Goal: Information Seeking & Learning: Find specific fact

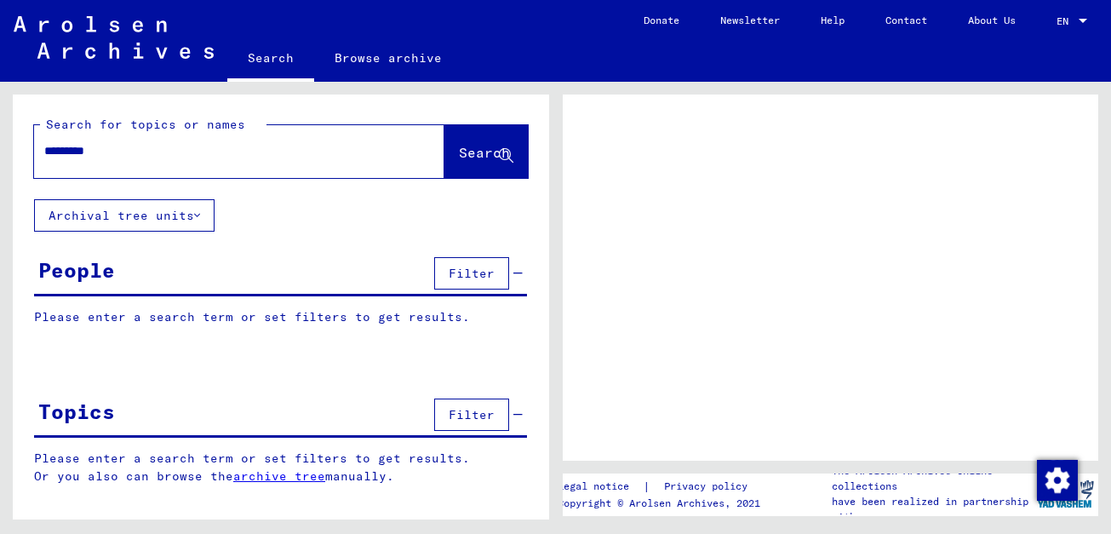
click at [163, 149] on input "*********" at bounding box center [223, 151] width 359 height 18
type input "**********"
click at [459, 146] on span "Search" at bounding box center [484, 152] width 51 height 17
click at [816, 230] on div at bounding box center [831, 277] width 536 height 366
click at [472, 150] on span "Search" at bounding box center [484, 152] width 51 height 17
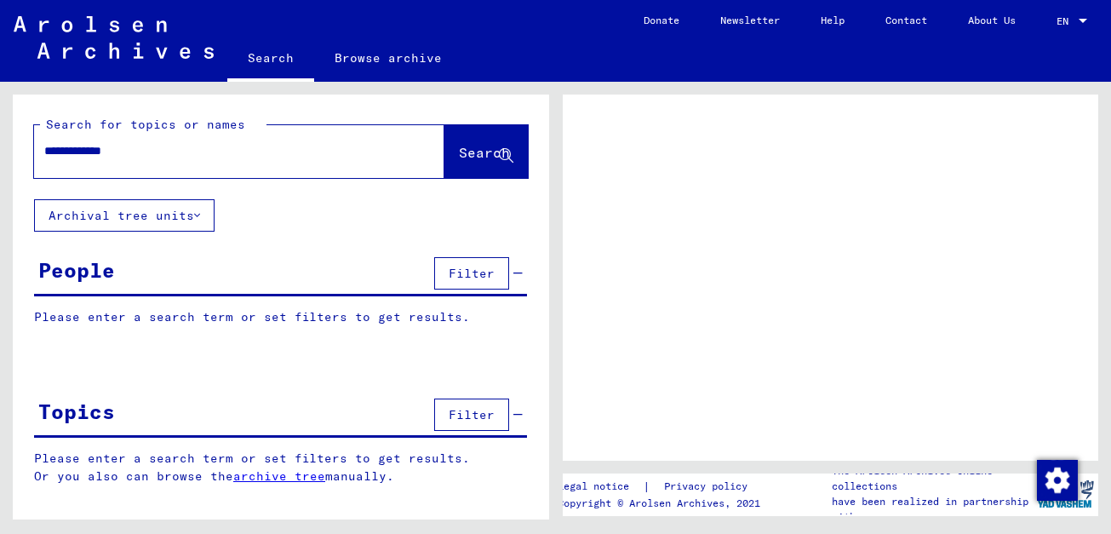
click at [472, 150] on span "Search" at bounding box center [484, 152] width 51 height 17
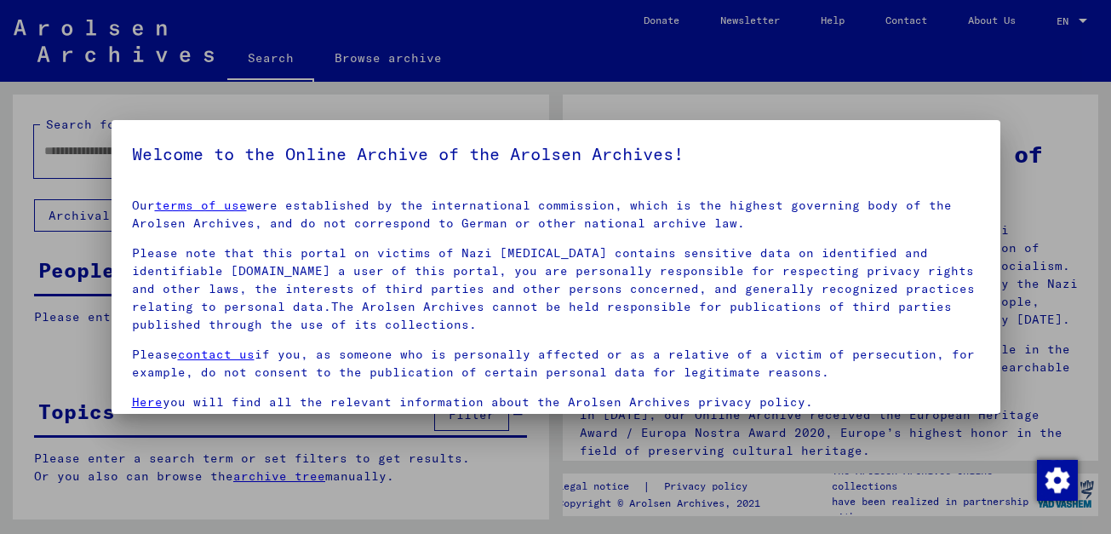
scroll to position [139, 0]
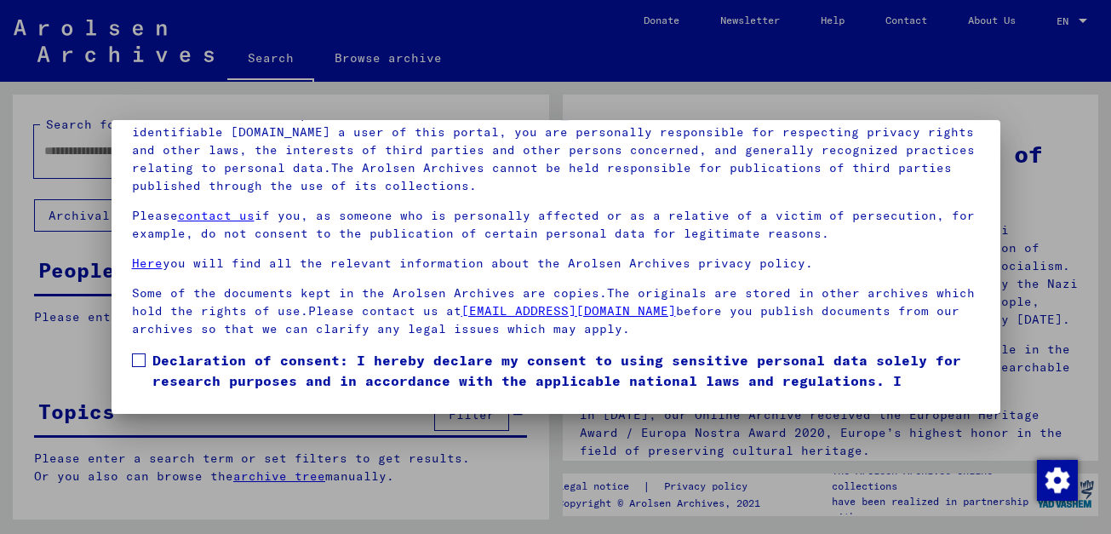
click at [144, 358] on span at bounding box center [139, 360] width 14 height 14
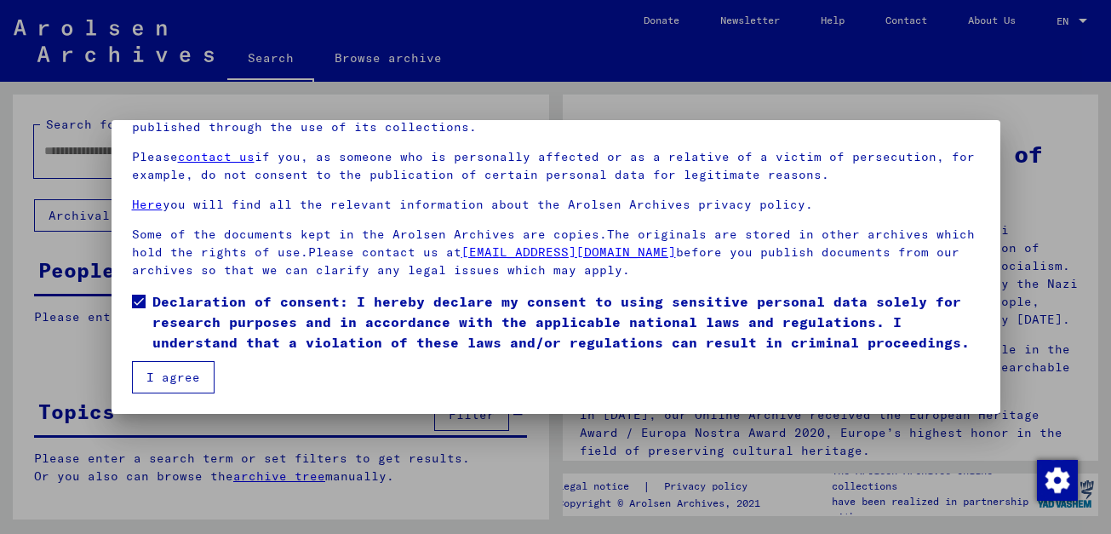
click at [169, 377] on button "I agree" at bounding box center [173, 377] width 83 height 32
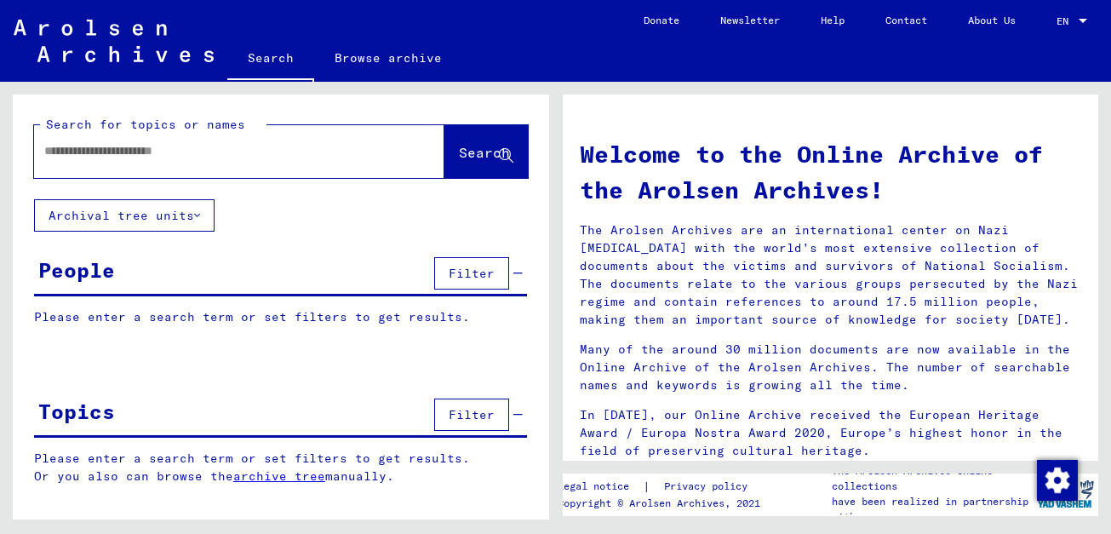
click at [97, 277] on div "People" at bounding box center [76, 269] width 77 height 31
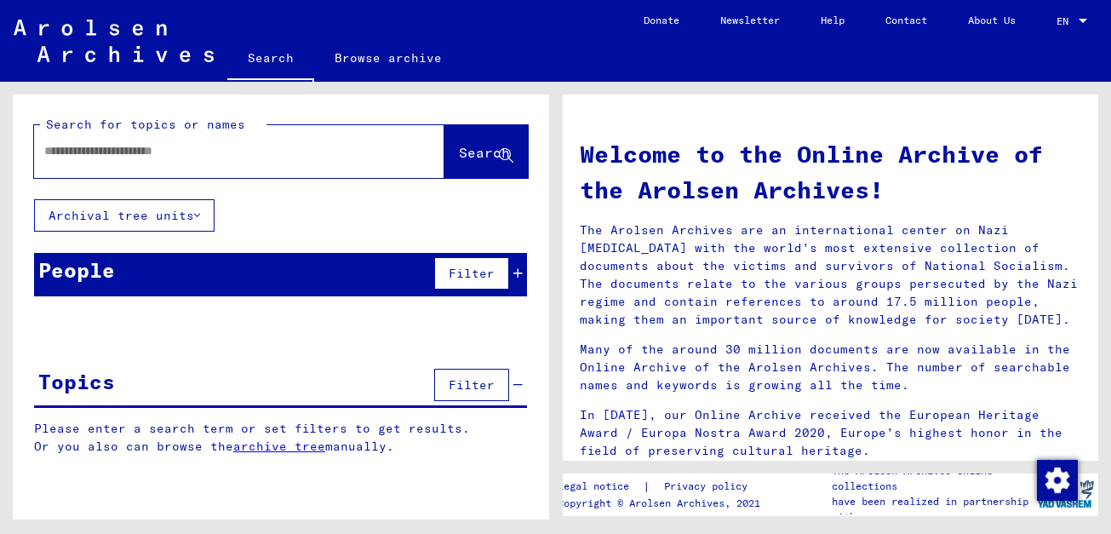
click at [110, 310] on p "Please enter a search term or set filters to get results." at bounding box center [280, 317] width 493 height 18
drag, startPoint x: 110, startPoint y: 310, endPoint x: 144, endPoint y: 328, distance: 38.5
click at [144, 328] on div at bounding box center [281, 332] width 536 height 21
click at [117, 140] on div at bounding box center [213, 151] width 359 height 38
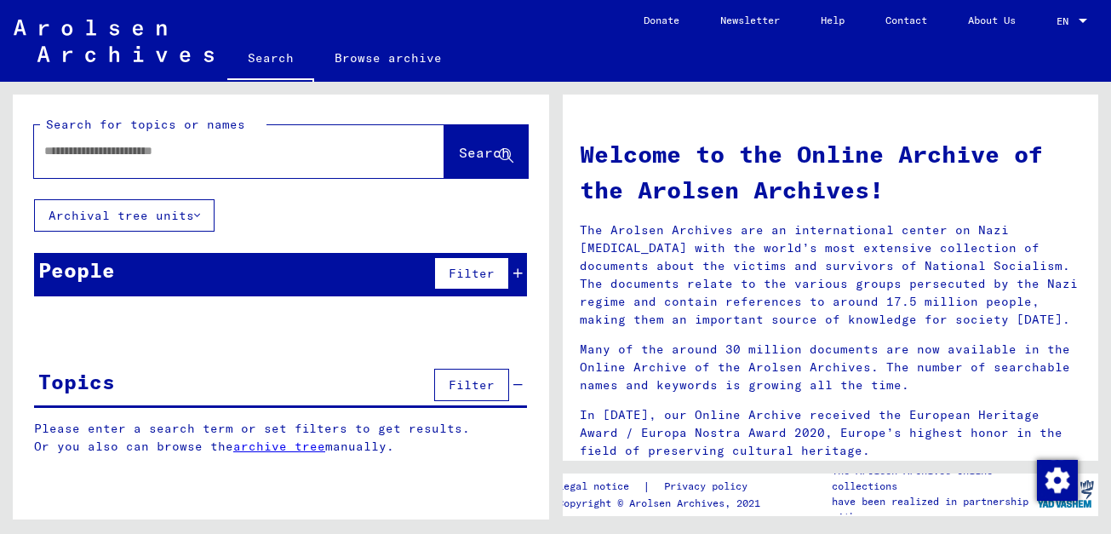
click at [117, 151] on input "text" at bounding box center [218, 151] width 349 height 18
click at [105, 151] on input "**********" at bounding box center [218, 151] width 349 height 18
type input "**********"
click at [460, 153] on span "Search" at bounding box center [484, 152] width 51 height 17
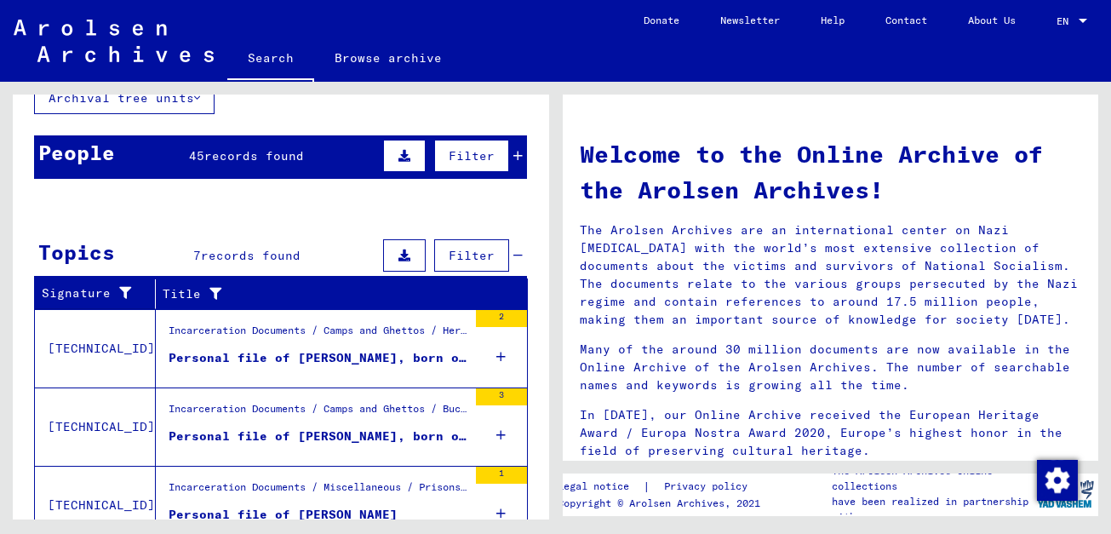
scroll to position [119, 0]
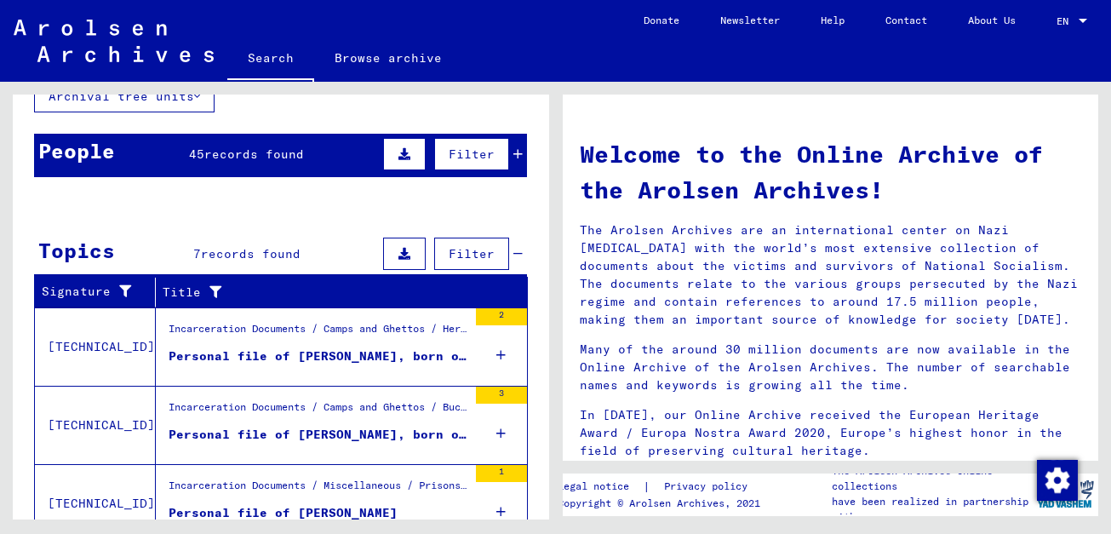
click at [484, 347] on mat-cell at bounding box center [476, 329] width 98 height 41
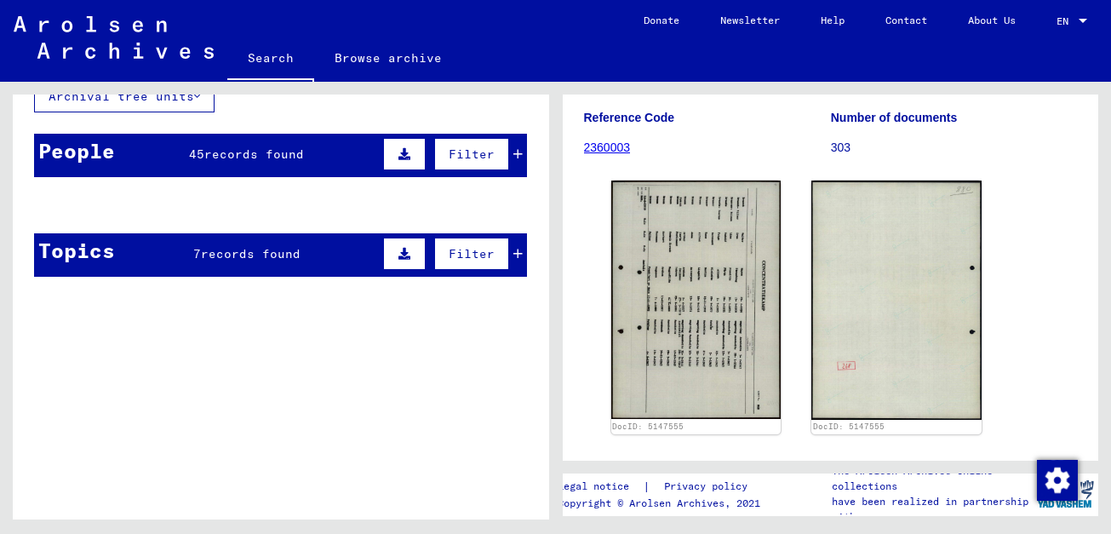
scroll to position [174, 0]
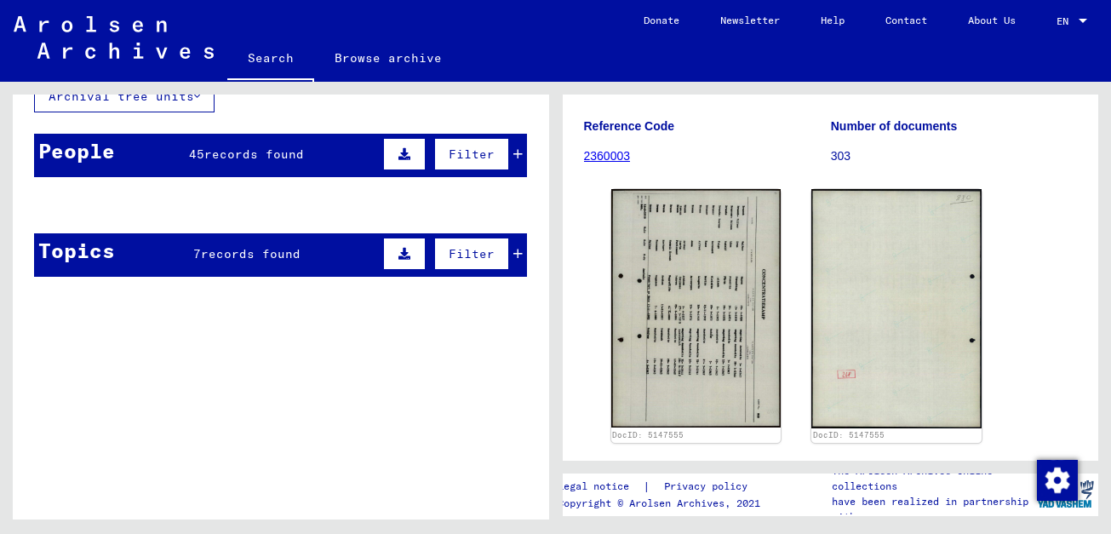
click at [613, 160] on link "2360003" at bounding box center [607, 156] width 47 height 14
click at [614, 157] on link "2360003" at bounding box center [607, 156] width 47 height 14
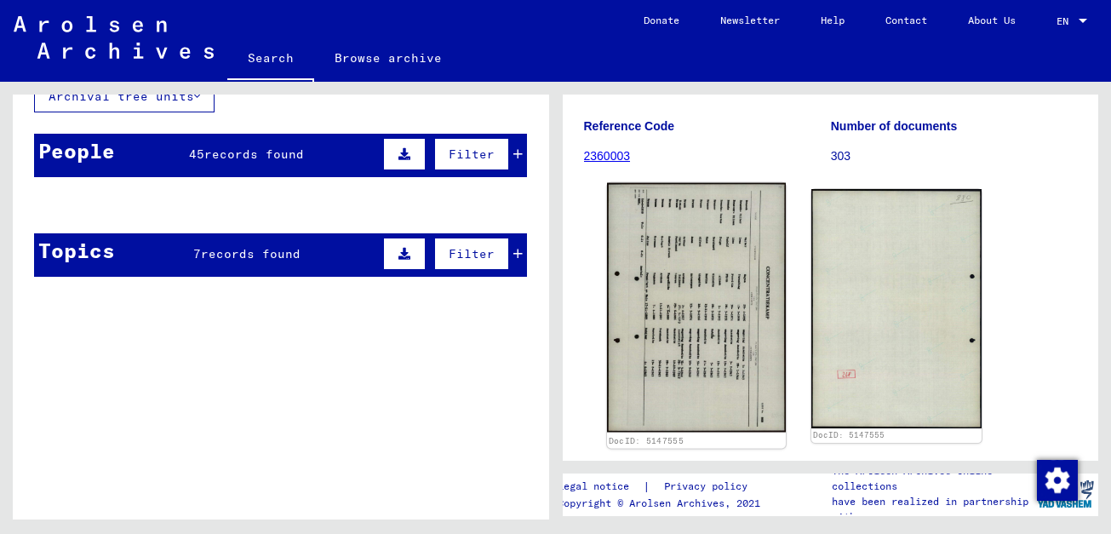
click at [693, 262] on img at bounding box center [696, 307] width 179 height 249
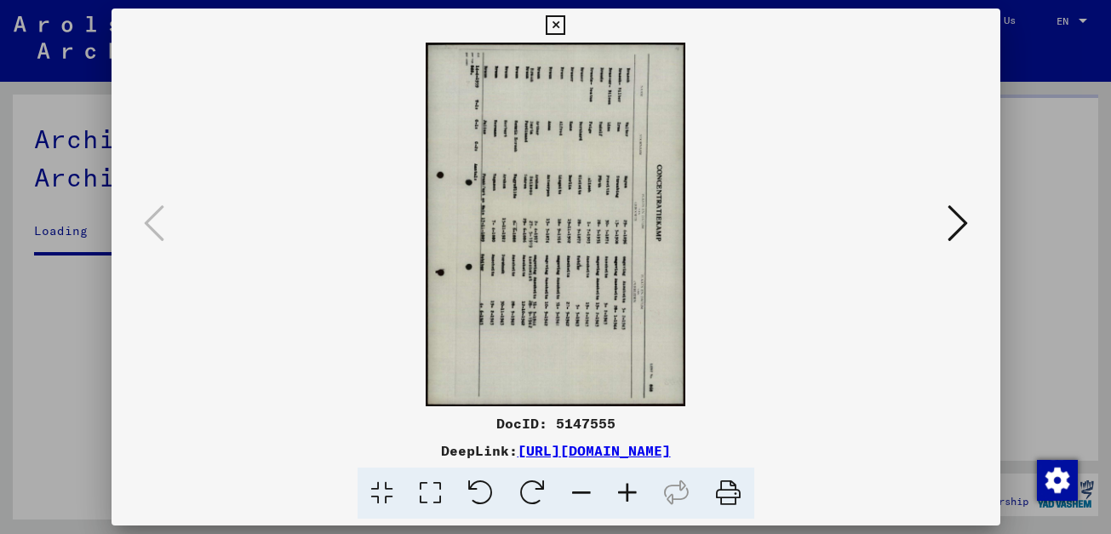
click at [536, 498] on icon at bounding box center [532, 493] width 52 height 52
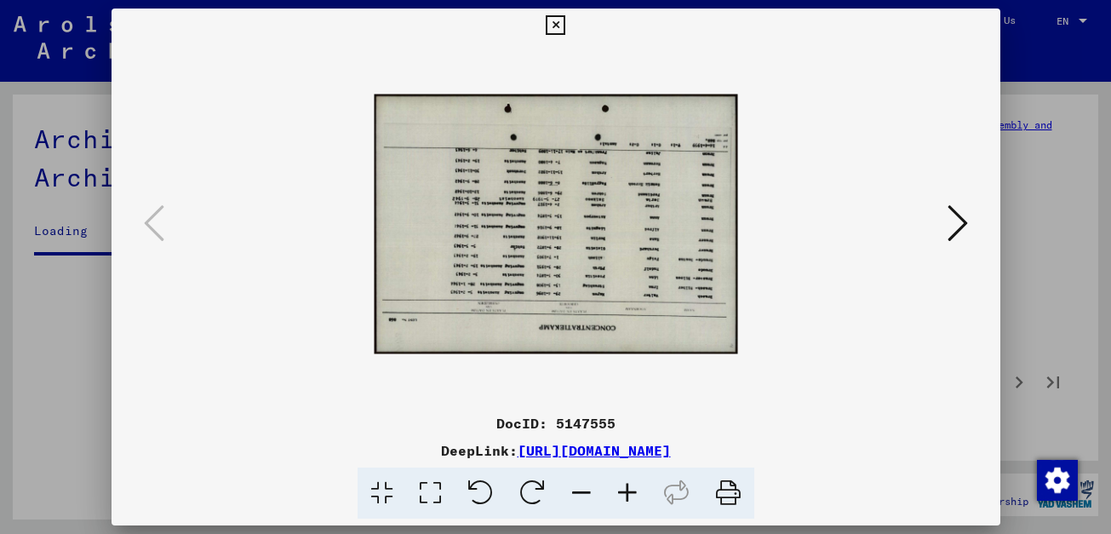
click at [536, 498] on icon at bounding box center [532, 493] width 52 height 52
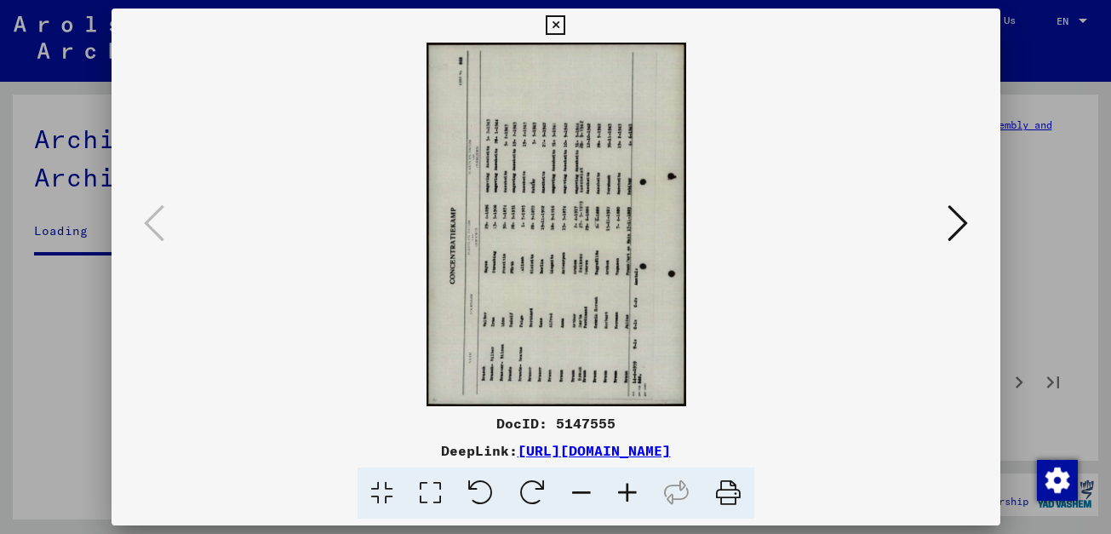
click at [536, 498] on icon at bounding box center [532, 493] width 52 height 52
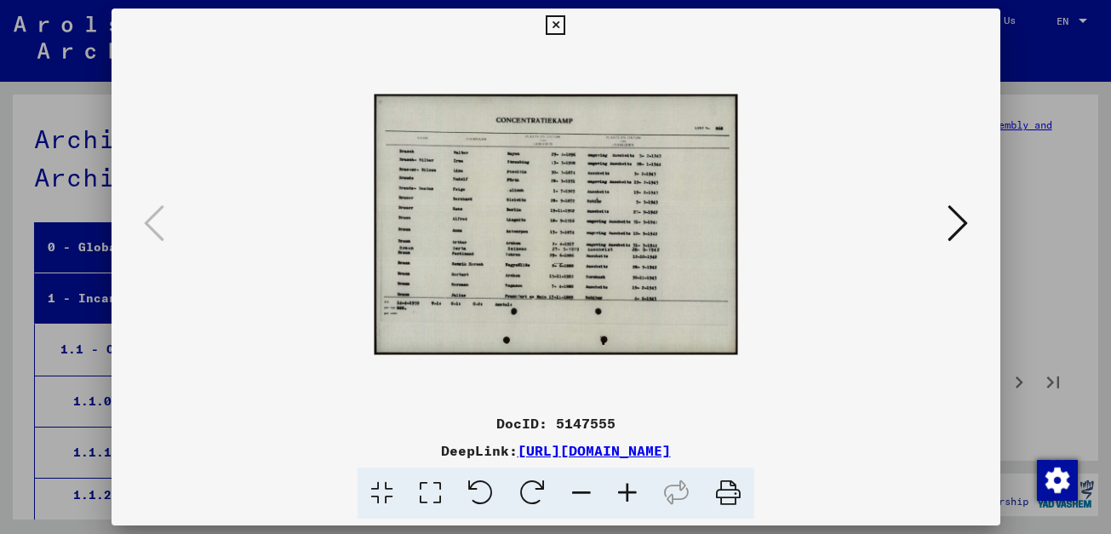
scroll to position [3853, 0]
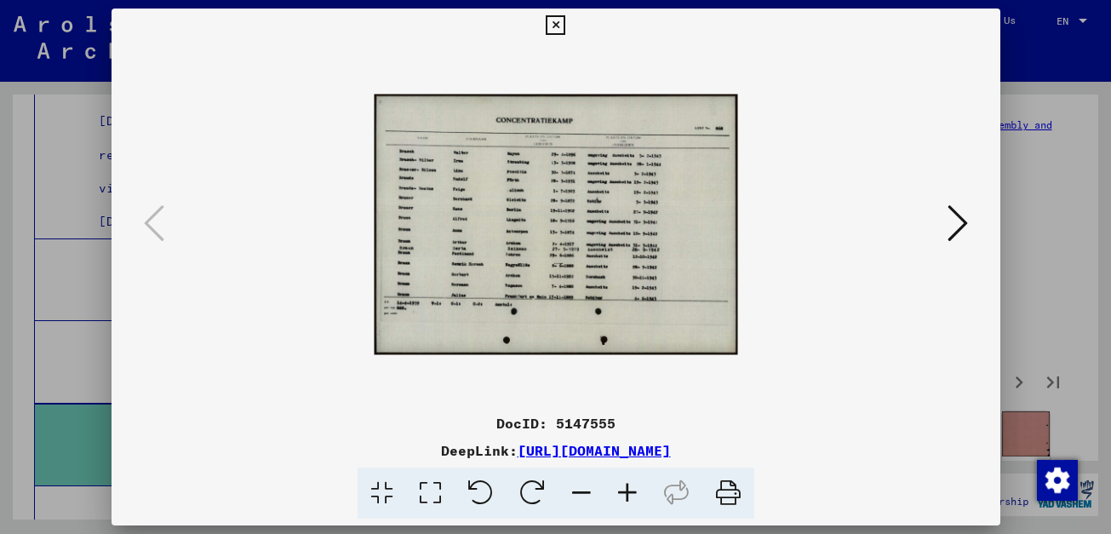
click at [629, 494] on icon at bounding box center [627, 493] width 46 height 52
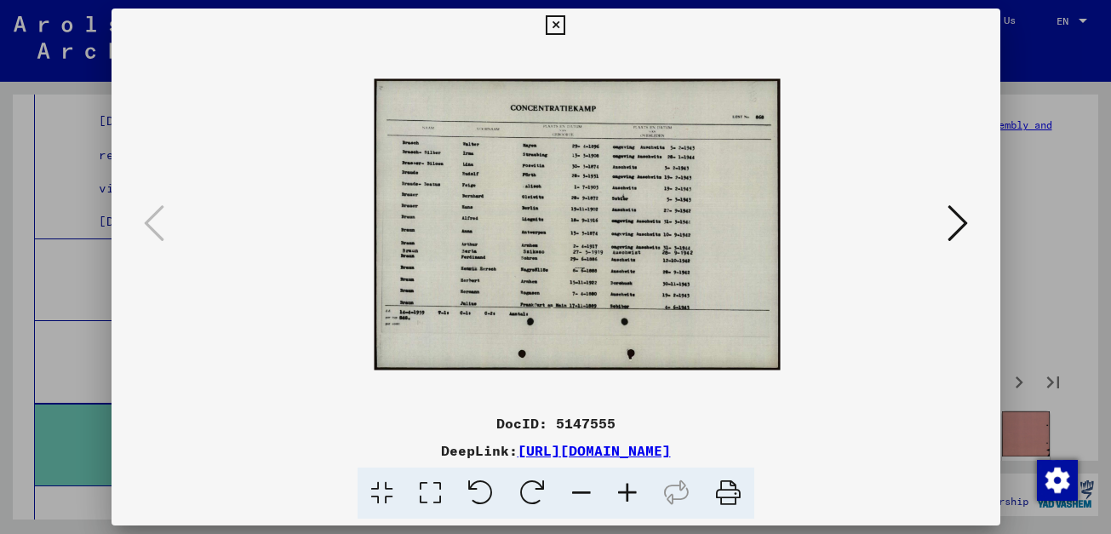
click at [629, 494] on icon at bounding box center [627, 493] width 46 height 52
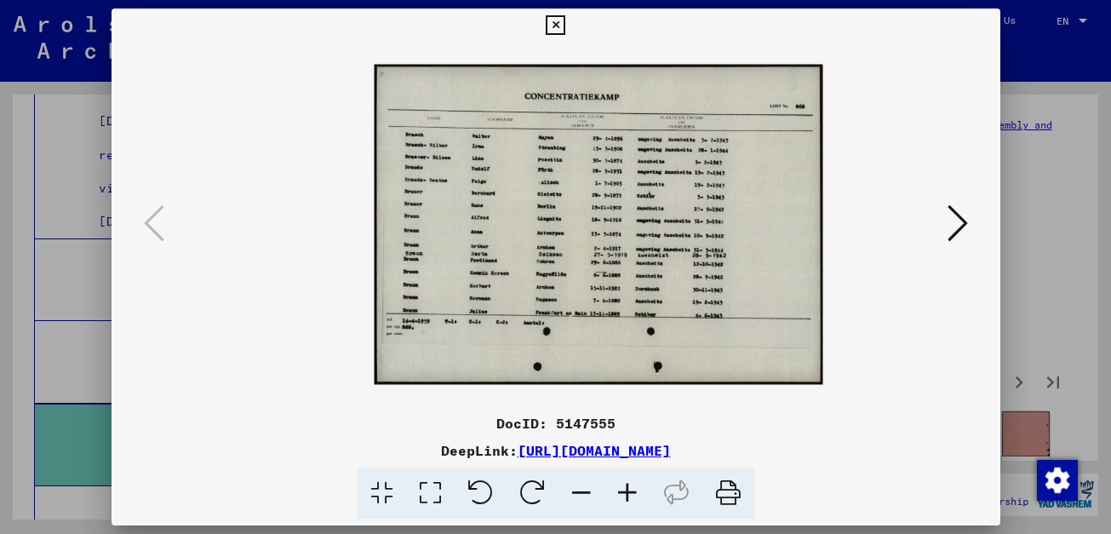
click at [629, 494] on icon at bounding box center [627, 493] width 46 height 52
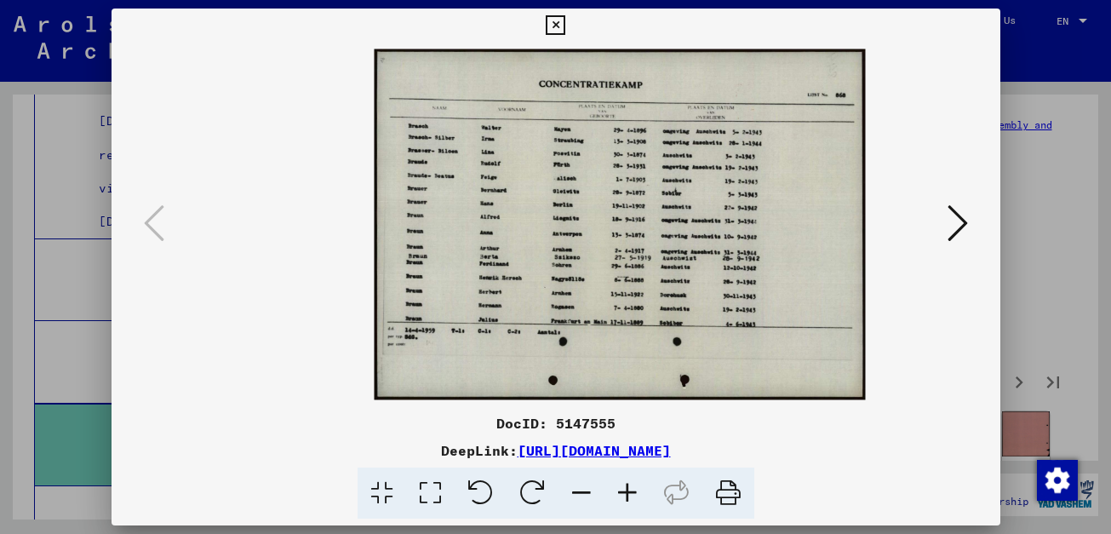
click at [629, 494] on icon at bounding box center [627, 493] width 46 height 52
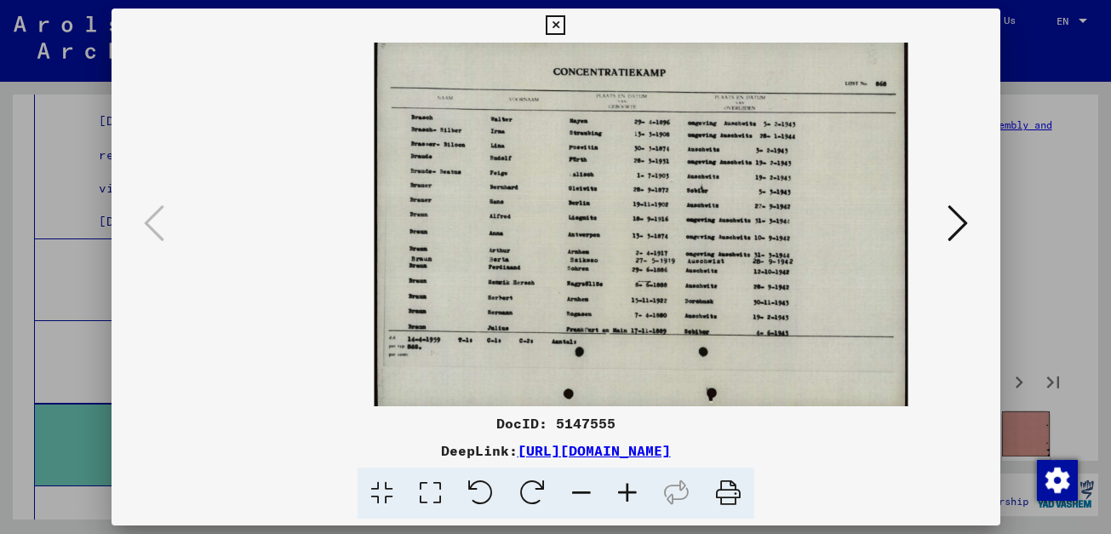
click at [629, 494] on icon at bounding box center [627, 493] width 46 height 52
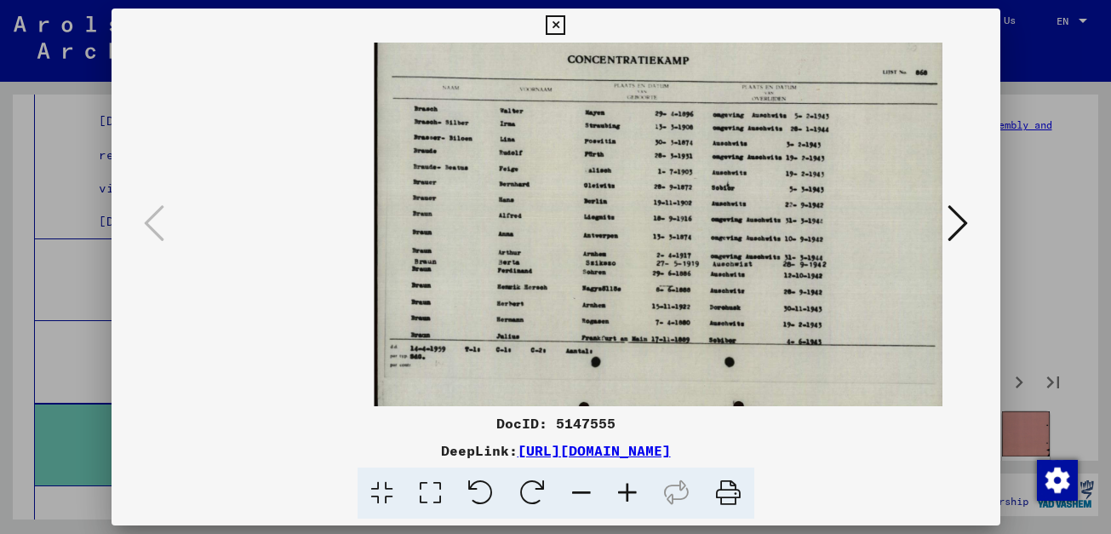
click at [629, 494] on icon at bounding box center [627, 493] width 46 height 52
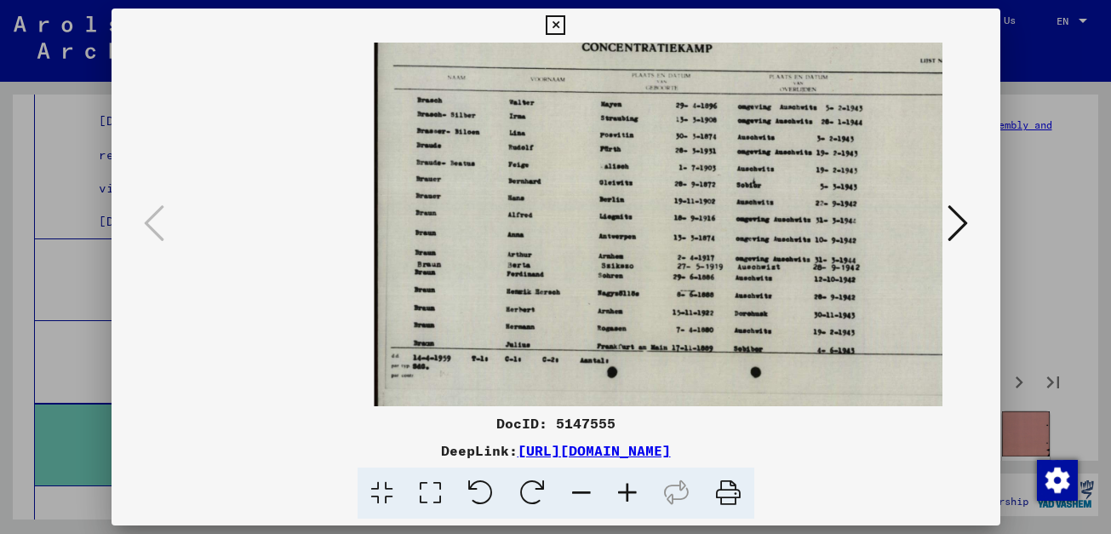
click at [629, 494] on icon at bounding box center [627, 493] width 46 height 52
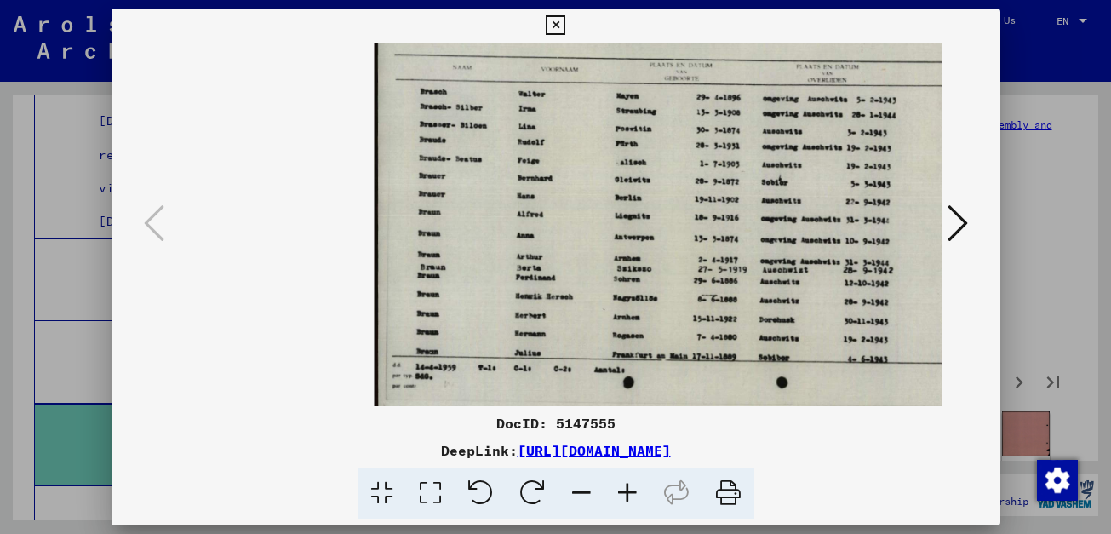
click at [629, 494] on icon at bounding box center [627, 493] width 46 height 52
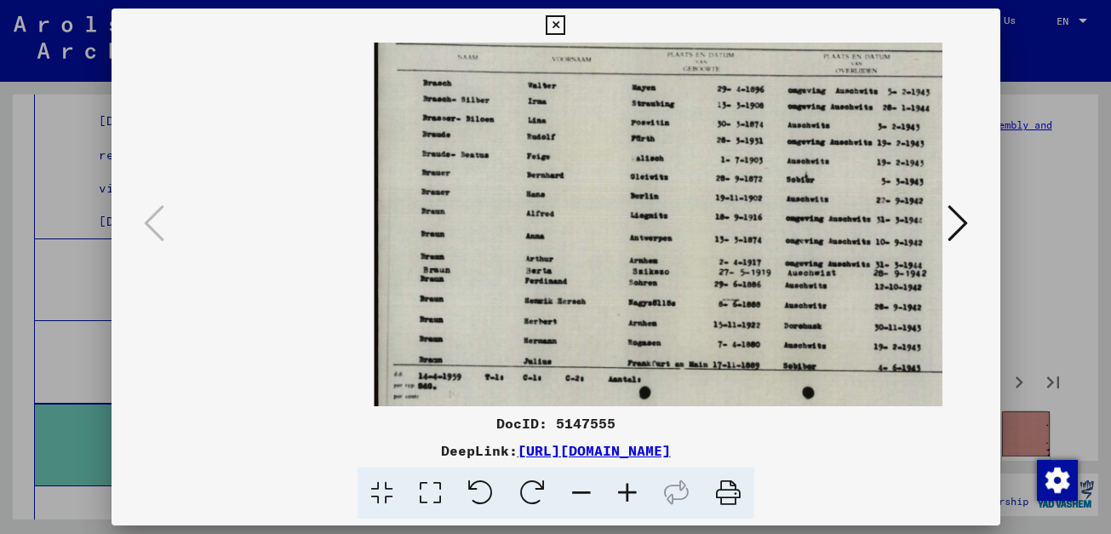
click at [629, 494] on icon at bounding box center [627, 493] width 46 height 52
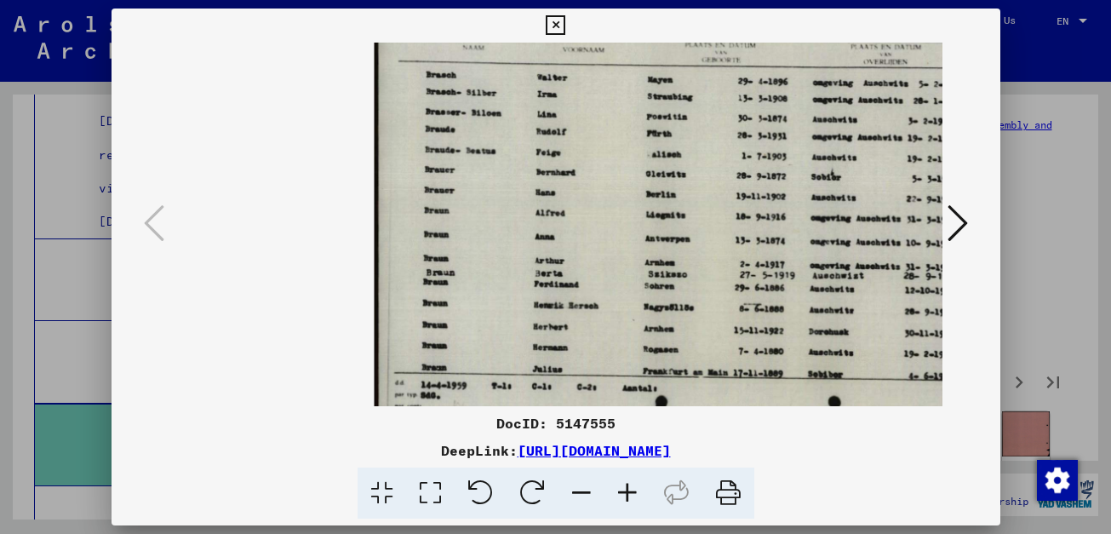
click at [629, 494] on icon at bounding box center [627, 493] width 46 height 52
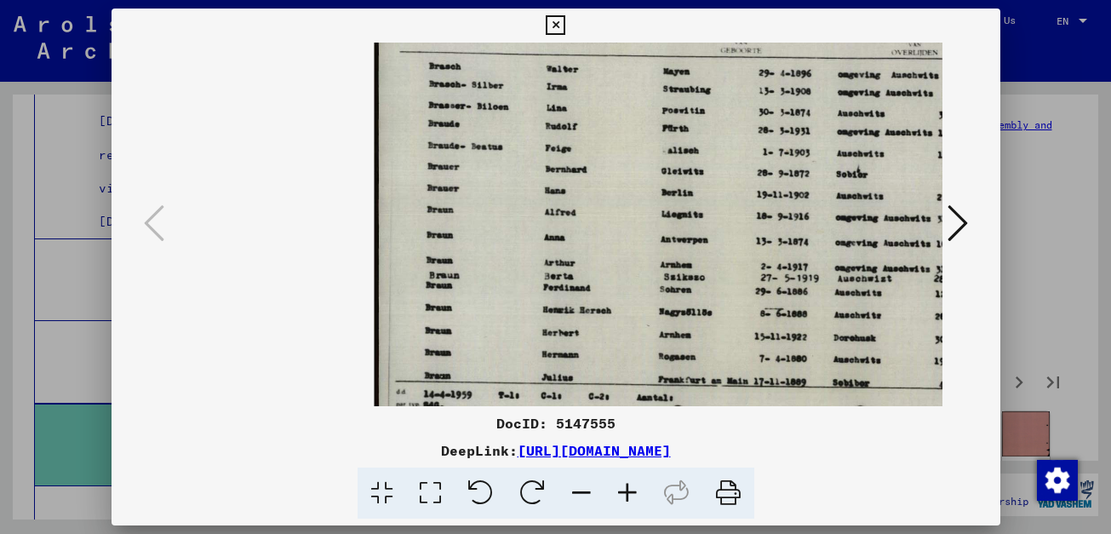
click at [965, 220] on icon at bounding box center [957, 223] width 20 height 41
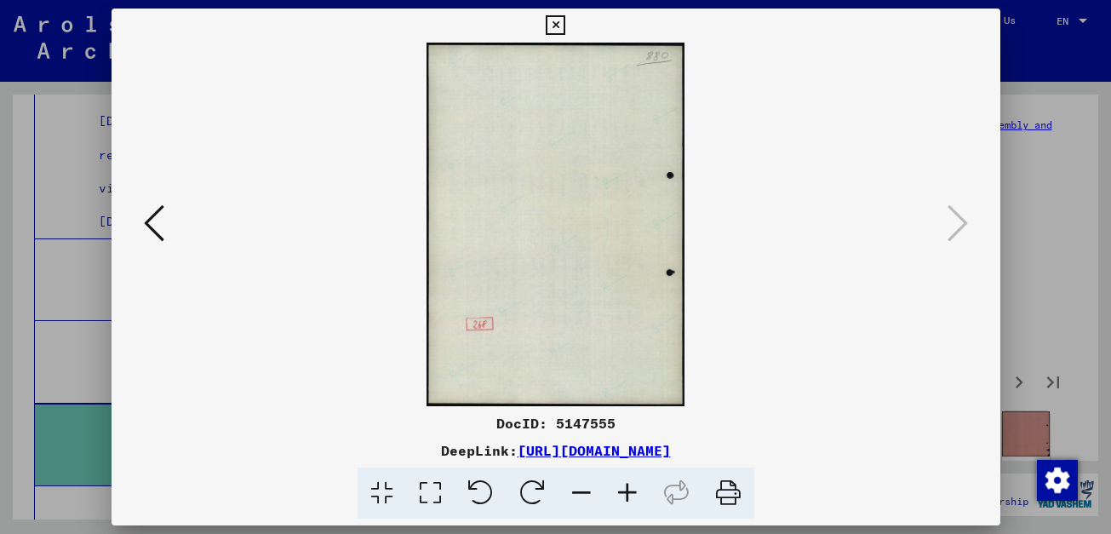
click at [166, 231] on button at bounding box center [154, 224] width 31 height 49
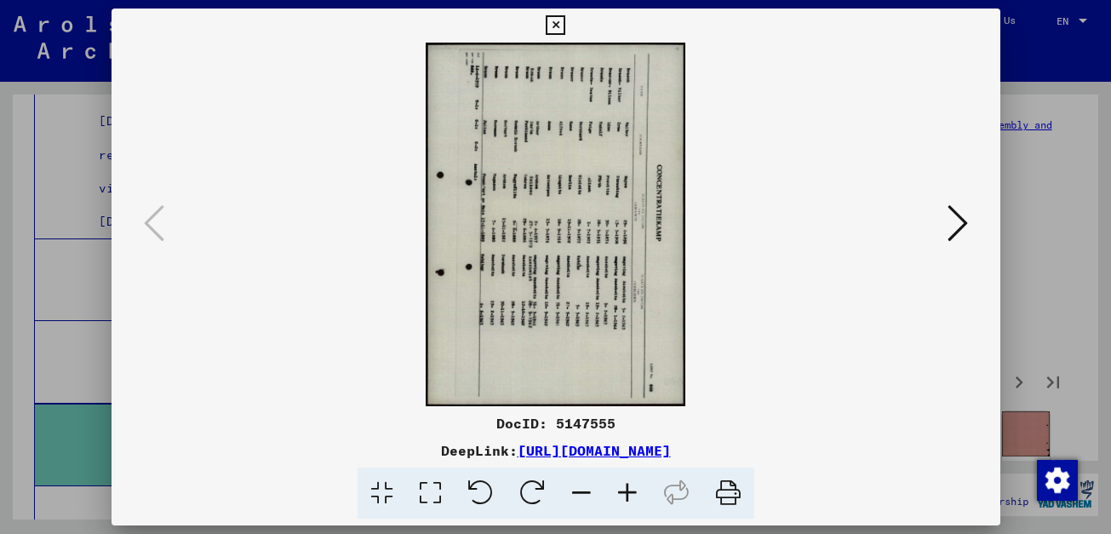
click at [533, 492] on icon at bounding box center [532, 493] width 52 height 52
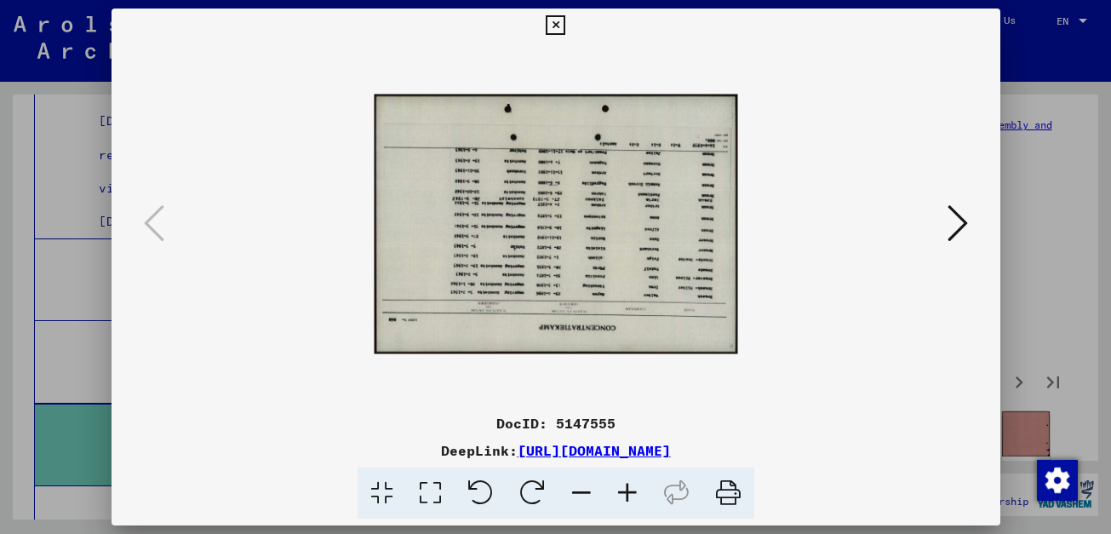
click at [533, 492] on icon at bounding box center [532, 493] width 52 height 52
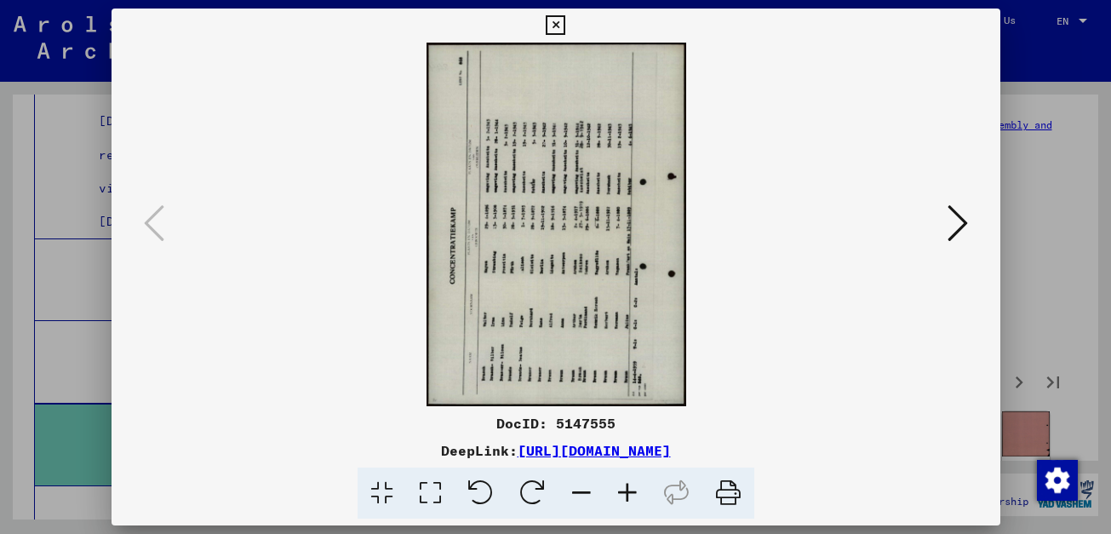
click at [533, 492] on icon at bounding box center [532, 493] width 52 height 52
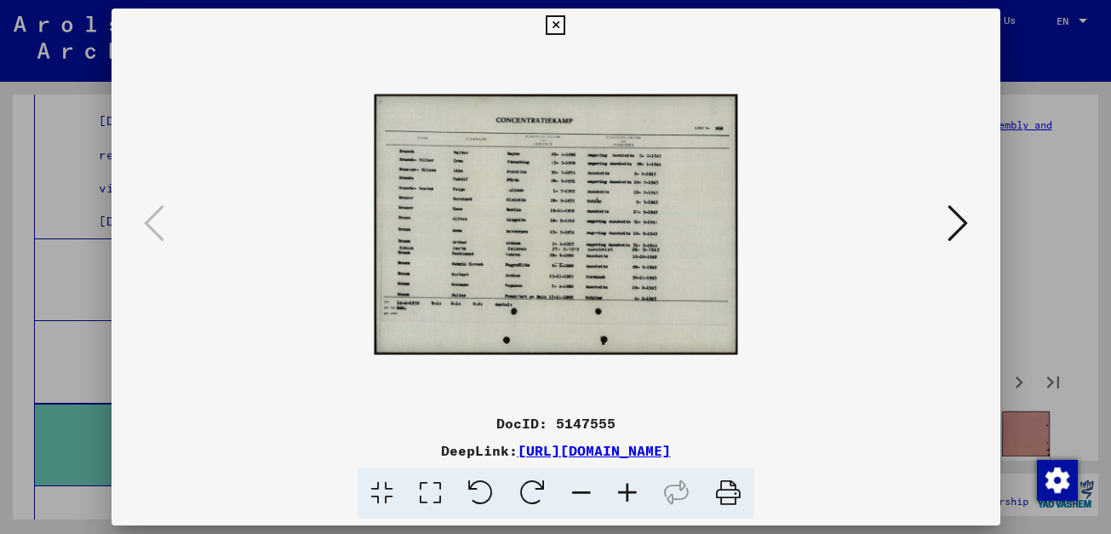
click at [621, 487] on icon at bounding box center [627, 493] width 46 height 52
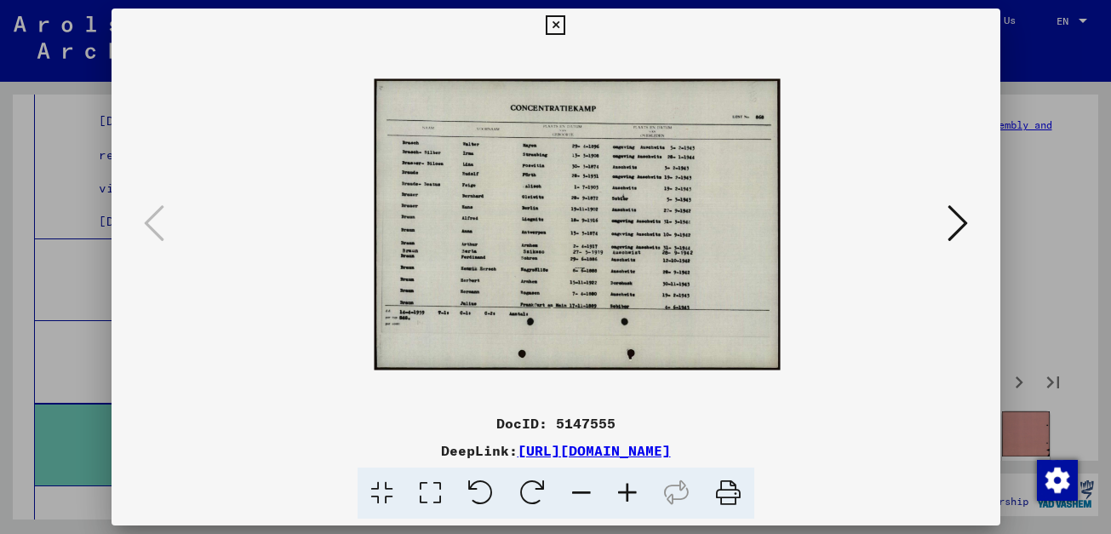
click at [621, 487] on icon at bounding box center [627, 493] width 46 height 52
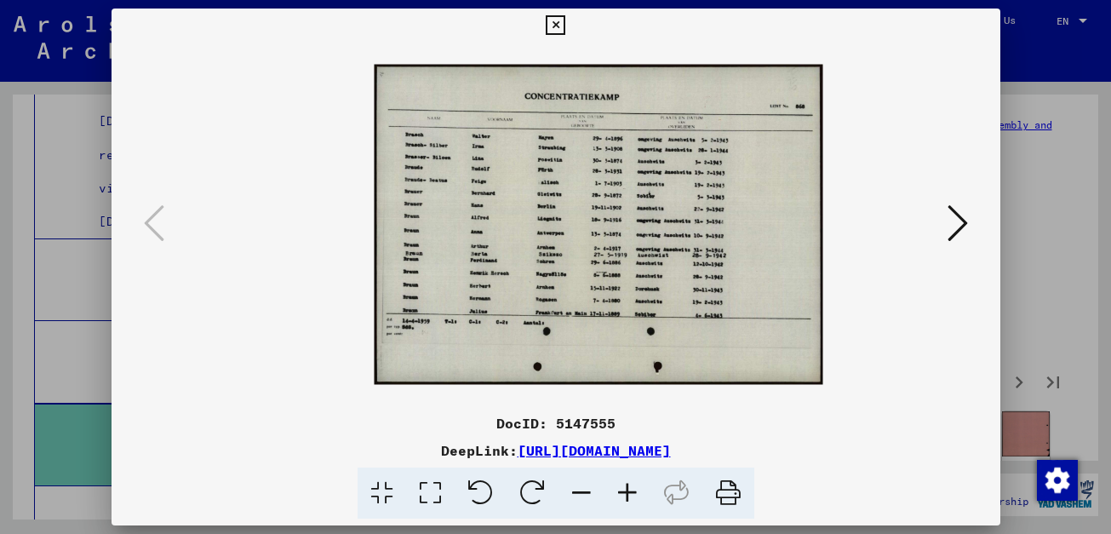
click at [621, 487] on icon at bounding box center [627, 493] width 46 height 52
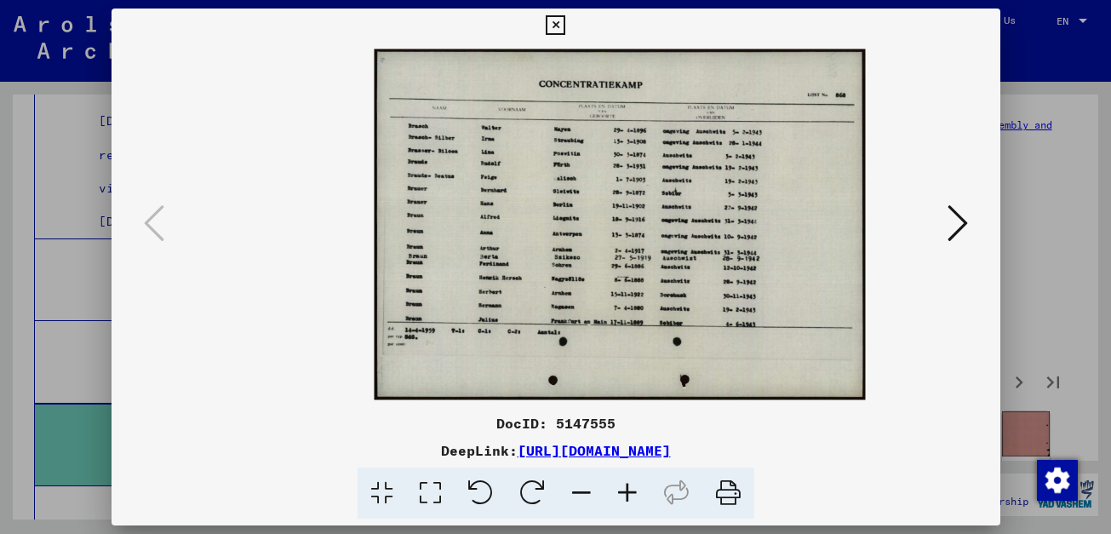
click at [621, 487] on icon at bounding box center [627, 493] width 46 height 52
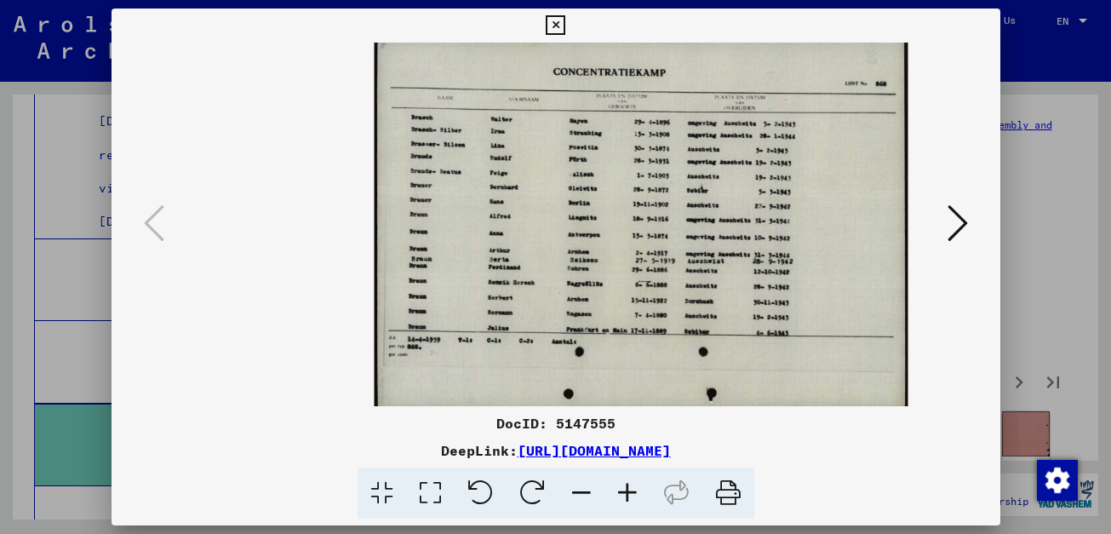
click at [621, 487] on icon at bounding box center [627, 493] width 46 height 52
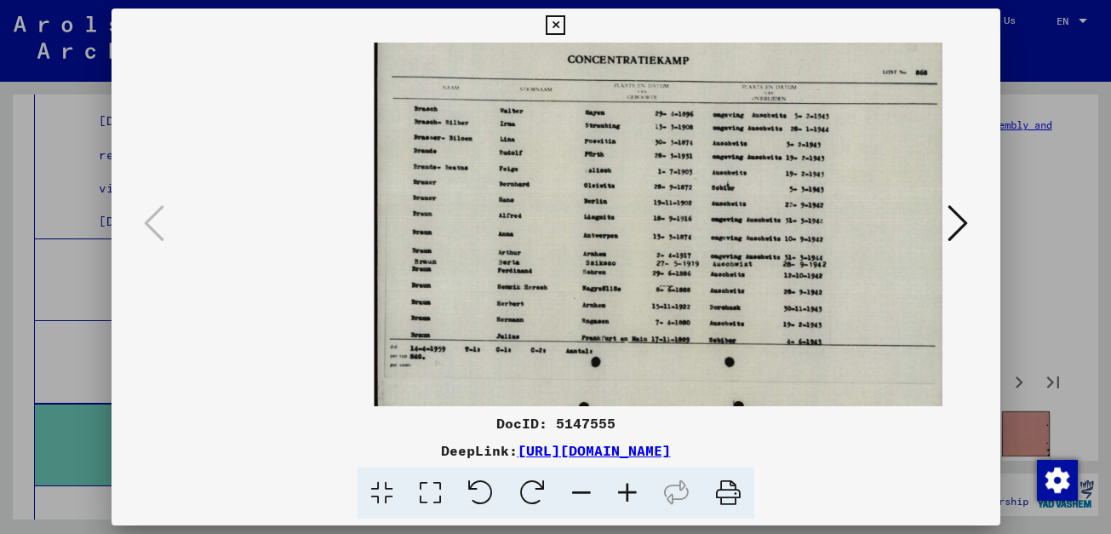
click at [621, 487] on icon at bounding box center [627, 493] width 46 height 52
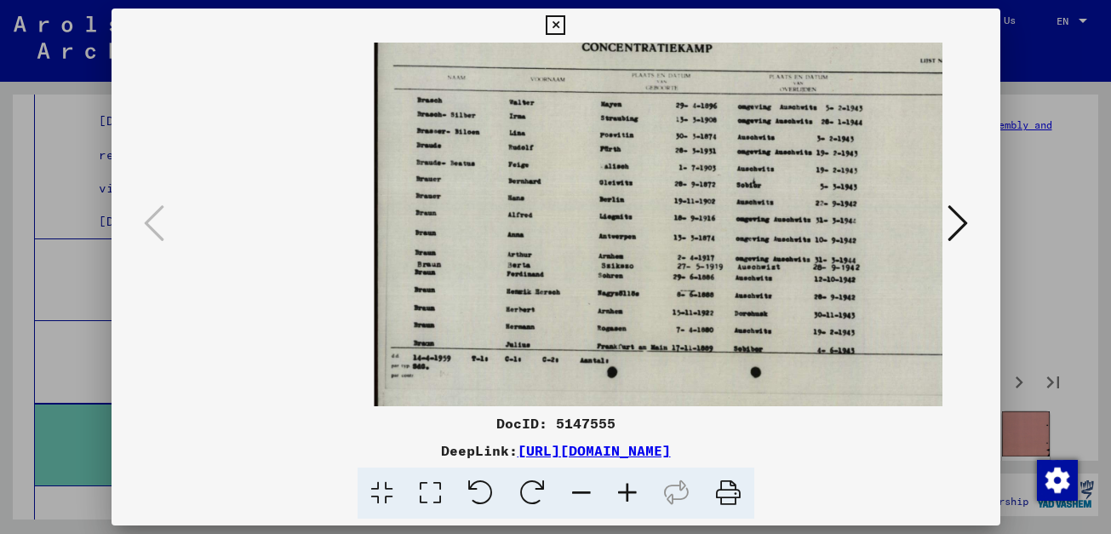
click at [621, 487] on icon at bounding box center [627, 493] width 46 height 52
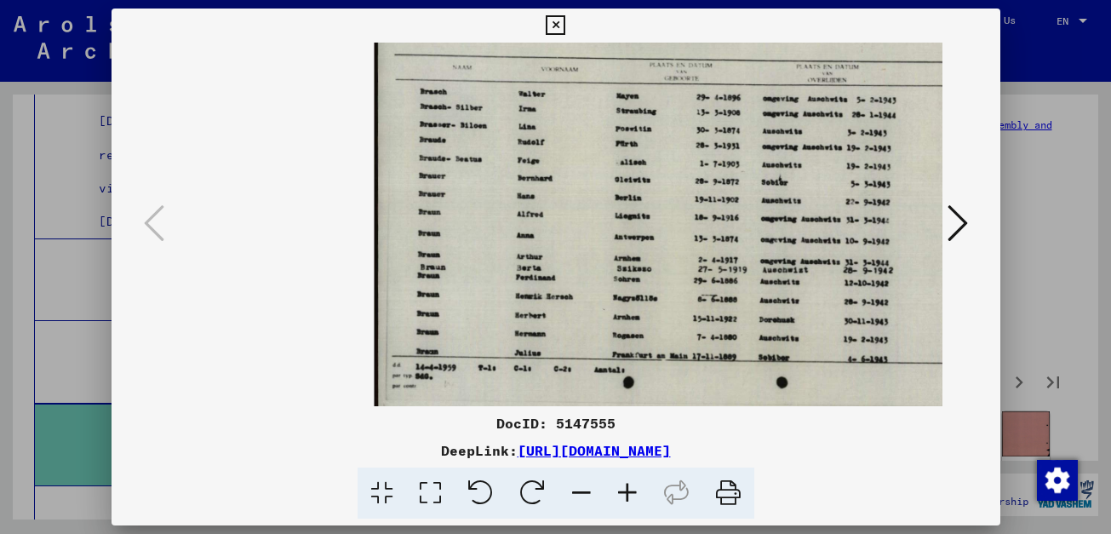
click at [621, 487] on icon at bounding box center [627, 493] width 46 height 52
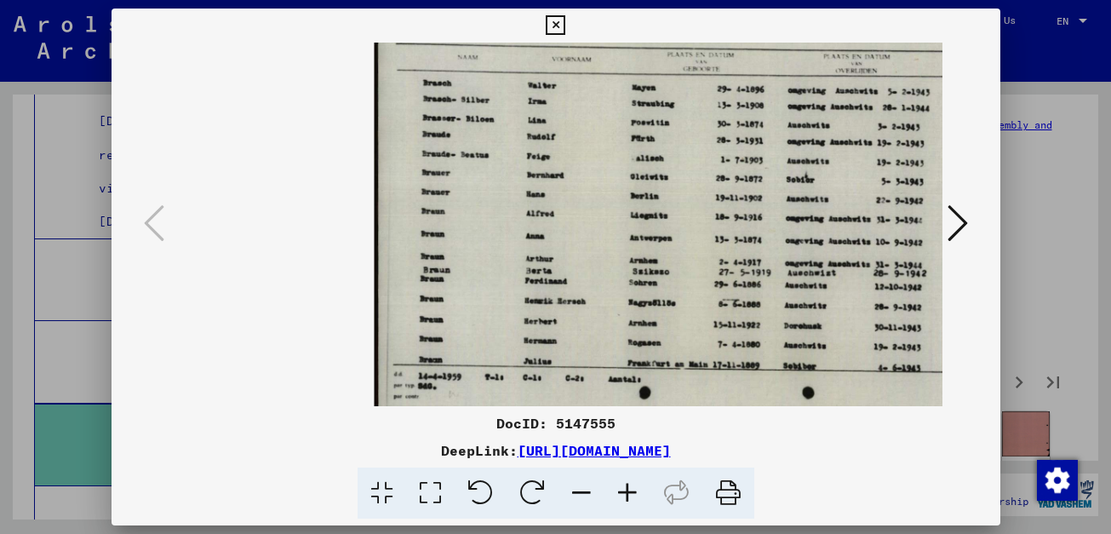
click at [637, 492] on icon at bounding box center [627, 493] width 46 height 52
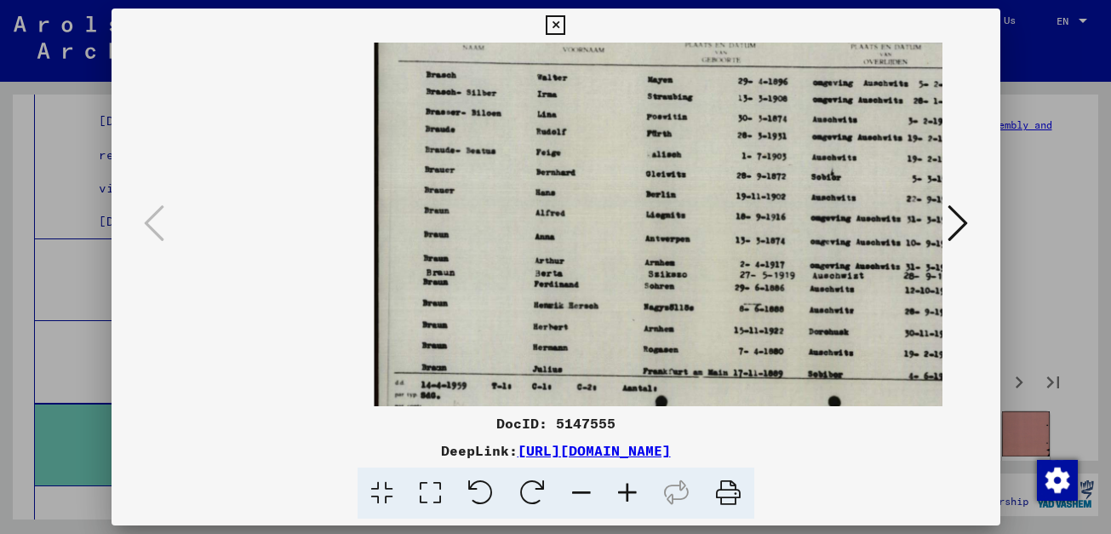
click at [637, 492] on icon at bounding box center [627, 493] width 46 height 52
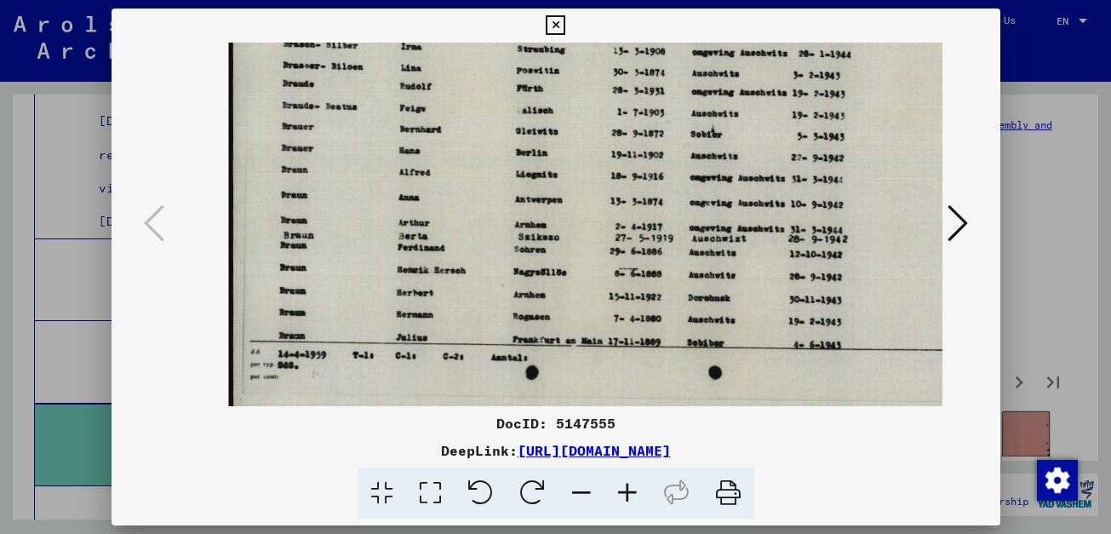
scroll to position [70, 153]
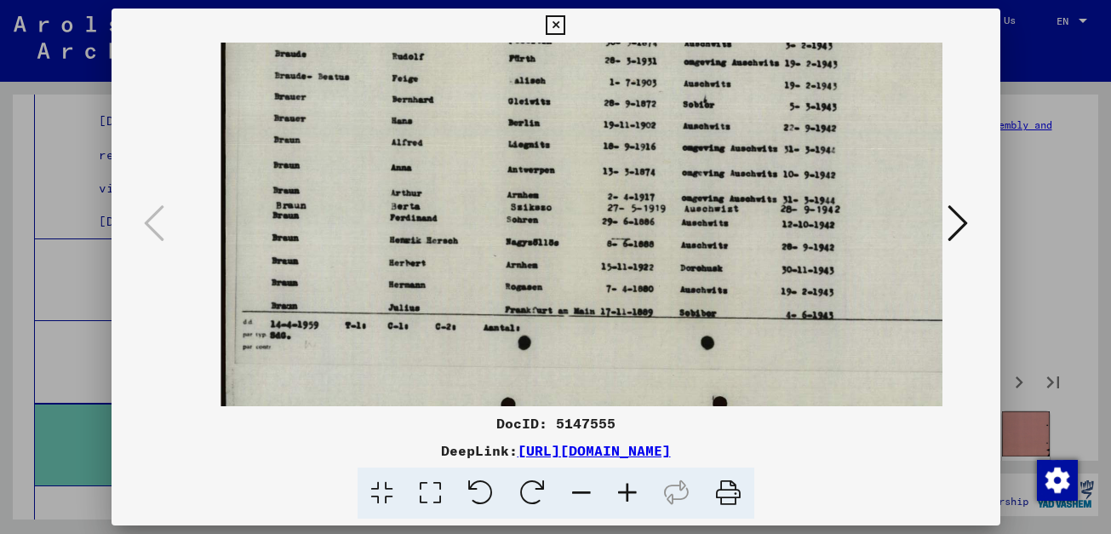
drag, startPoint x: 750, startPoint y: 330, endPoint x: 597, endPoint y: 294, distance: 157.5
click at [597, 294] on img at bounding box center [614, 154] width 789 height 564
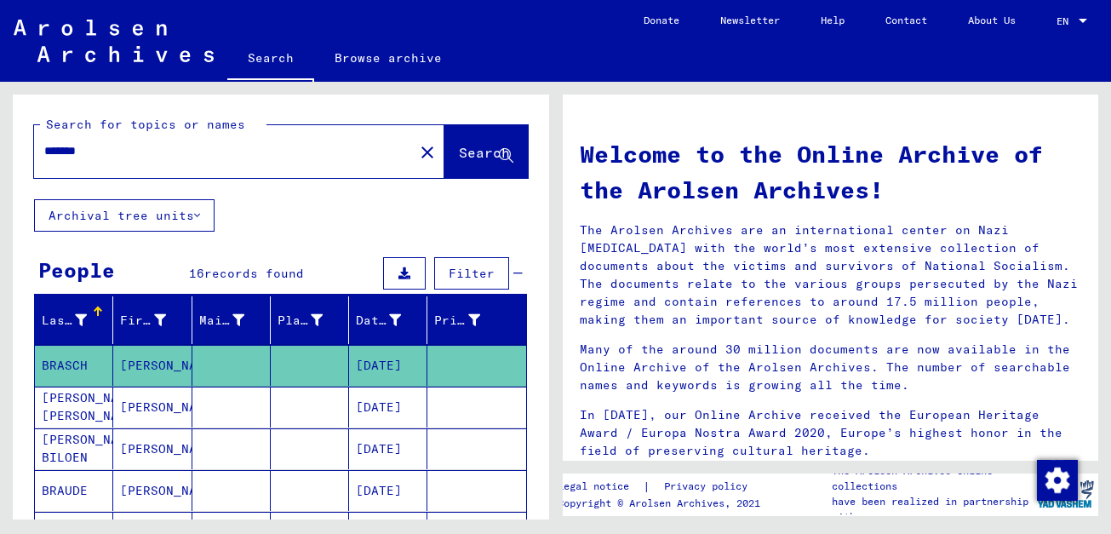
type input "**********"
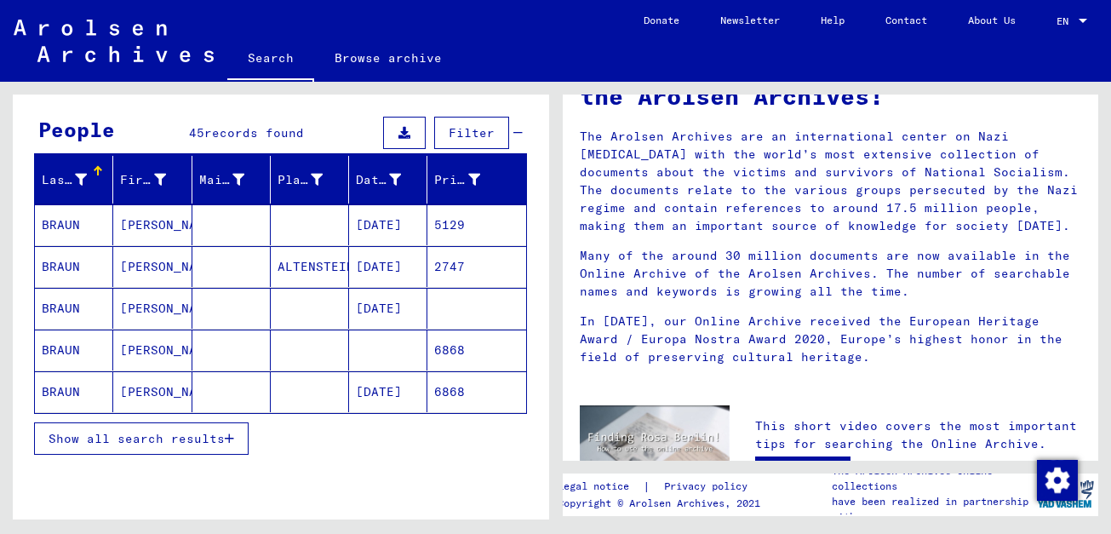
scroll to position [143, 0]
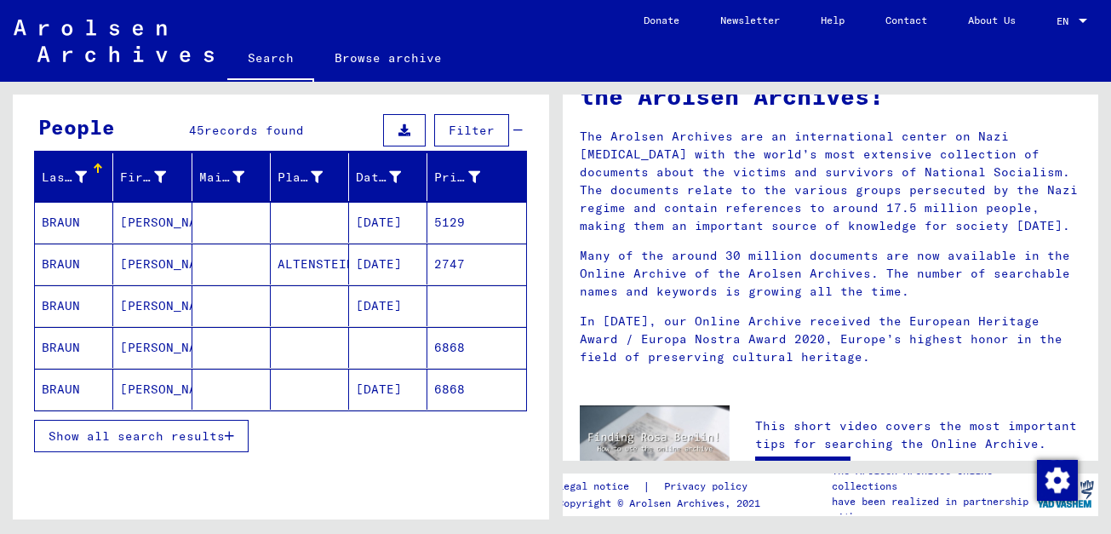
click at [437, 226] on mat-cell "5129" at bounding box center [476, 222] width 98 height 41
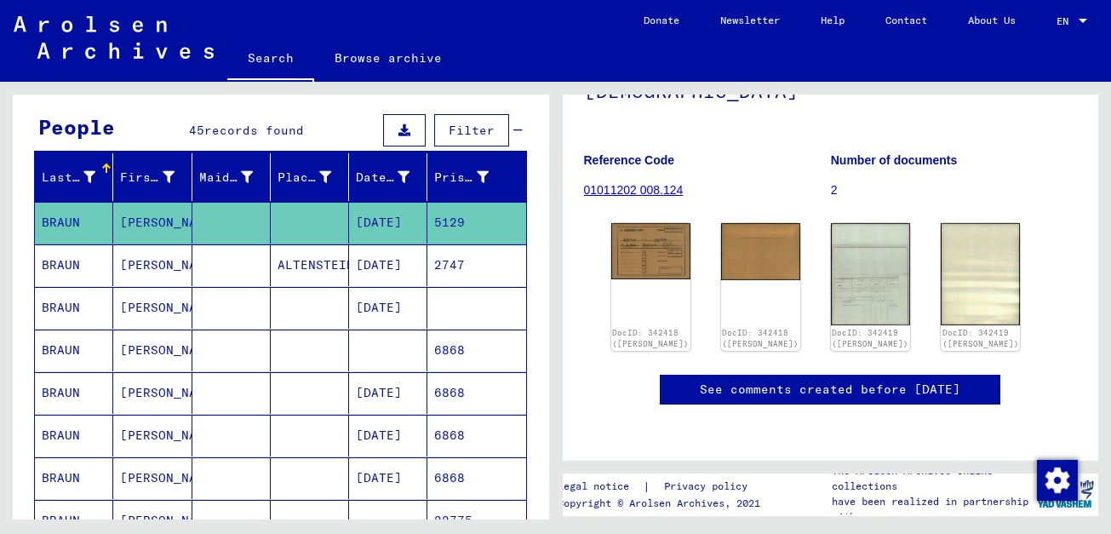
scroll to position [226, 0]
click at [631, 220] on img at bounding box center [650, 250] width 83 height 60
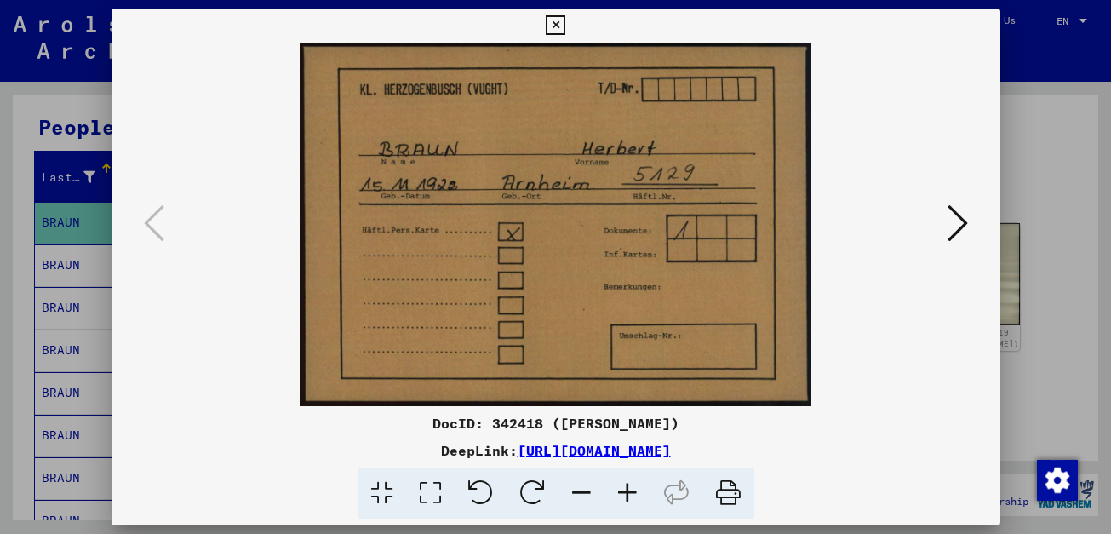
click at [935, 223] on img at bounding box center [555, 224] width 773 height 363
click at [957, 223] on icon at bounding box center [957, 223] width 20 height 41
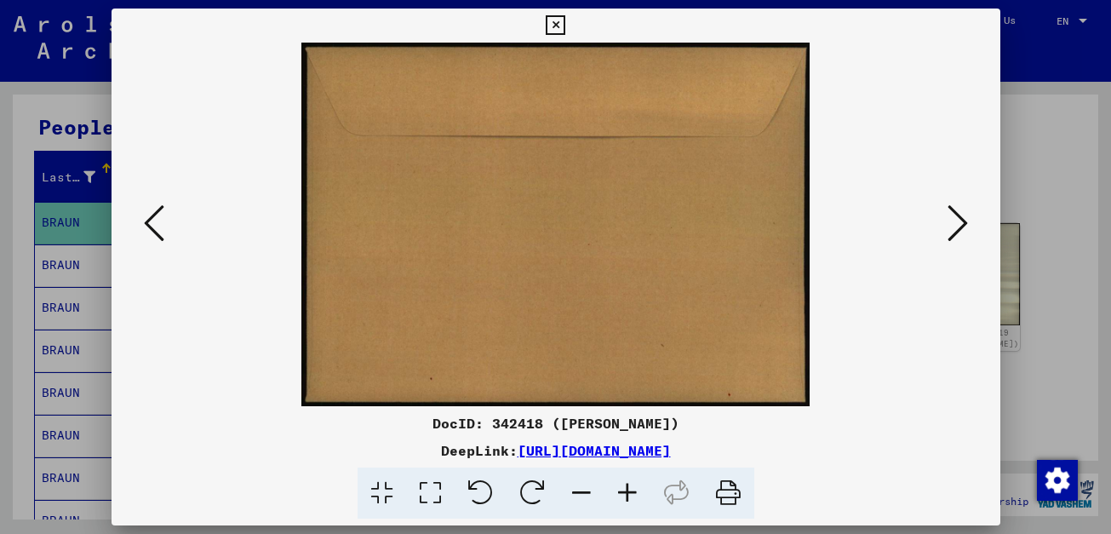
click at [957, 223] on icon at bounding box center [957, 223] width 20 height 41
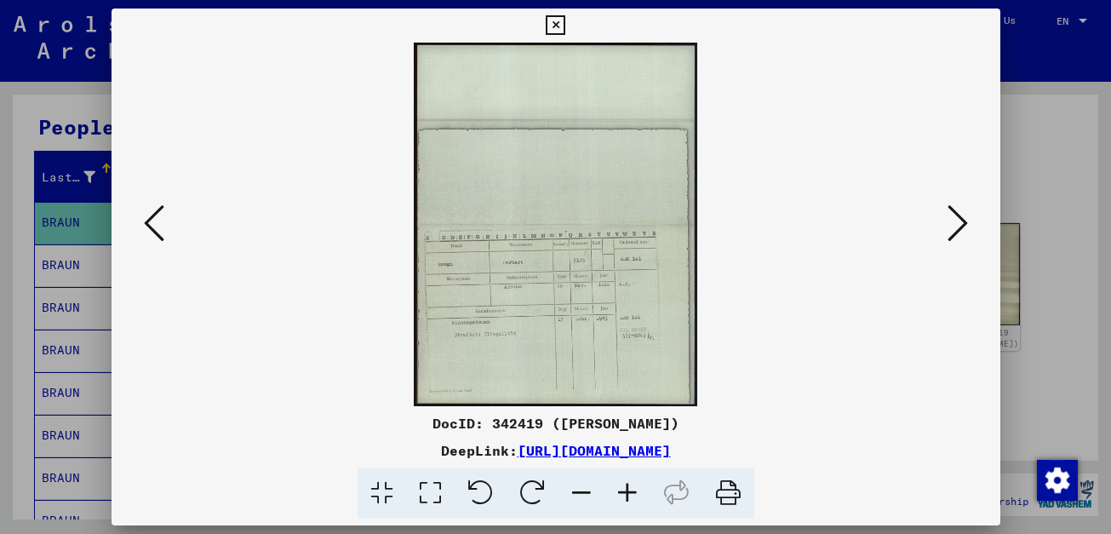
click at [633, 491] on icon at bounding box center [627, 493] width 46 height 52
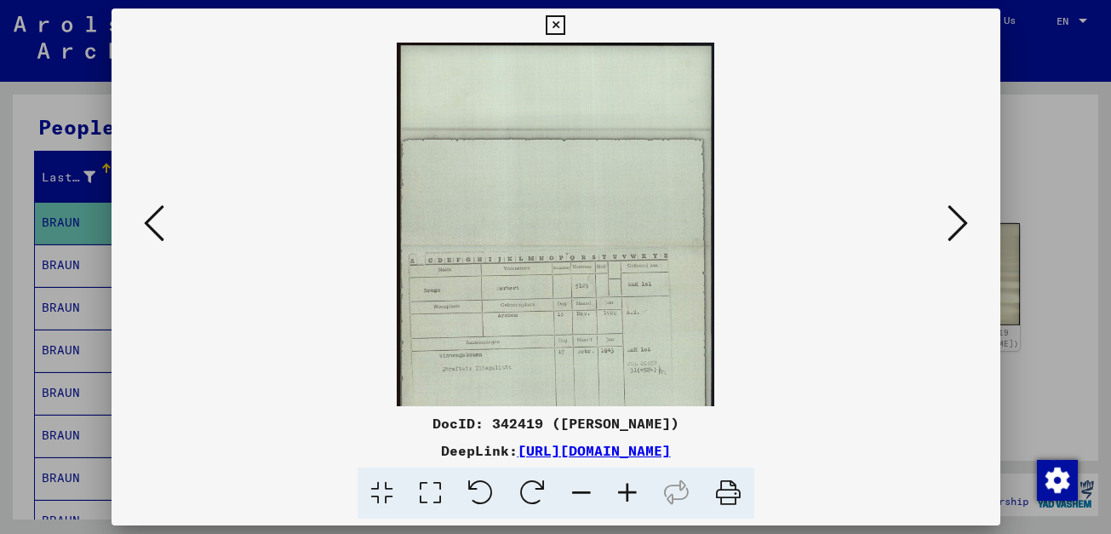
click at [633, 491] on icon at bounding box center [627, 493] width 46 height 52
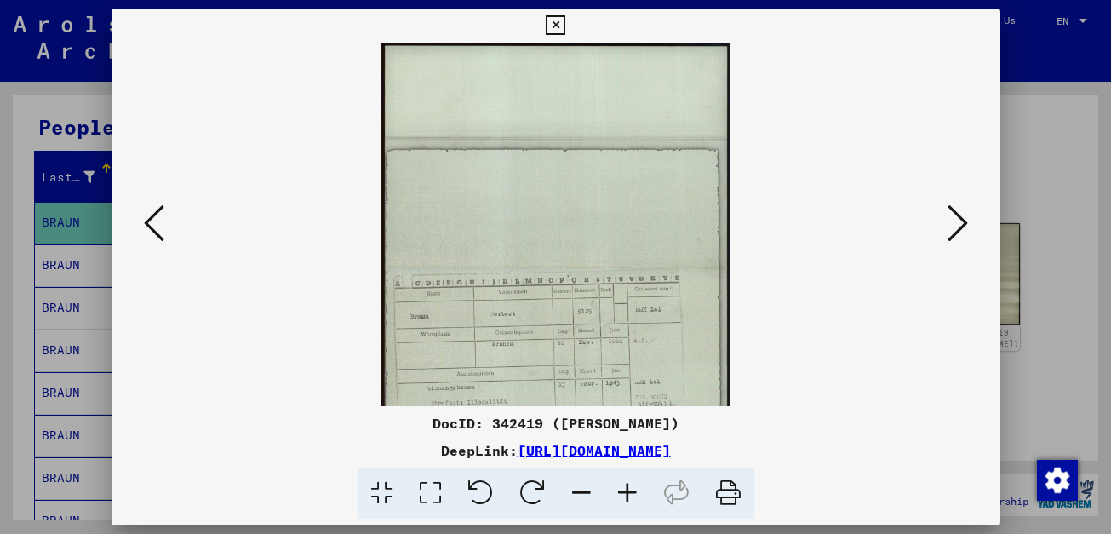
click at [633, 491] on icon at bounding box center [627, 493] width 46 height 52
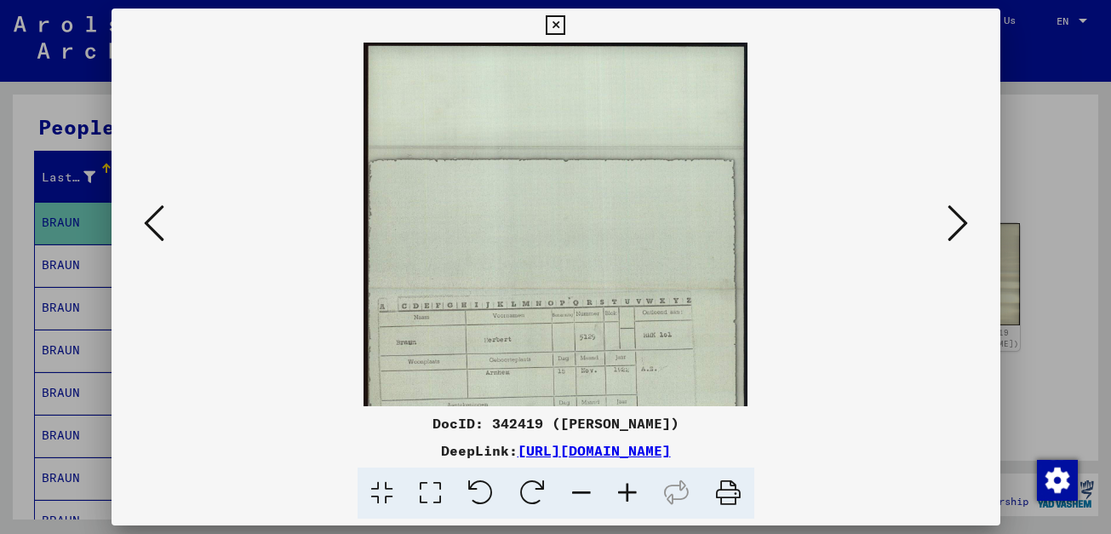
click at [578, 494] on icon at bounding box center [581, 493] width 46 height 52
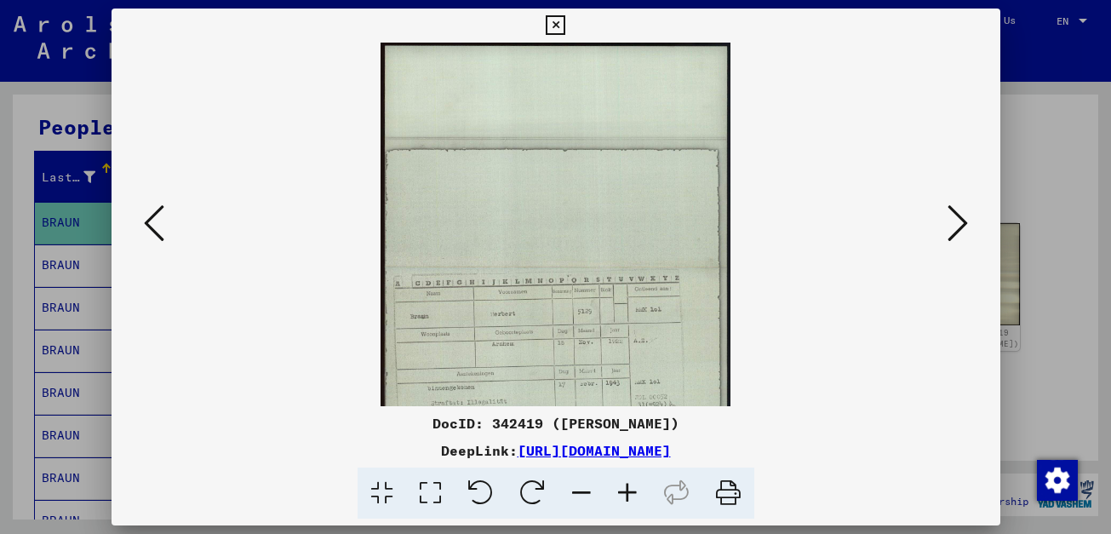
click at [578, 494] on icon at bounding box center [581, 493] width 46 height 52
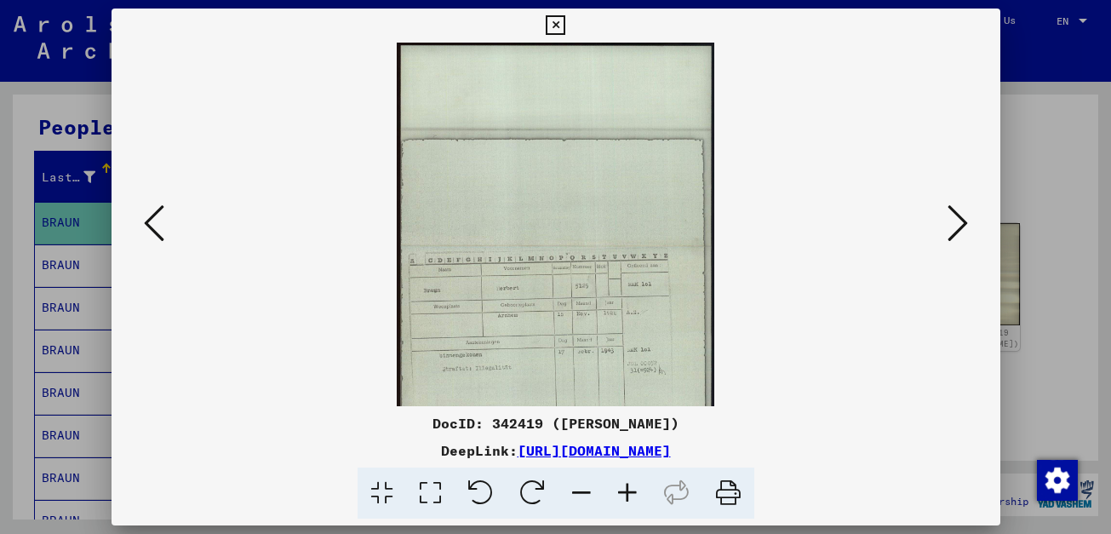
click at [578, 494] on icon at bounding box center [581, 493] width 46 height 52
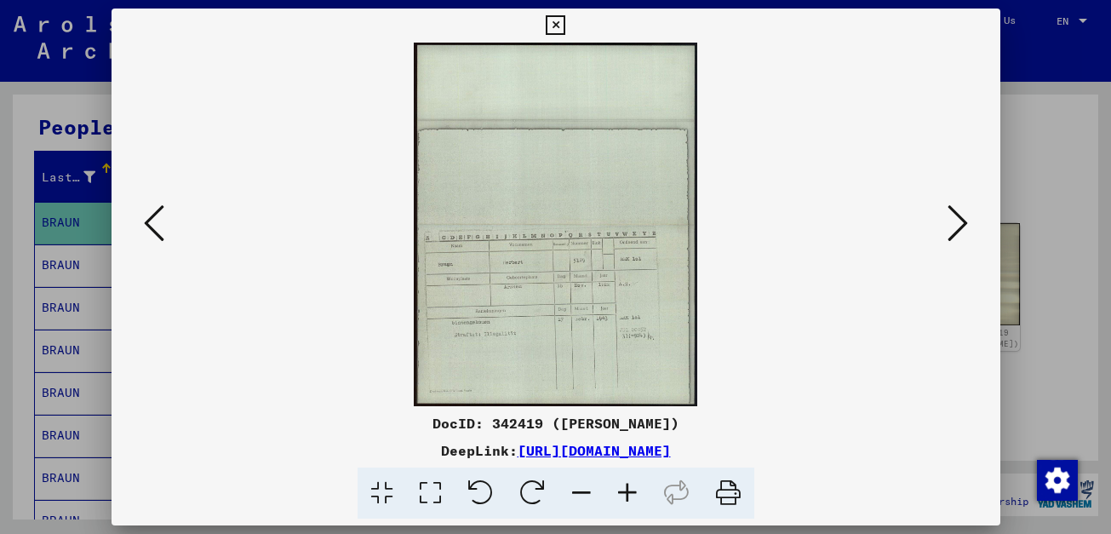
click at [604, 500] on icon at bounding box center [627, 493] width 46 height 52
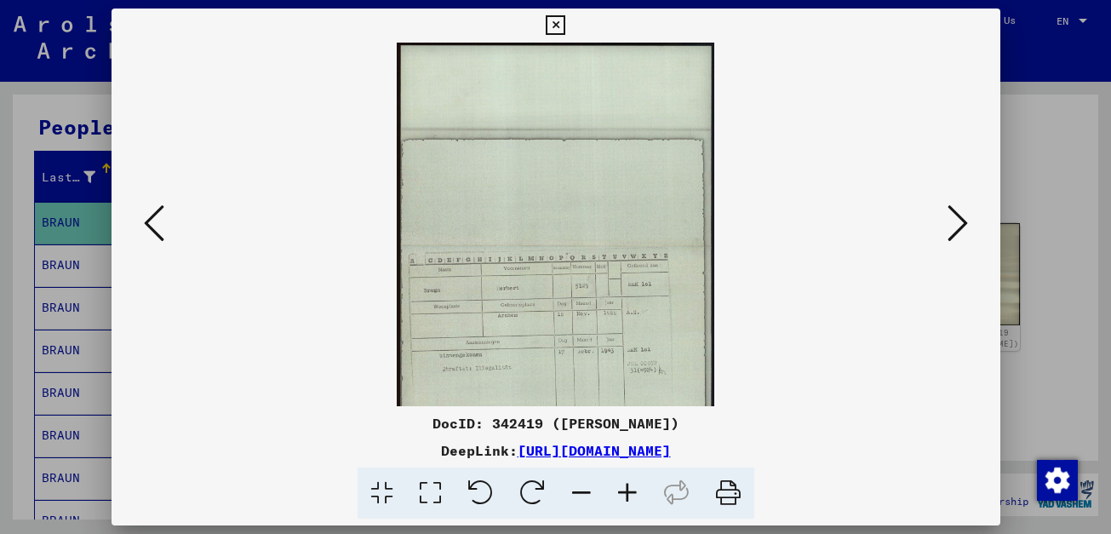
click at [604, 500] on icon at bounding box center [627, 493] width 46 height 52
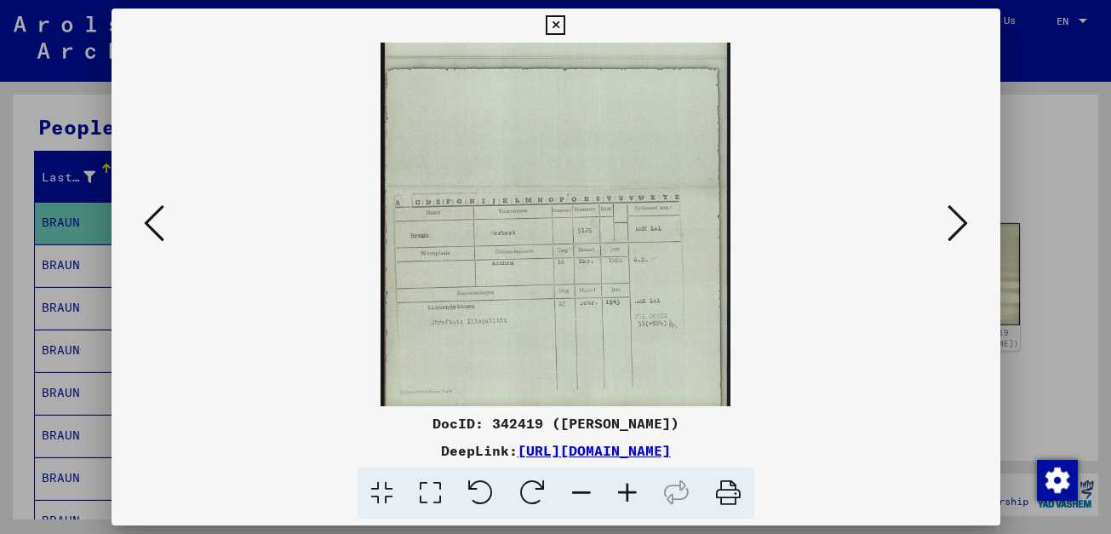
scroll to position [85, 0]
drag, startPoint x: 614, startPoint y: 247, endPoint x: 660, endPoint y: 119, distance: 136.0
click at [660, 119] on img at bounding box center [555, 181] width 351 height 449
click at [624, 484] on icon at bounding box center [627, 493] width 46 height 52
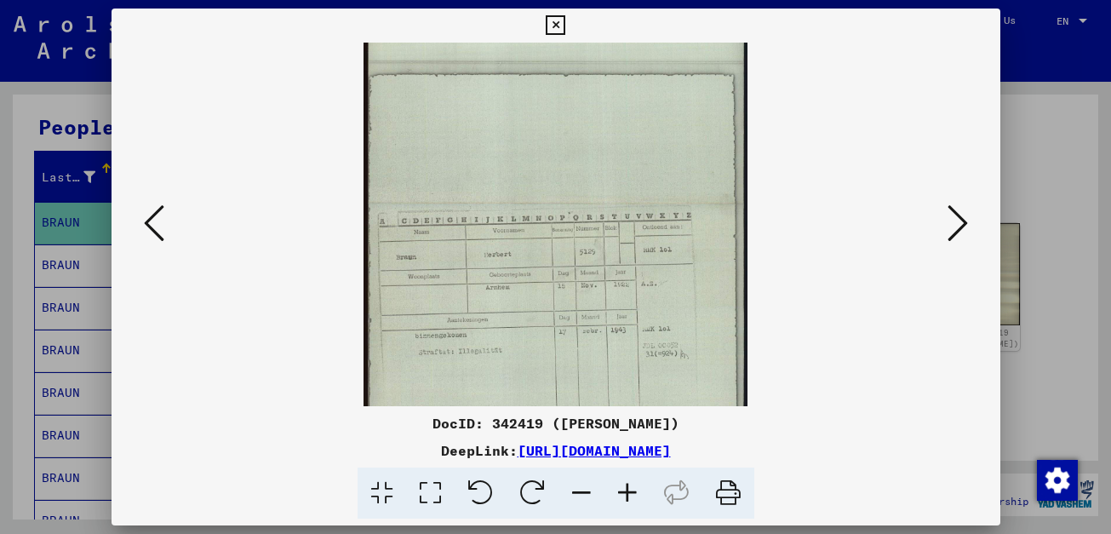
click at [624, 484] on icon at bounding box center [627, 493] width 46 height 52
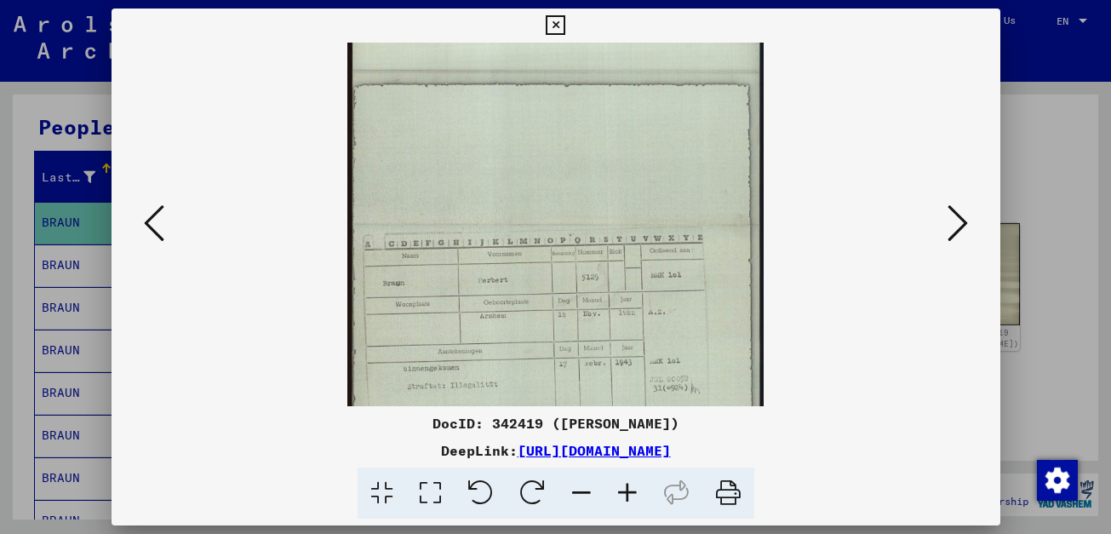
click at [624, 484] on icon at bounding box center [627, 493] width 46 height 52
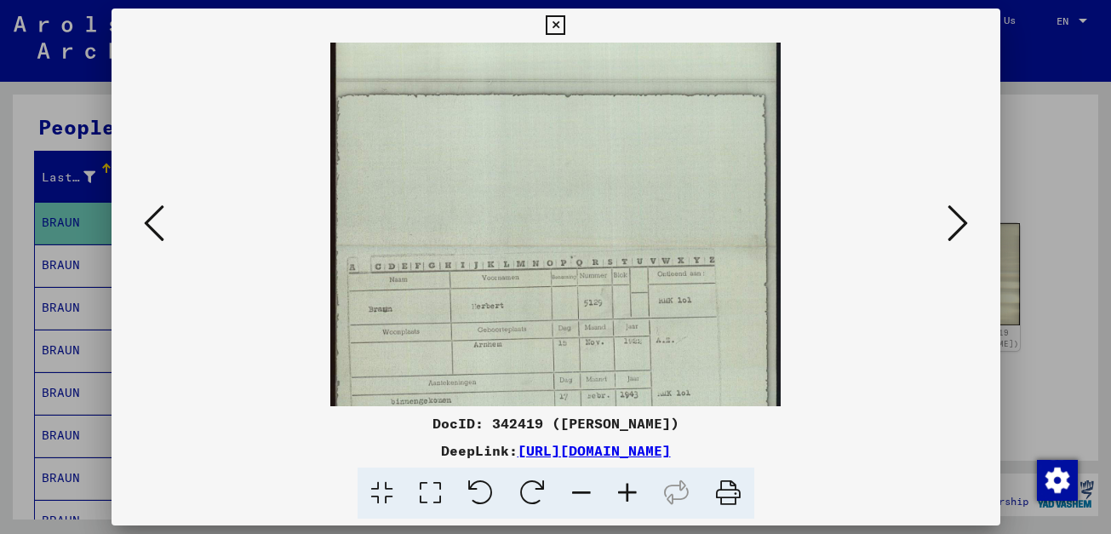
click at [628, 480] on icon at bounding box center [627, 493] width 46 height 52
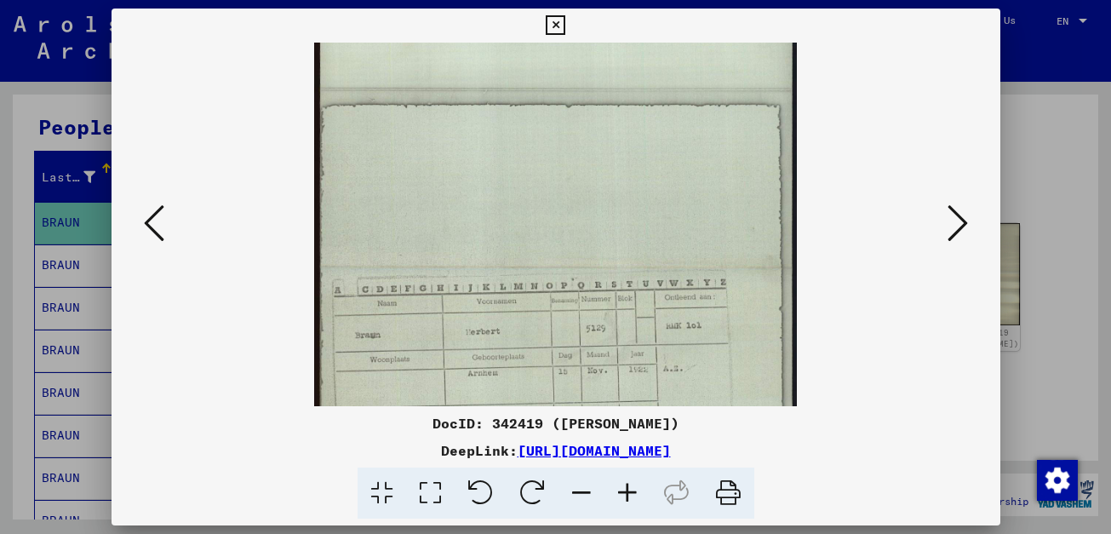
click at [628, 480] on icon at bounding box center [627, 493] width 46 height 52
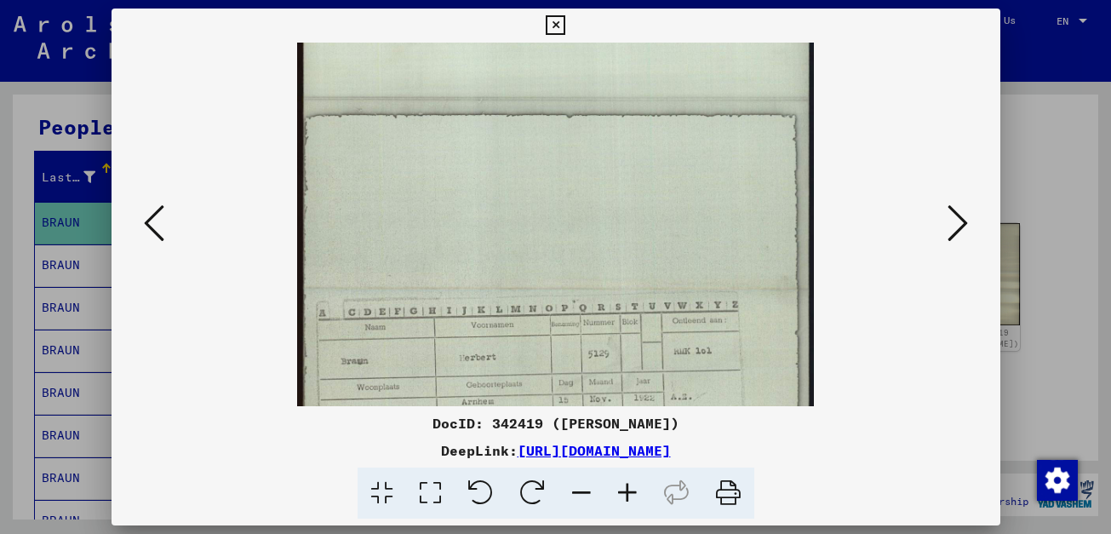
click at [628, 480] on icon at bounding box center [627, 493] width 46 height 52
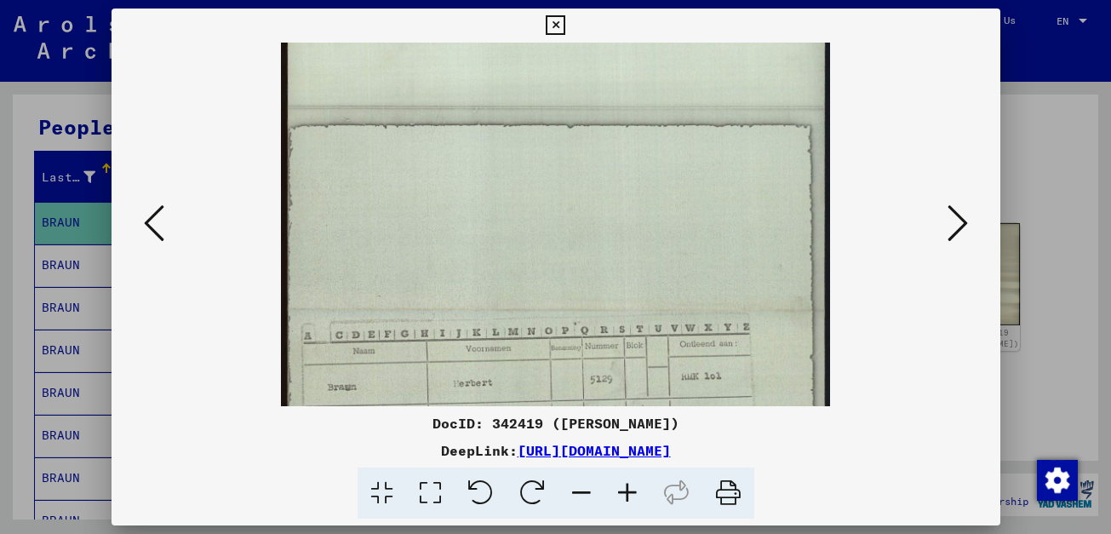
click at [628, 480] on icon at bounding box center [627, 493] width 46 height 52
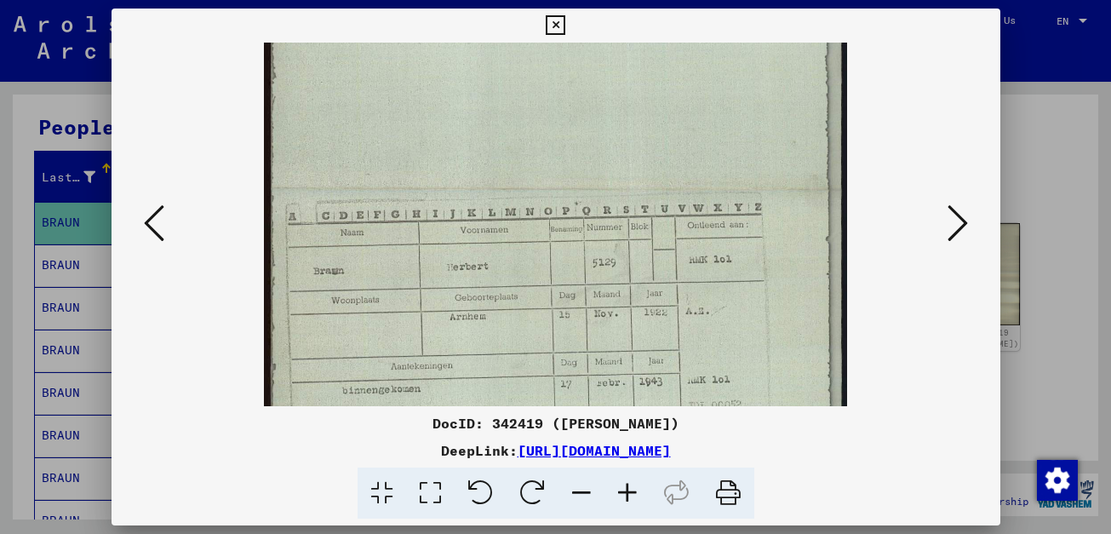
drag, startPoint x: 671, startPoint y: 364, endPoint x: 692, endPoint y: 180, distance: 185.1
click at [692, 180] on img at bounding box center [555, 188] width 583 height 746
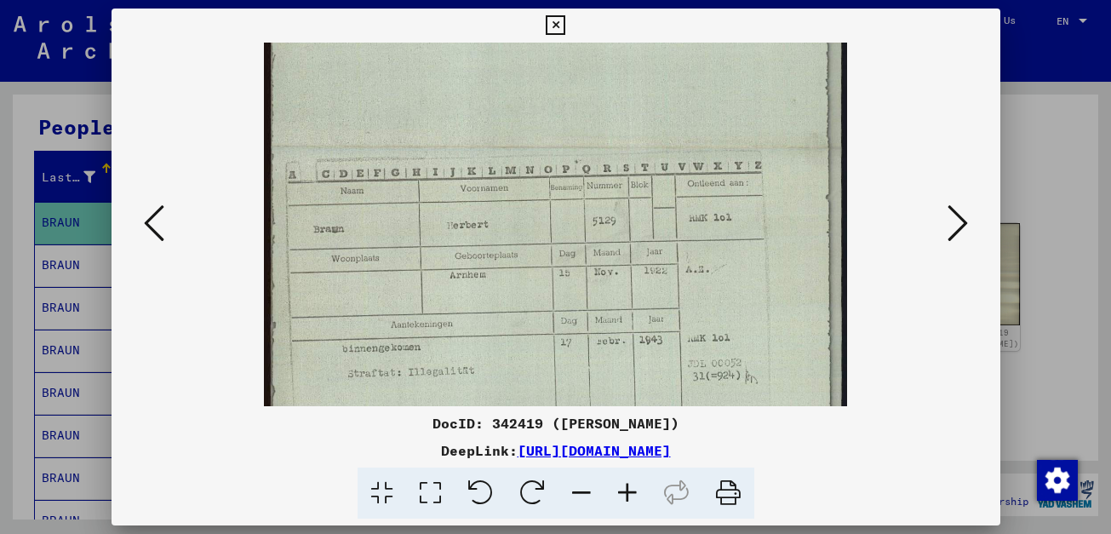
click at [706, 139] on img at bounding box center [555, 147] width 583 height 746
click at [549, 31] on icon at bounding box center [556, 25] width 20 height 20
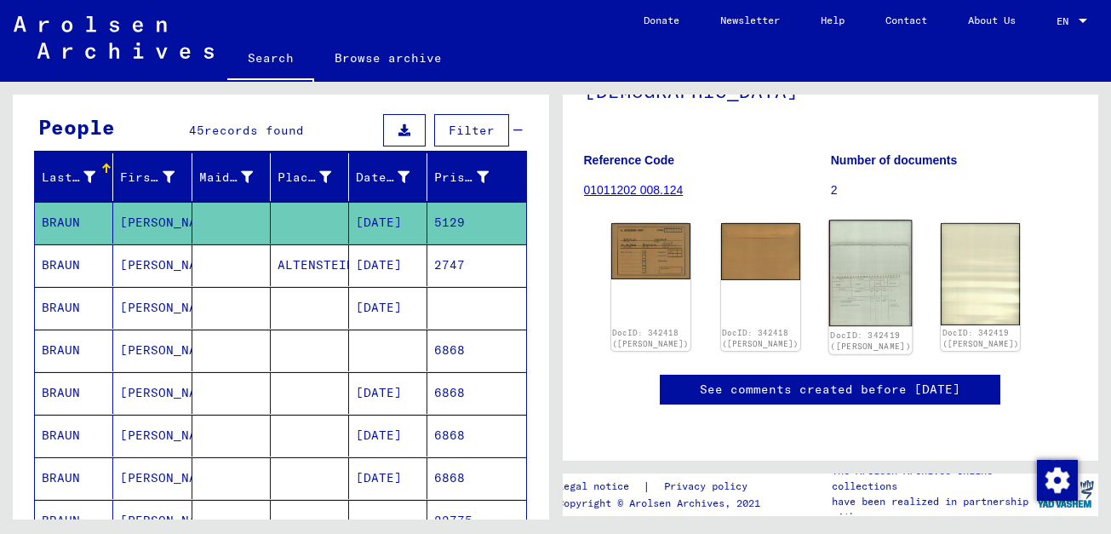
click at [866, 225] on img at bounding box center [870, 273] width 83 height 106
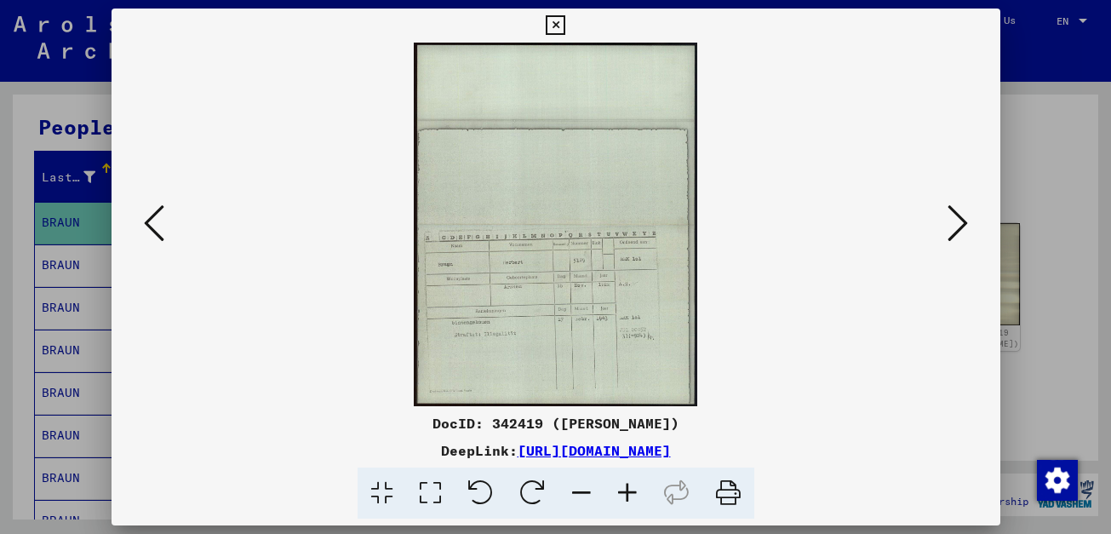
click at [557, 28] on icon at bounding box center [556, 25] width 20 height 20
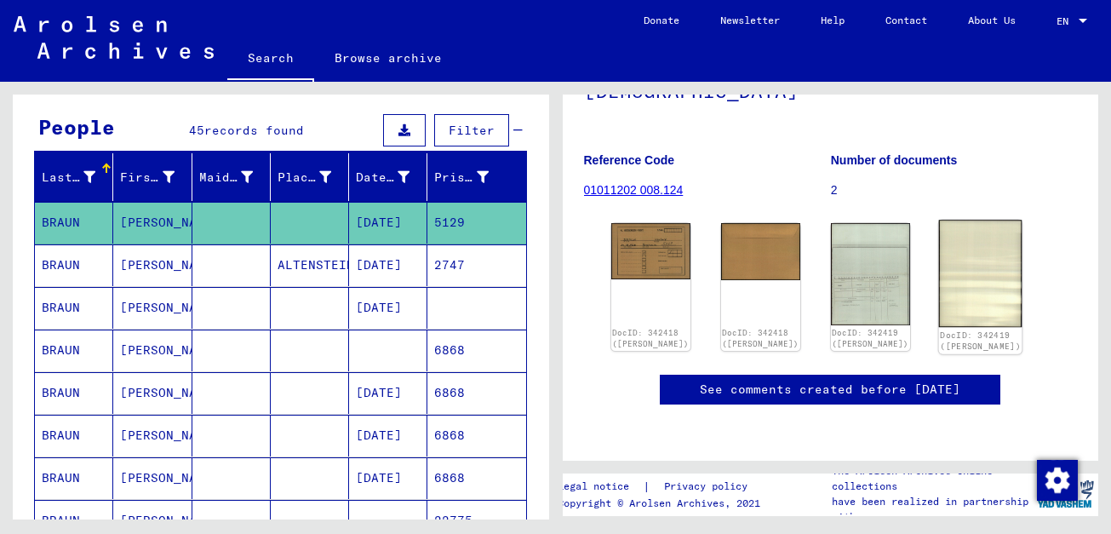
click at [975, 230] on img at bounding box center [980, 273] width 83 height 107
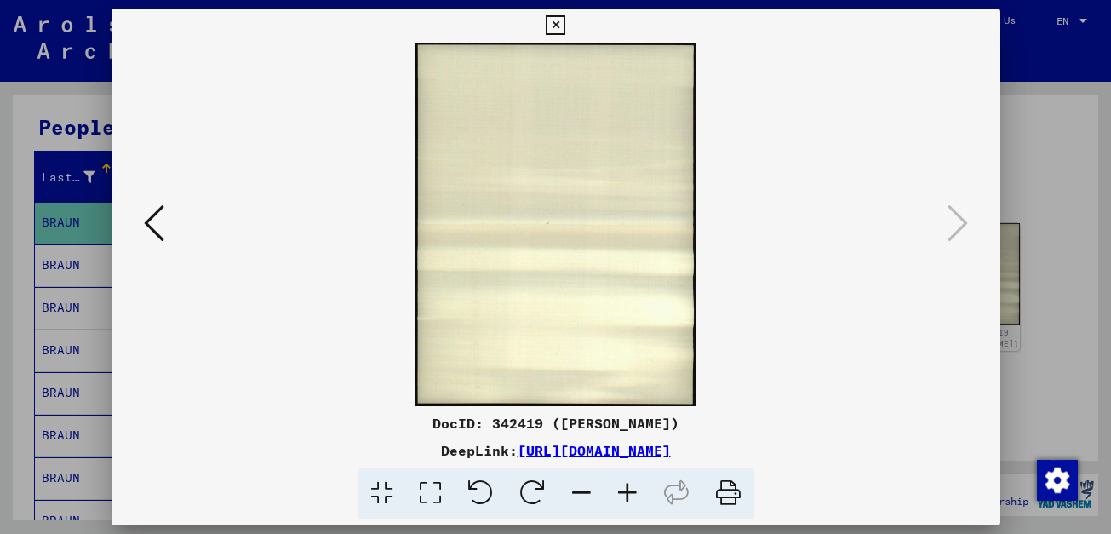
click at [505, 294] on img at bounding box center [555, 224] width 773 height 363
click at [159, 217] on icon at bounding box center [154, 223] width 20 height 41
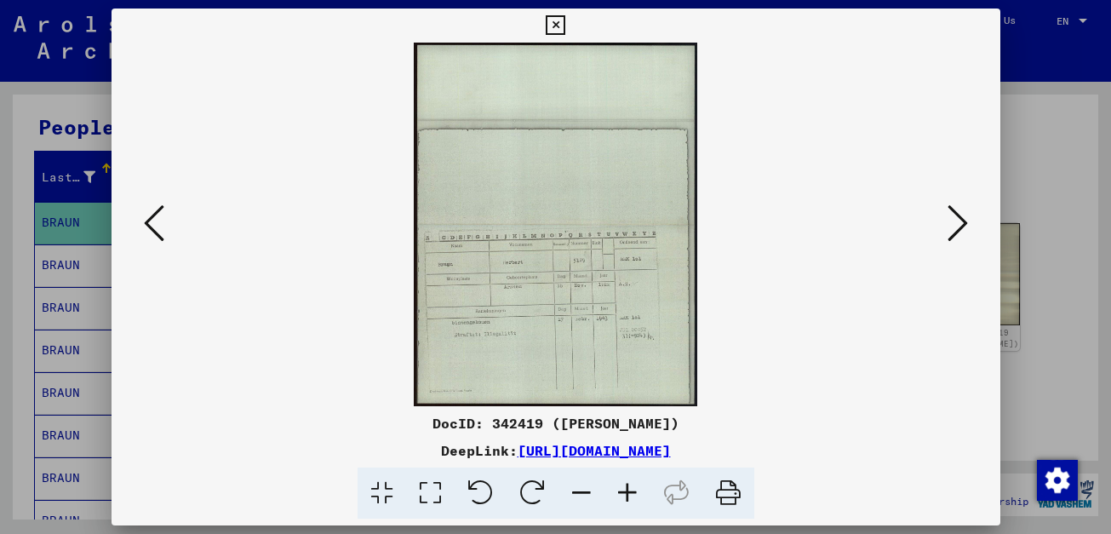
click at [560, 25] on icon at bounding box center [556, 25] width 20 height 20
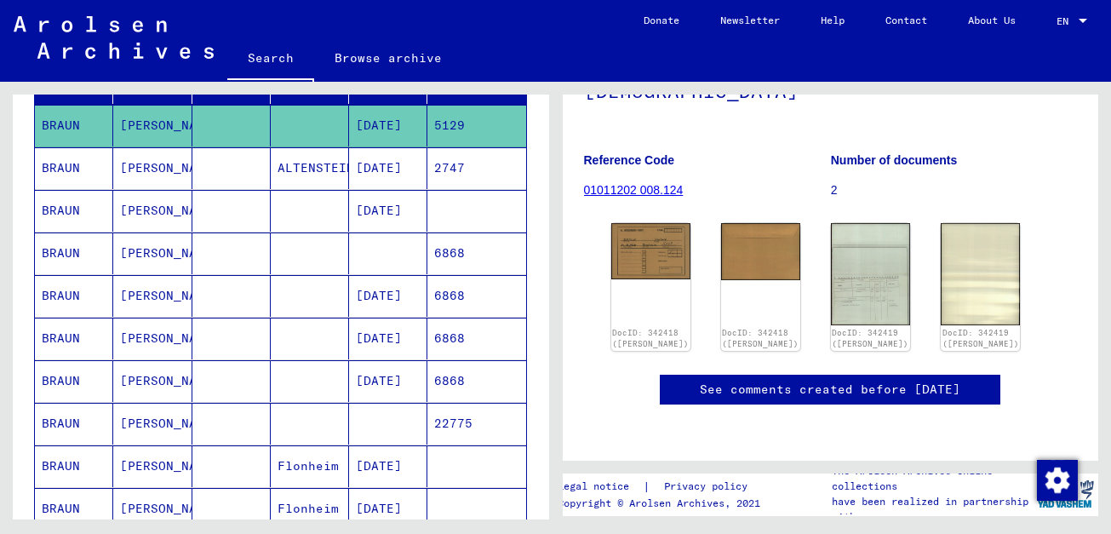
scroll to position [244, 0]
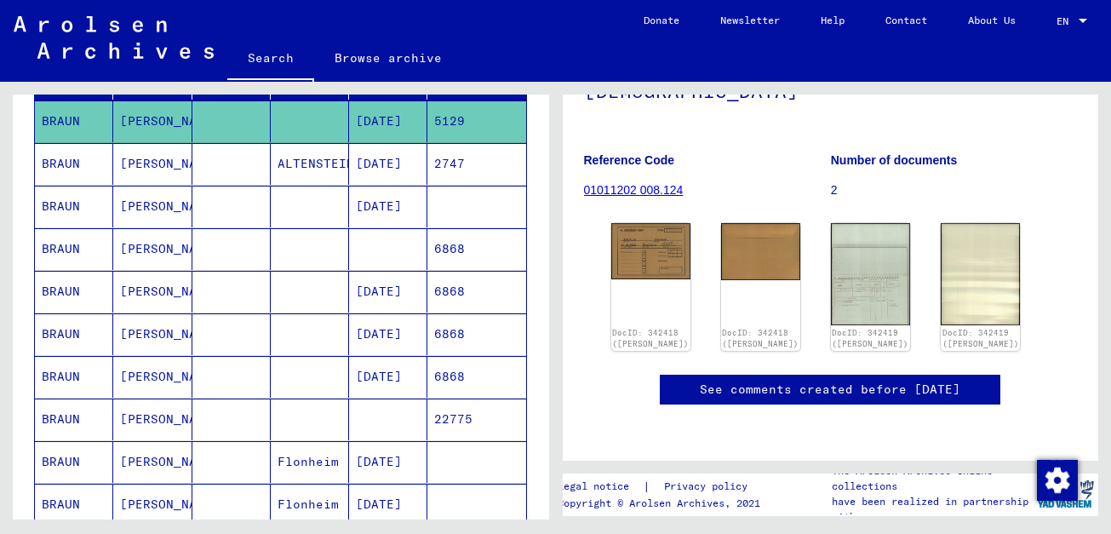
click at [448, 247] on mat-cell "6868" at bounding box center [476, 249] width 98 height 42
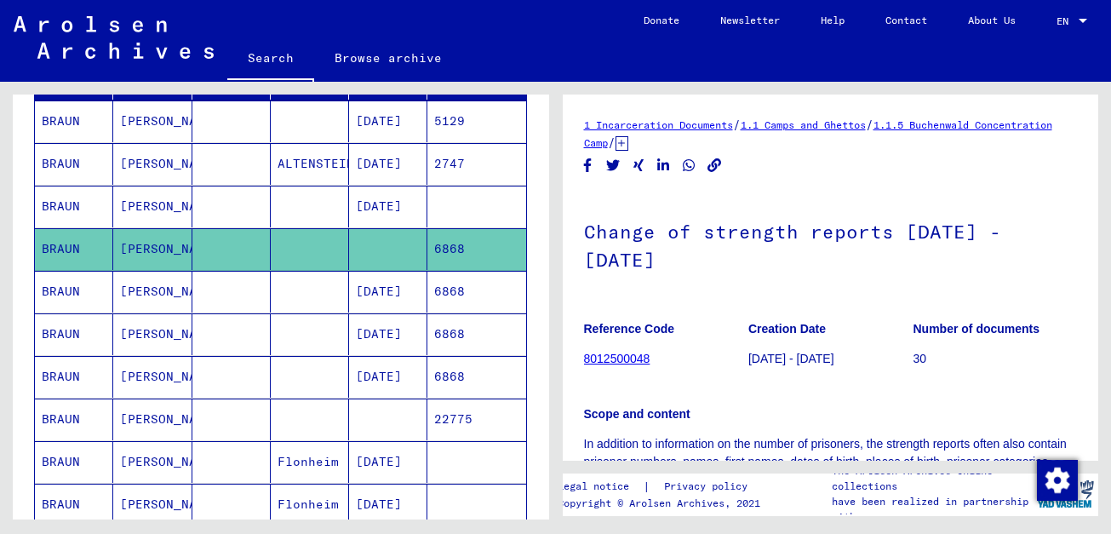
click at [988, 402] on div "Scope and content In addition to information on the number of prisoners, the st…" at bounding box center [831, 437] width 494 height 104
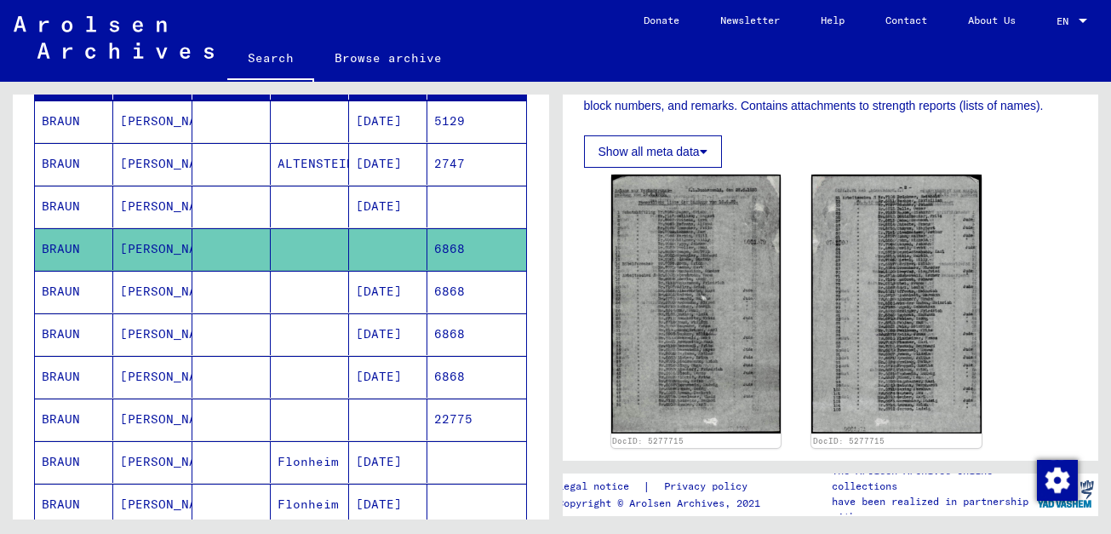
scroll to position [369, 0]
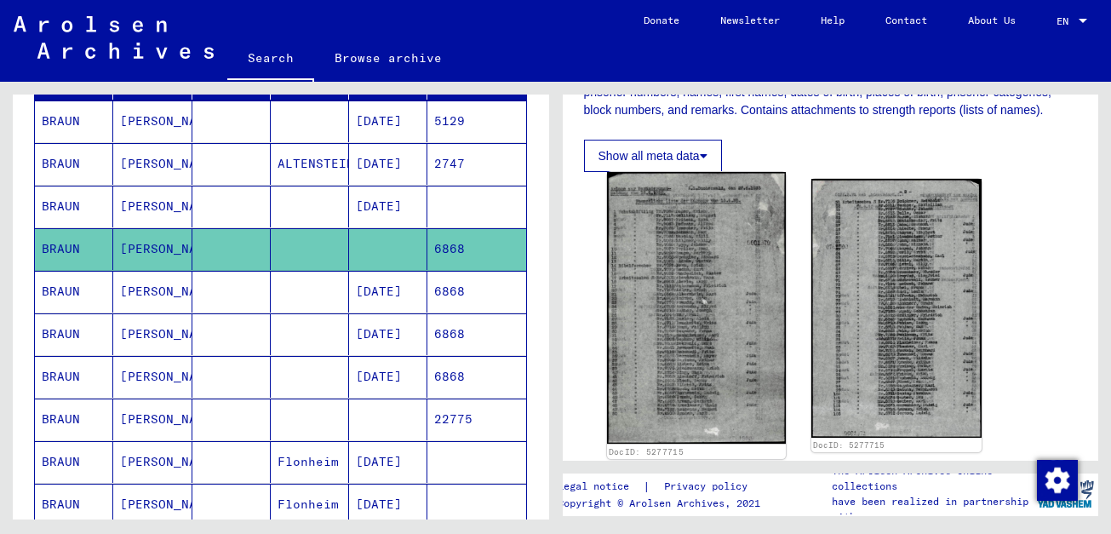
click at [694, 305] on img at bounding box center [696, 307] width 179 height 271
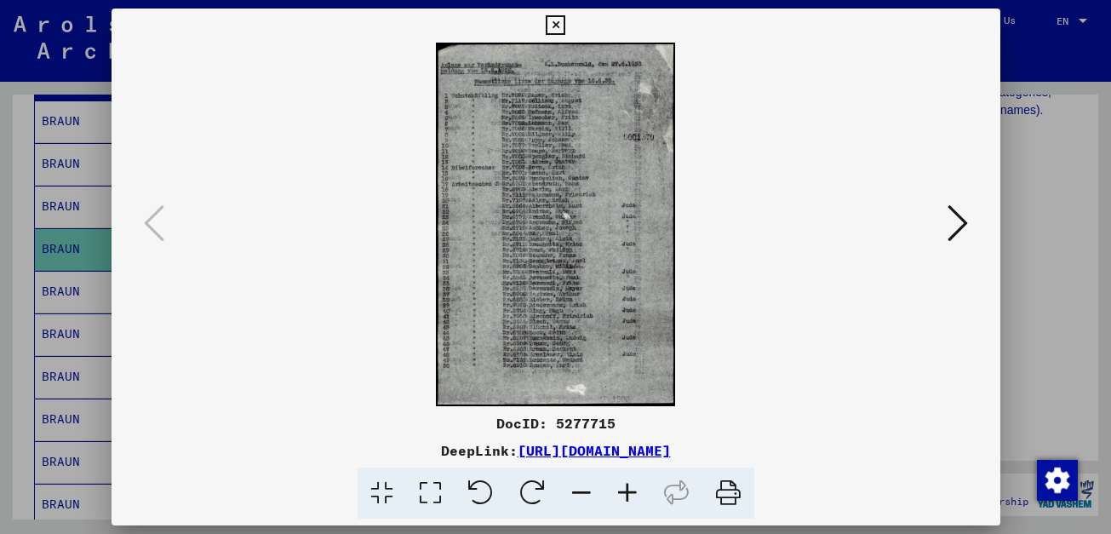
click at [631, 476] on icon at bounding box center [627, 493] width 46 height 52
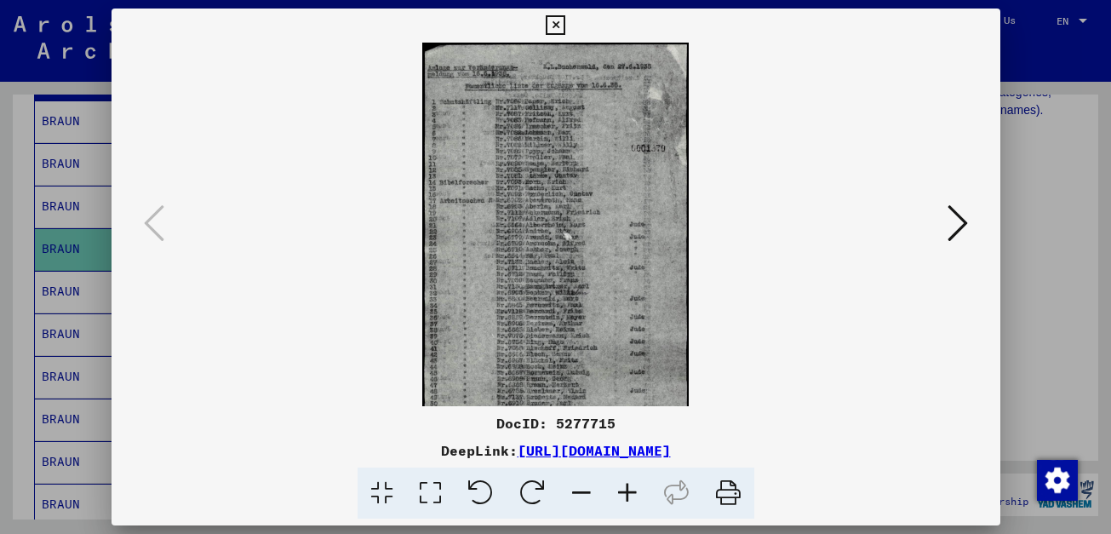
click at [631, 476] on icon at bounding box center [627, 493] width 46 height 52
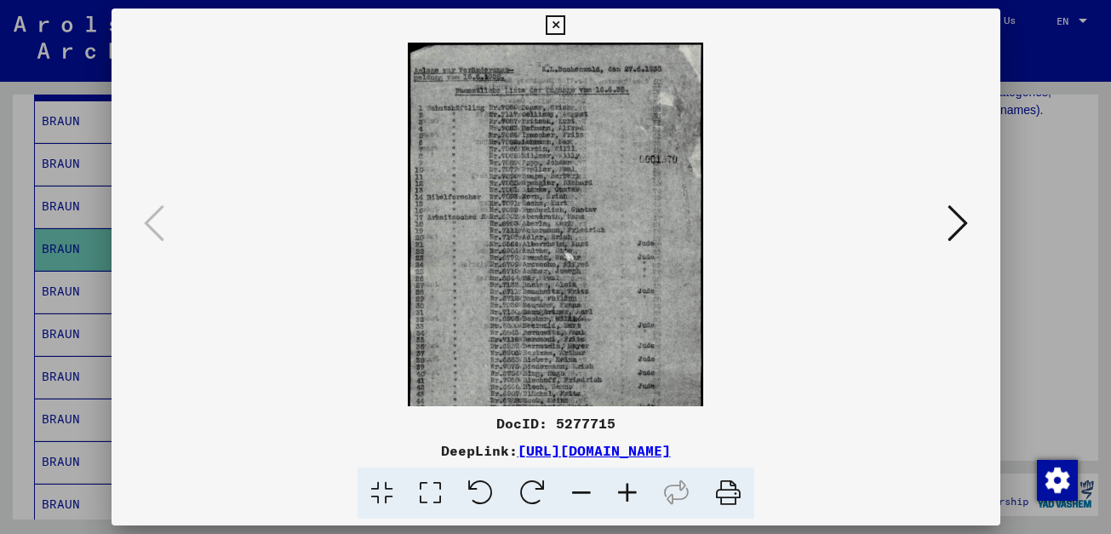
click at [631, 476] on icon at bounding box center [627, 493] width 46 height 52
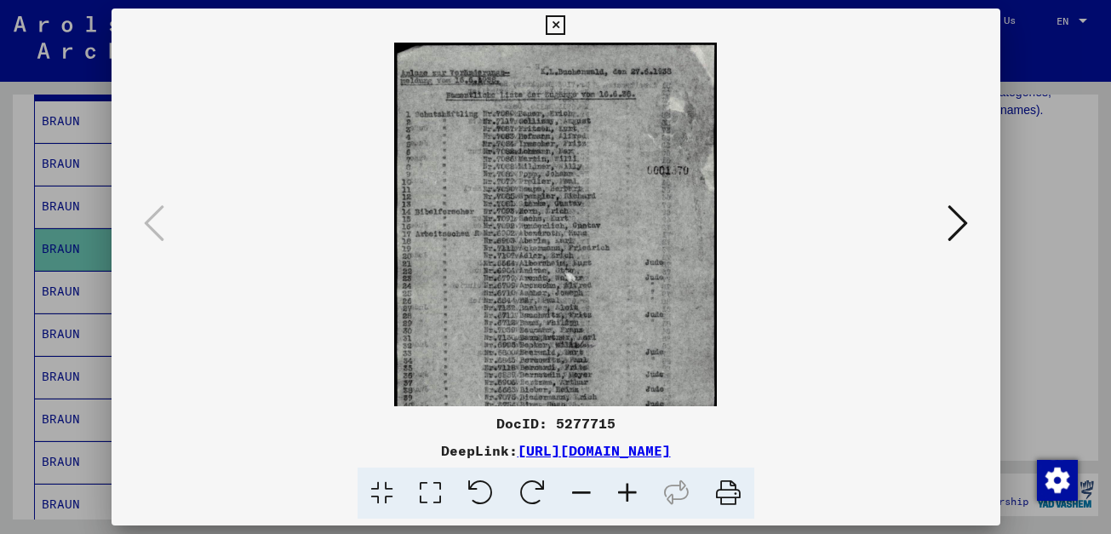
click at [631, 476] on icon at bounding box center [627, 493] width 46 height 52
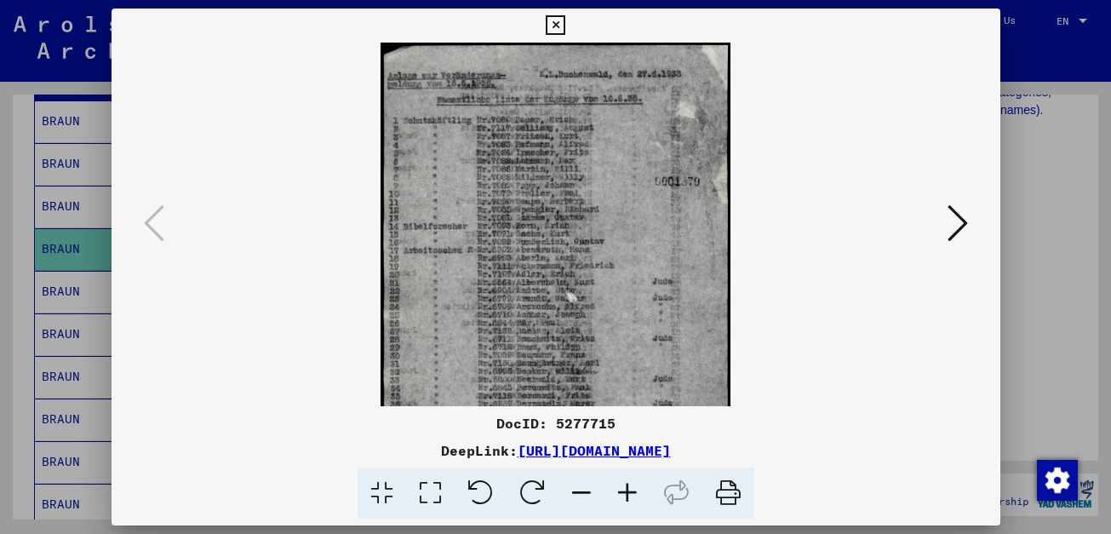
click at [631, 476] on icon at bounding box center [627, 493] width 46 height 52
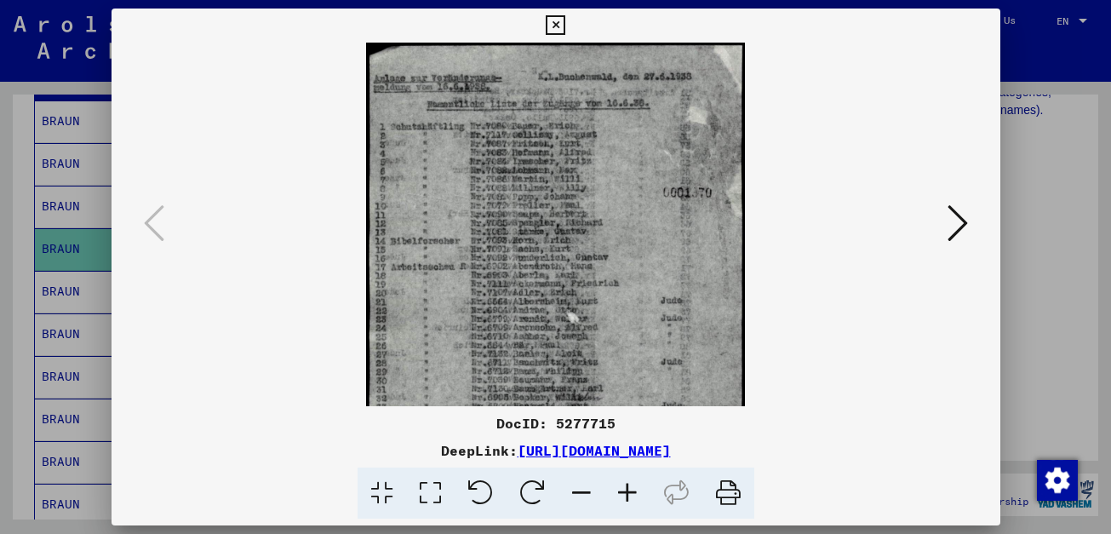
click at [631, 476] on icon at bounding box center [627, 493] width 46 height 52
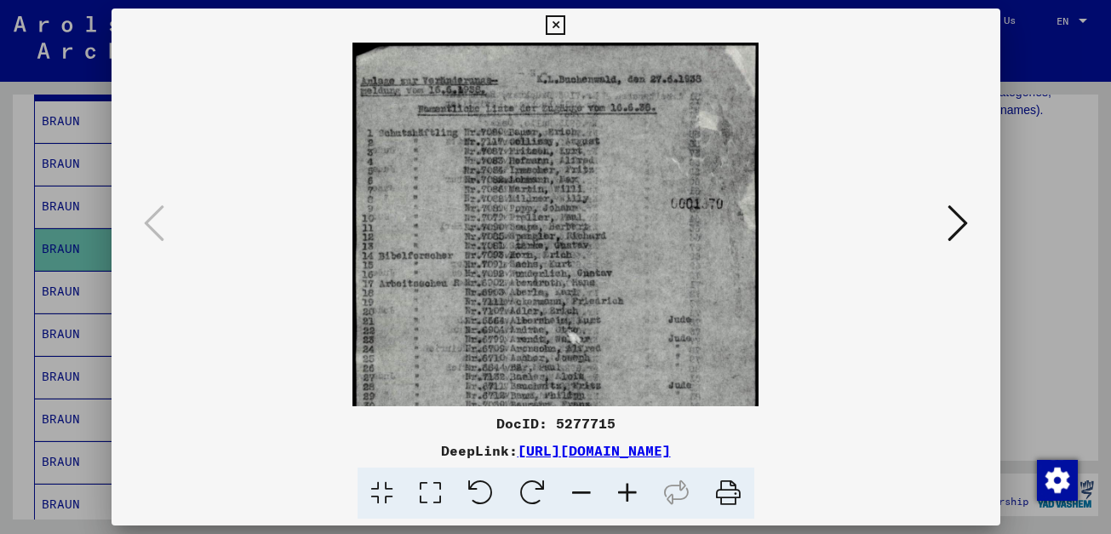
click at [631, 476] on icon at bounding box center [627, 493] width 46 height 52
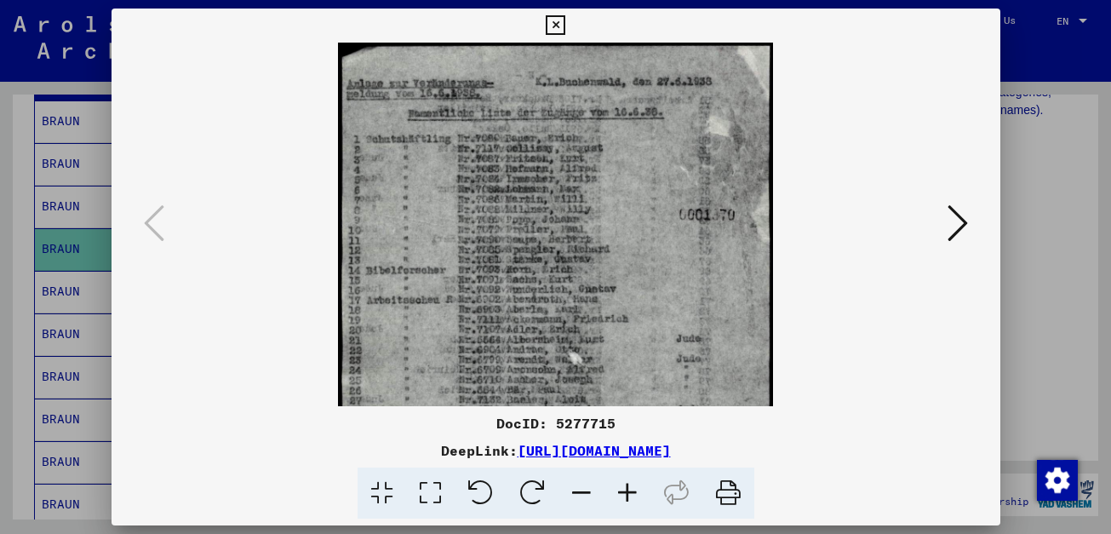
click at [631, 476] on icon at bounding box center [627, 493] width 46 height 52
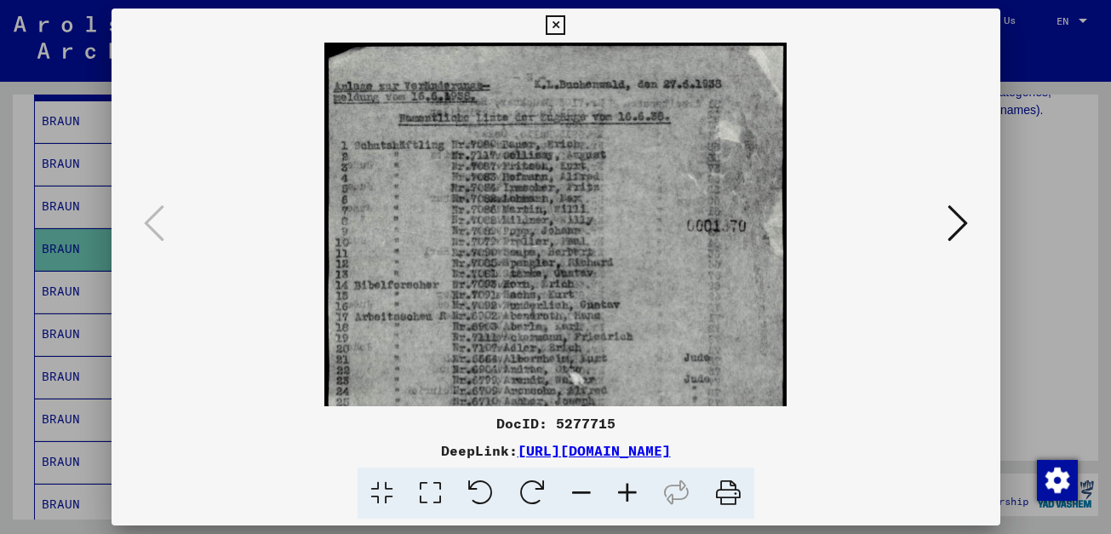
click at [631, 476] on icon at bounding box center [627, 493] width 46 height 52
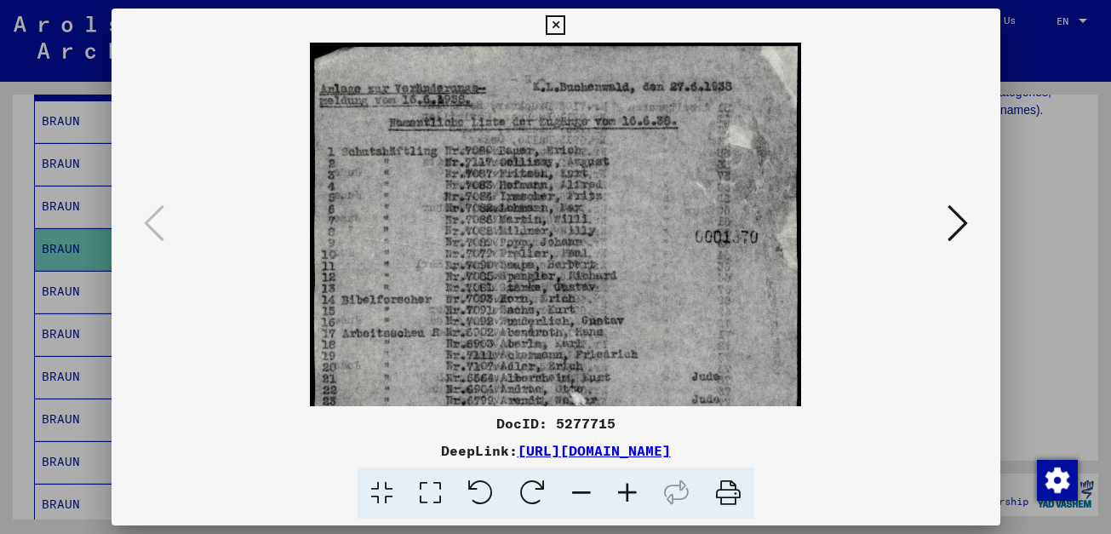
click at [631, 476] on icon at bounding box center [627, 493] width 46 height 52
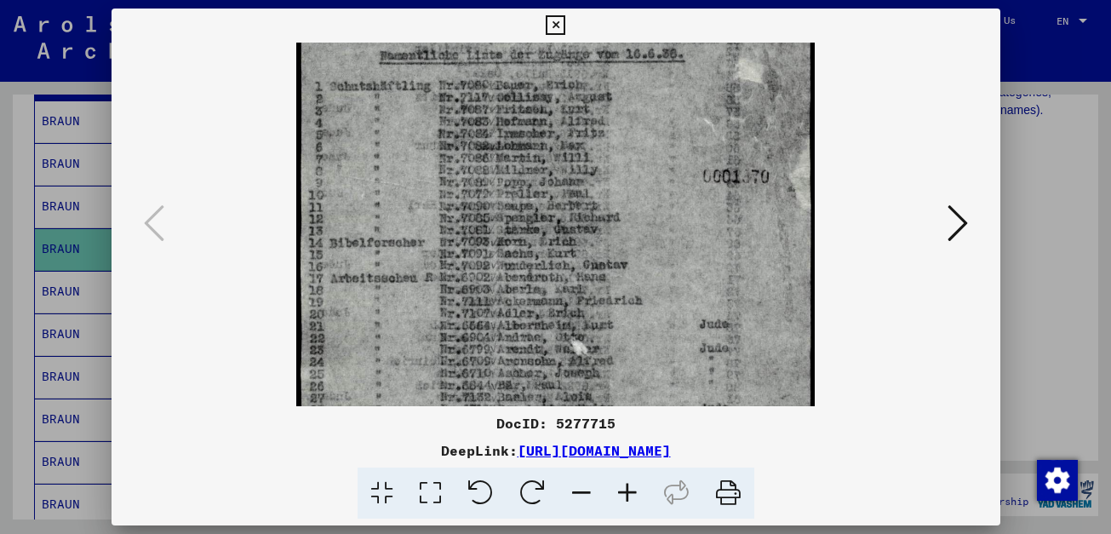
scroll to position [72, 0]
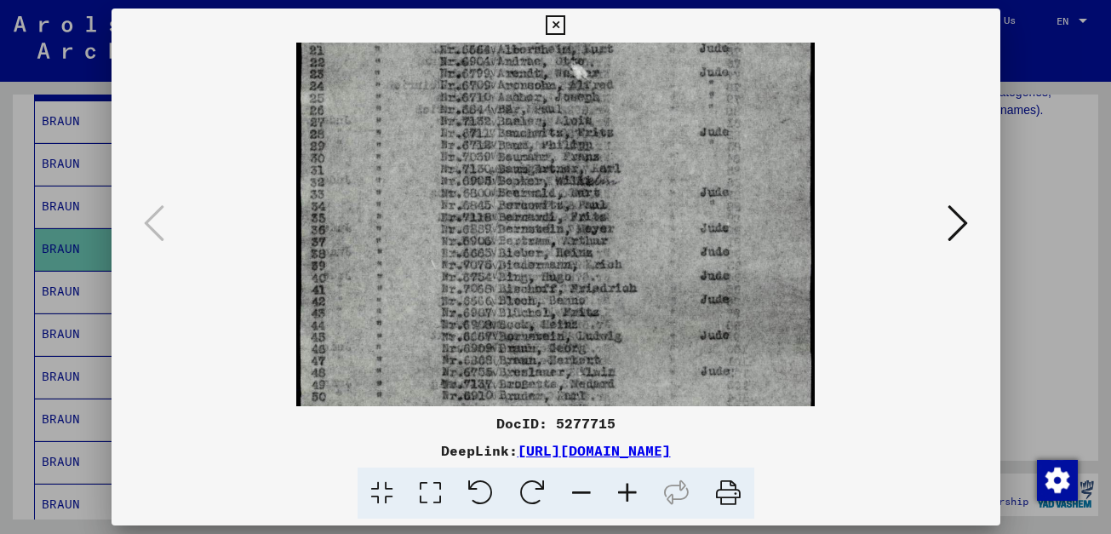
drag, startPoint x: 654, startPoint y: 351, endPoint x: 696, endPoint y: 2, distance: 351.4
click at [696, 2] on div "DocID: 5277715 DeepLink: [URL][DOMAIN_NAME]" at bounding box center [555, 267] width 1111 height 534
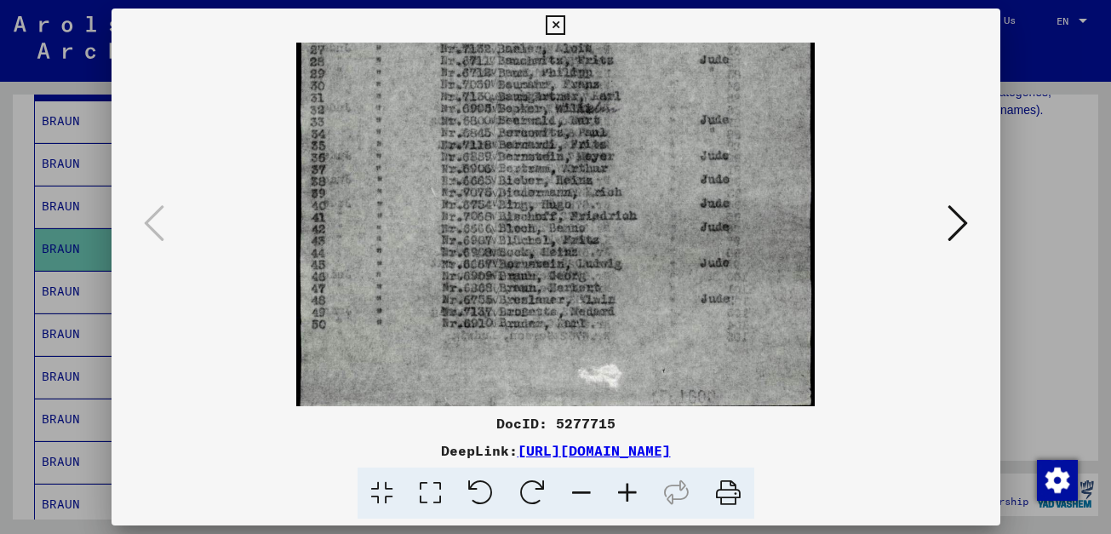
scroll to position [426, 0]
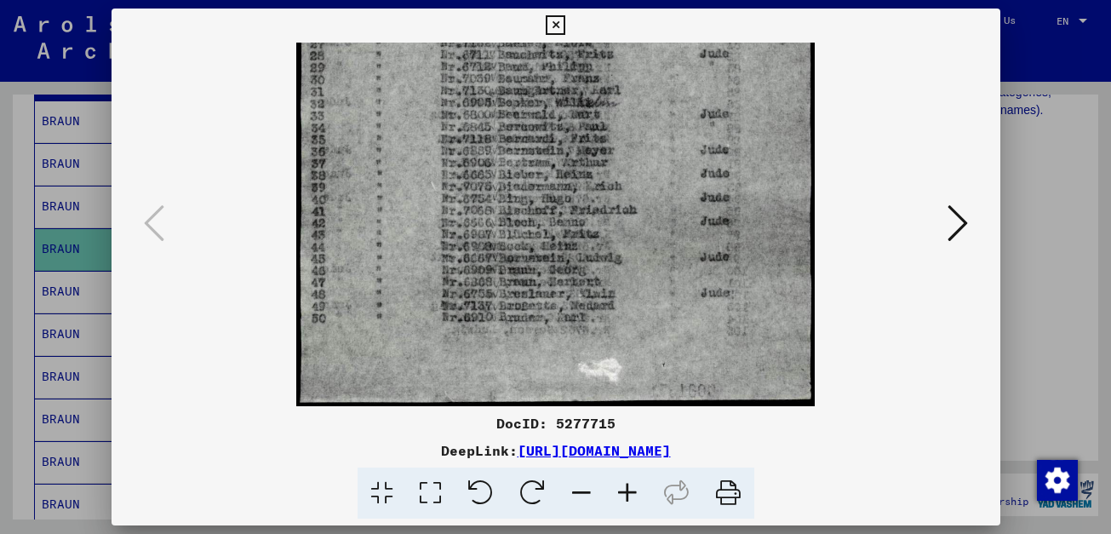
drag, startPoint x: 656, startPoint y: 306, endPoint x: 655, endPoint y: 230, distance: 76.6
click at [655, 230] on img at bounding box center [555, 11] width 518 height 789
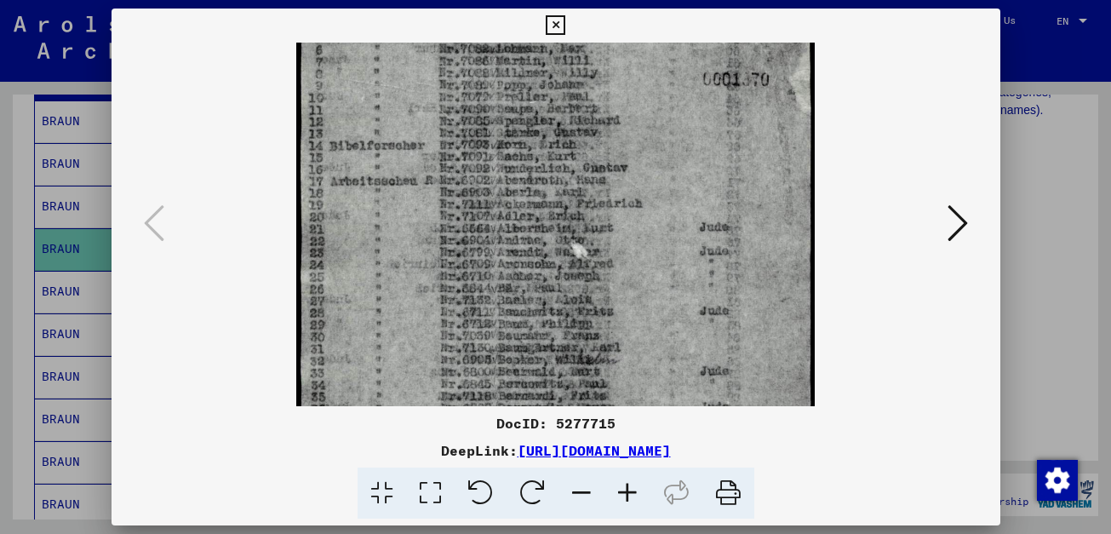
scroll to position [140, 0]
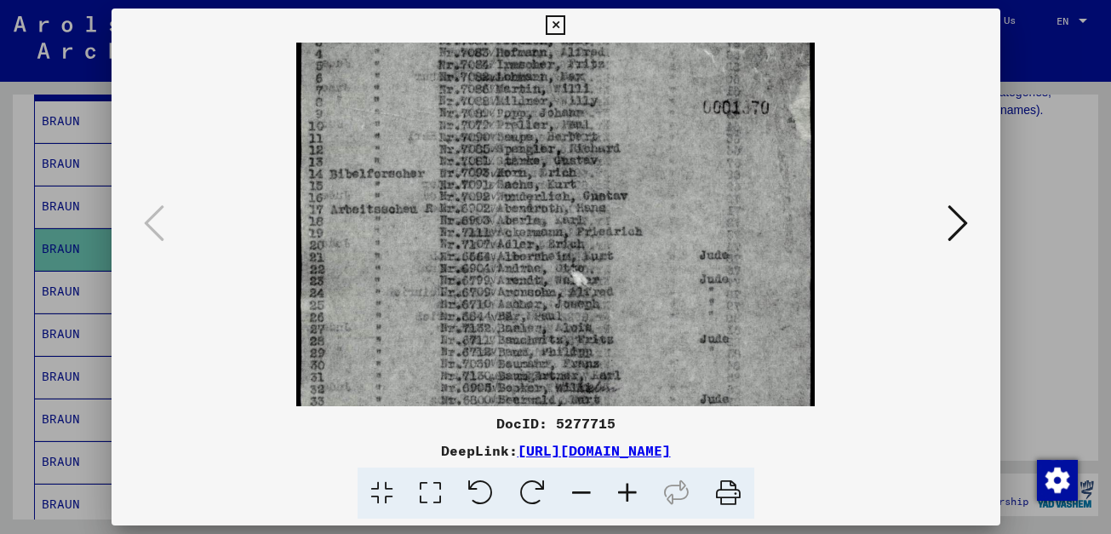
drag, startPoint x: 659, startPoint y: 216, endPoint x: 598, endPoint y: 501, distance: 291.5
click at [598, 501] on div "DocID: 5277715 DeepLink: [URL][DOMAIN_NAME]" at bounding box center [555, 264] width 889 height 511
click at [551, 21] on icon at bounding box center [556, 25] width 20 height 20
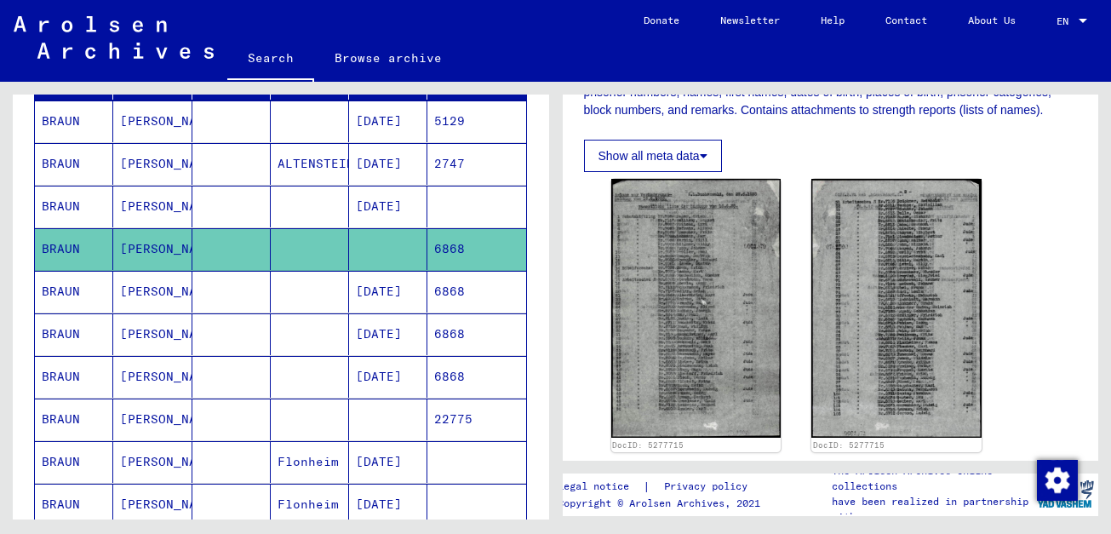
click at [438, 292] on mat-cell "6868" at bounding box center [476, 292] width 98 height 42
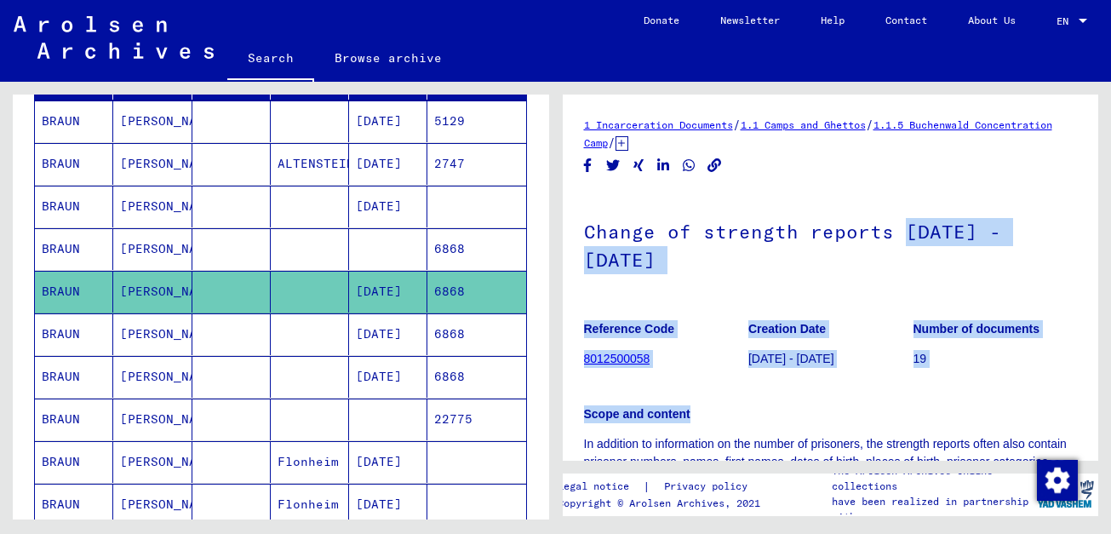
drag, startPoint x: 906, startPoint y: 397, endPoint x: 907, endPoint y: 252, distance: 144.7
click at [907, 252] on div "Change of strength reports [DATE] - [DATE] Reference Code 8012500058 Creation D…" at bounding box center [831, 393] width 494 height 403
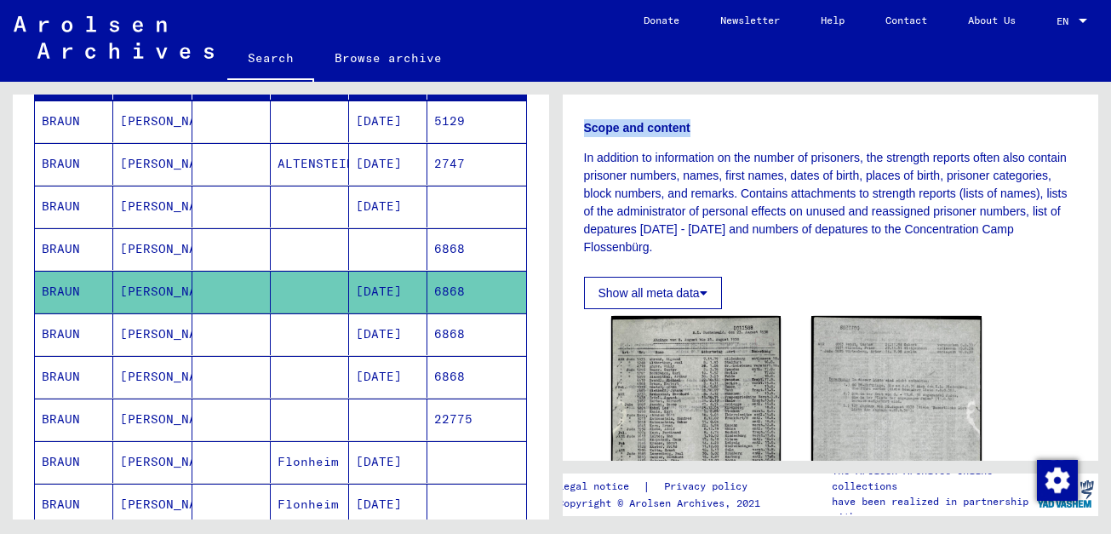
scroll to position [463, 0]
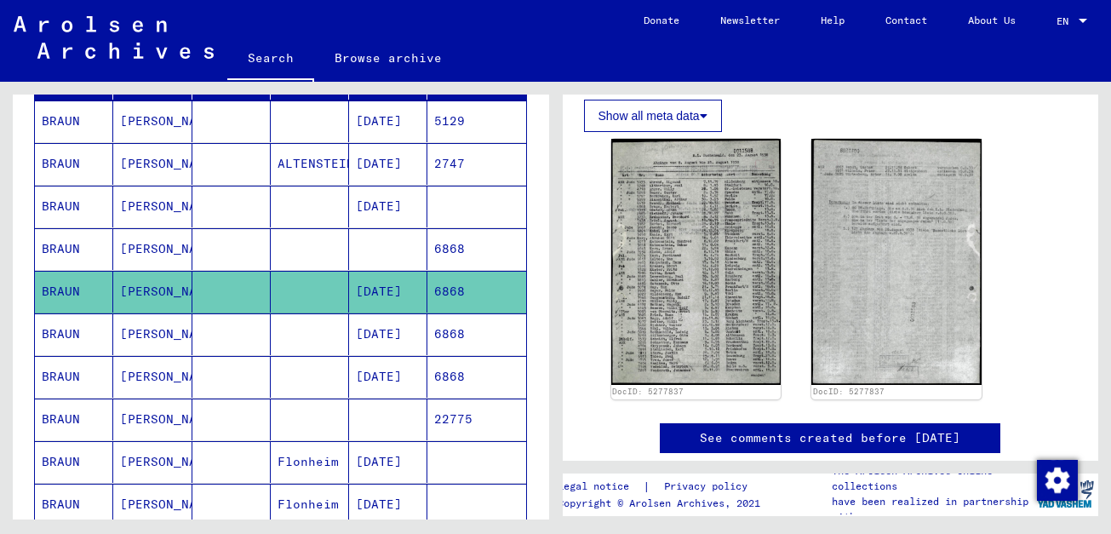
click at [453, 336] on mat-cell "6868" at bounding box center [476, 334] width 98 height 42
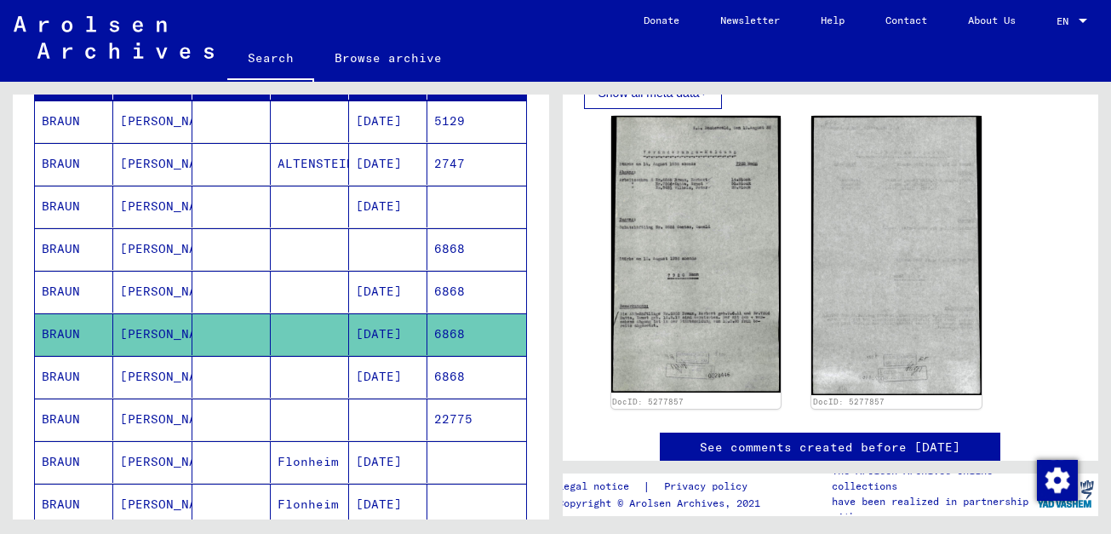
scroll to position [472, 0]
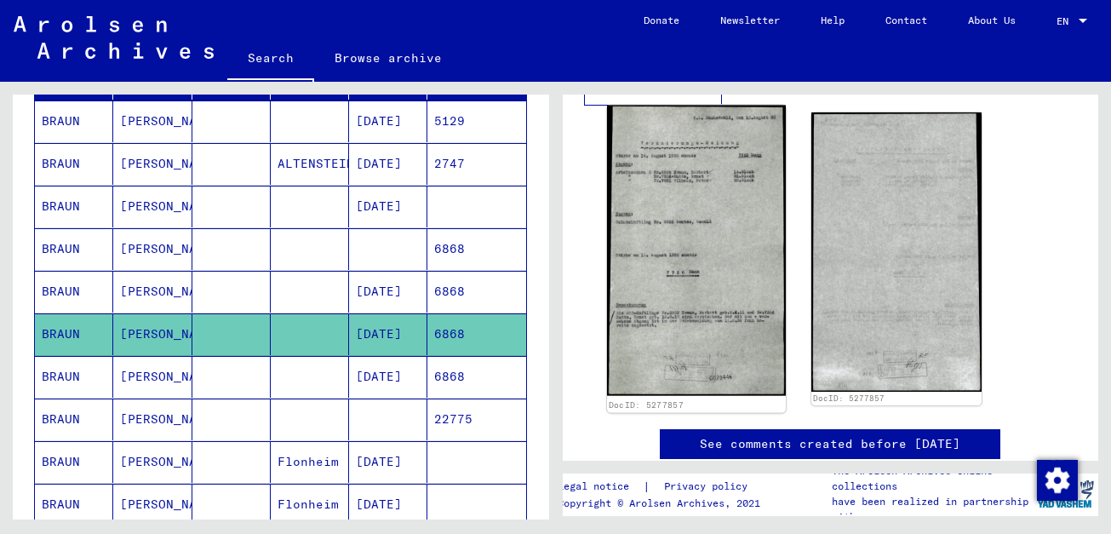
click at [697, 245] on img at bounding box center [696, 251] width 179 height 290
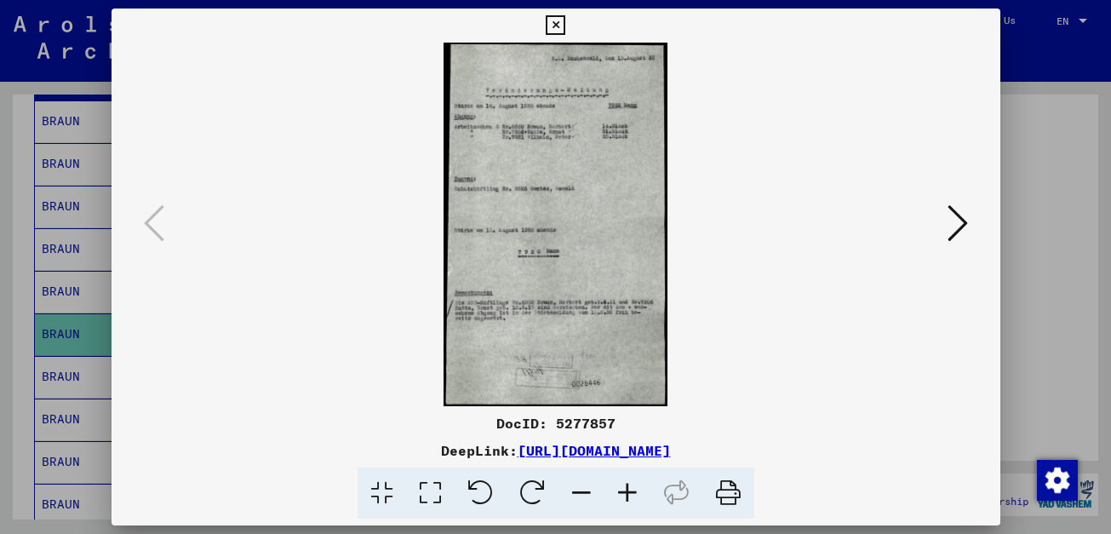
click at [622, 492] on icon at bounding box center [627, 493] width 46 height 52
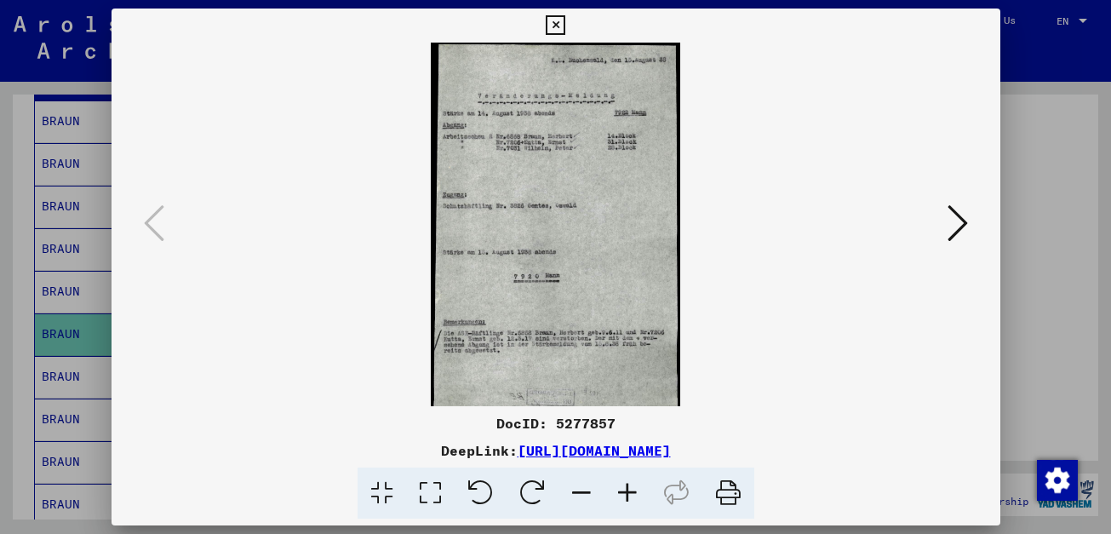
click at [622, 492] on icon at bounding box center [627, 493] width 46 height 52
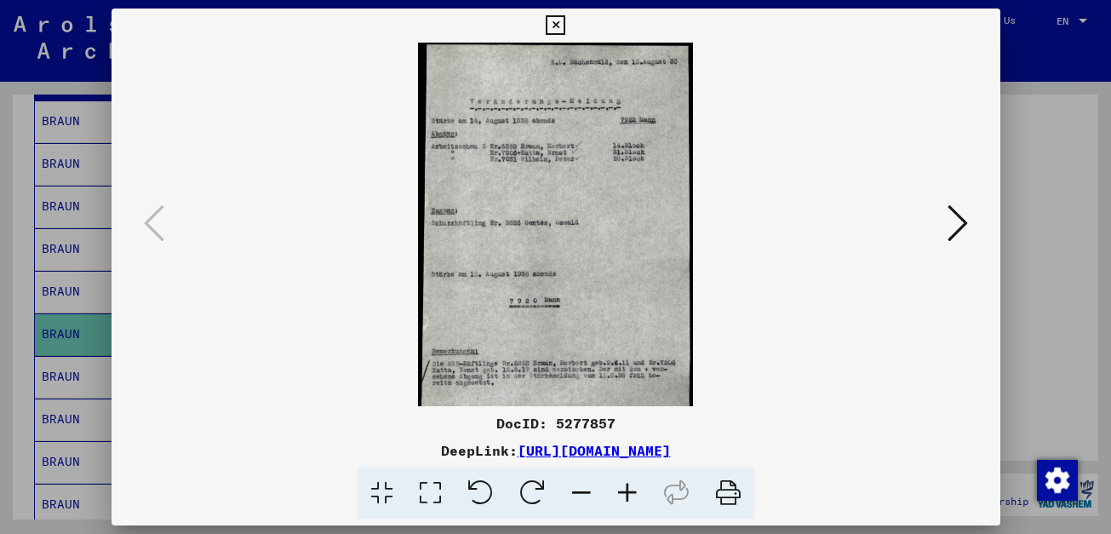
click at [622, 492] on icon at bounding box center [627, 493] width 46 height 52
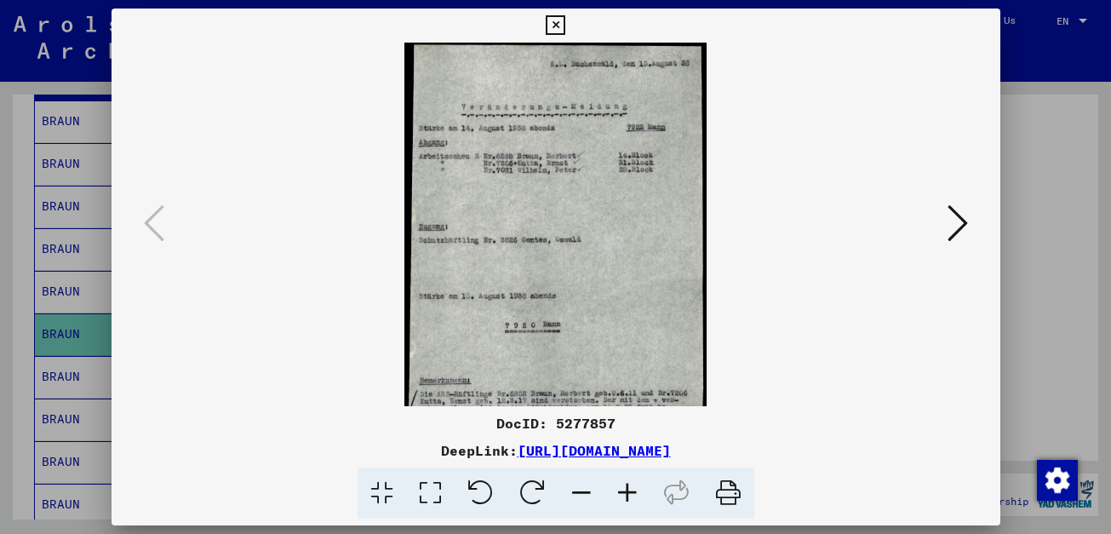
click at [622, 492] on icon at bounding box center [627, 493] width 46 height 52
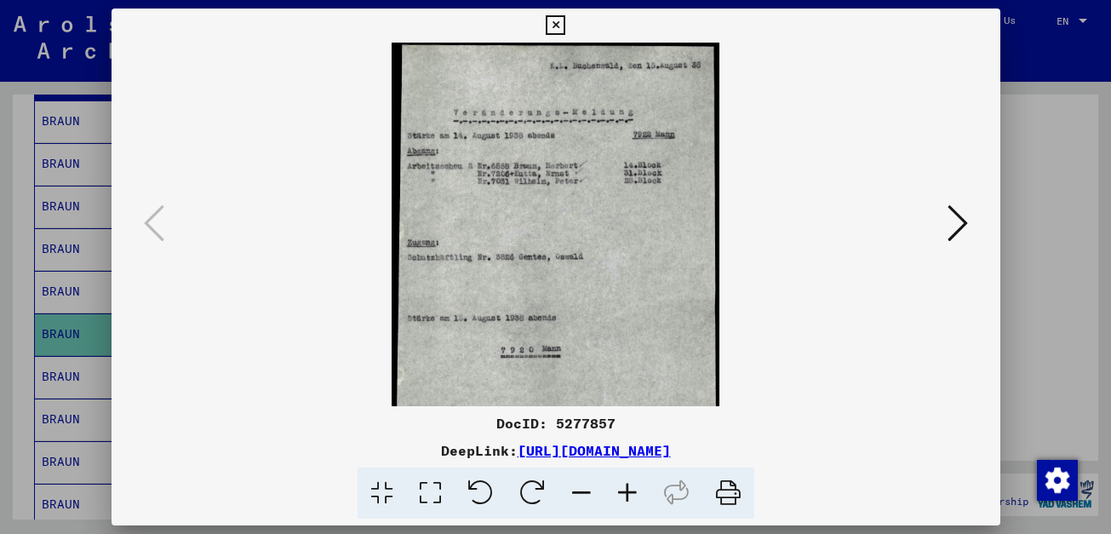
click at [622, 492] on icon at bounding box center [627, 493] width 46 height 52
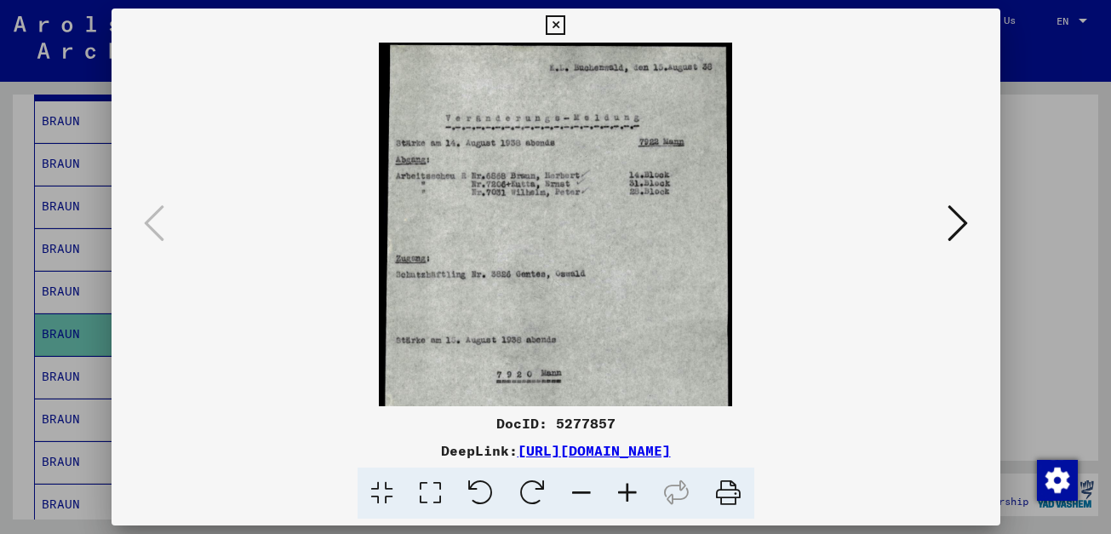
click at [622, 492] on icon at bounding box center [627, 493] width 46 height 52
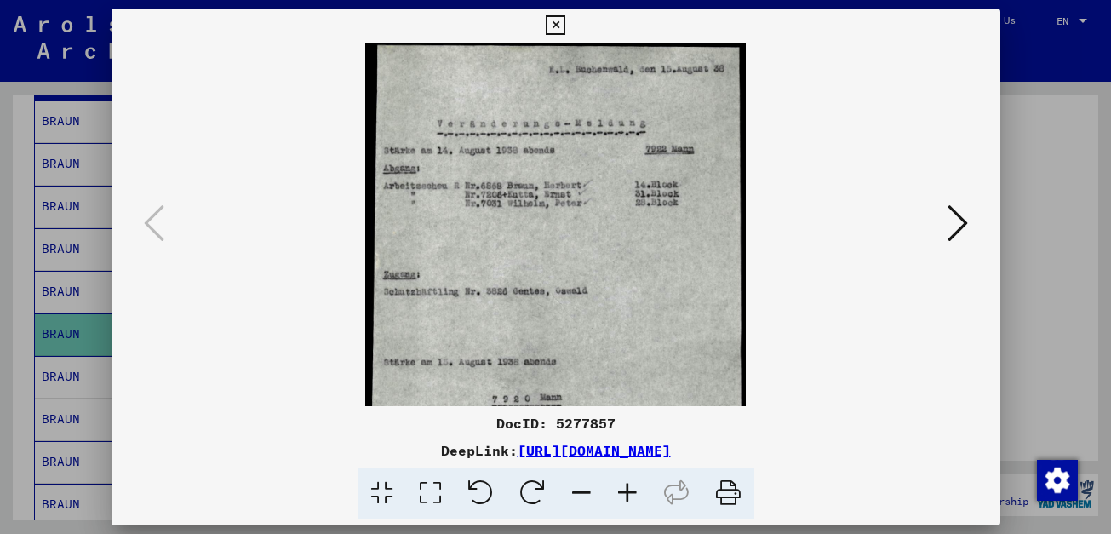
click at [622, 492] on icon at bounding box center [627, 493] width 46 height 52
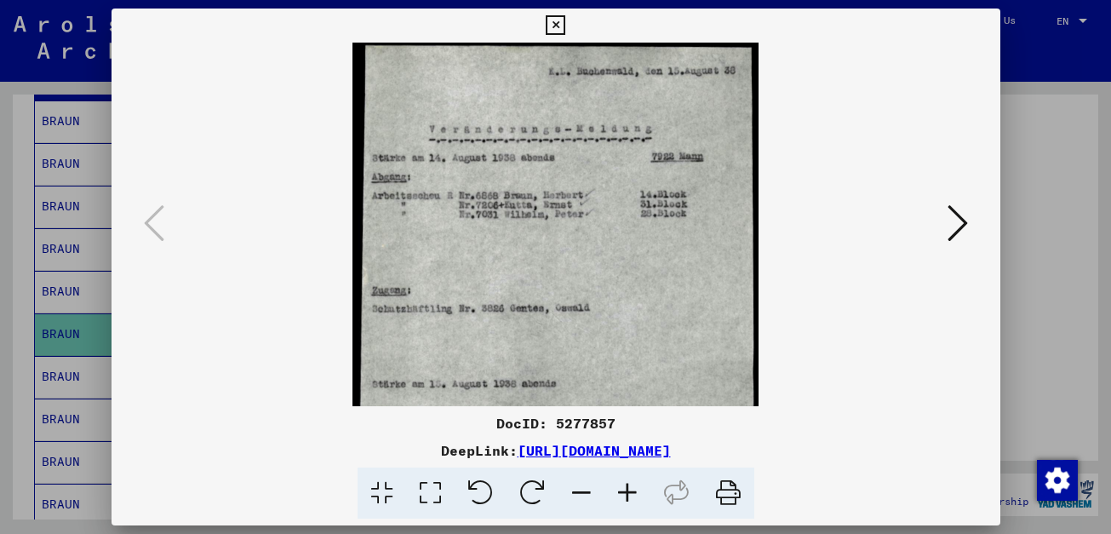
click at [622, 492] on icon at bounding box center [627, 493] width 46 height 52
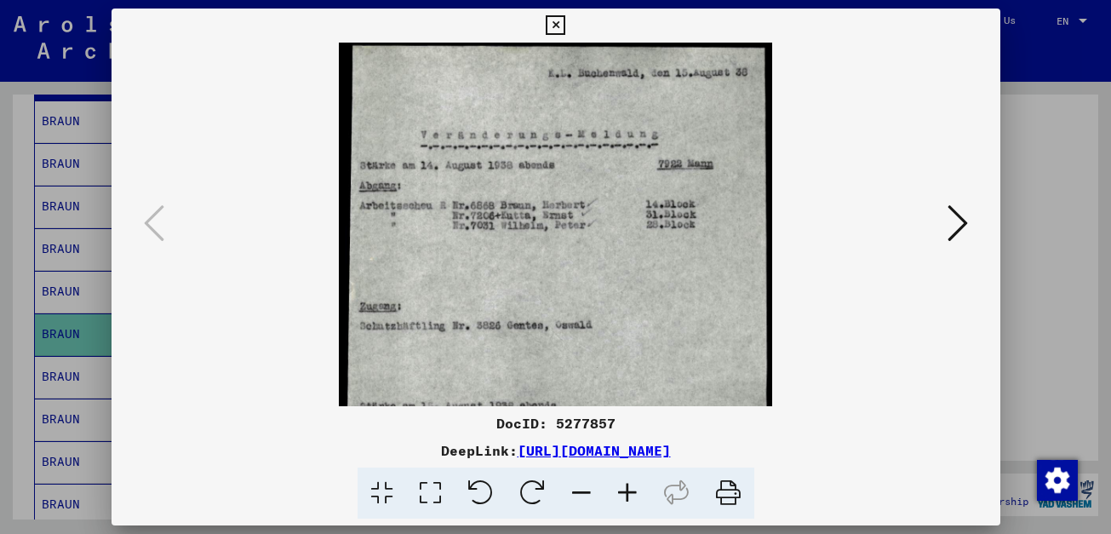
click at [695, 320] on img at bounding box center [555, 395] width 432 height 704
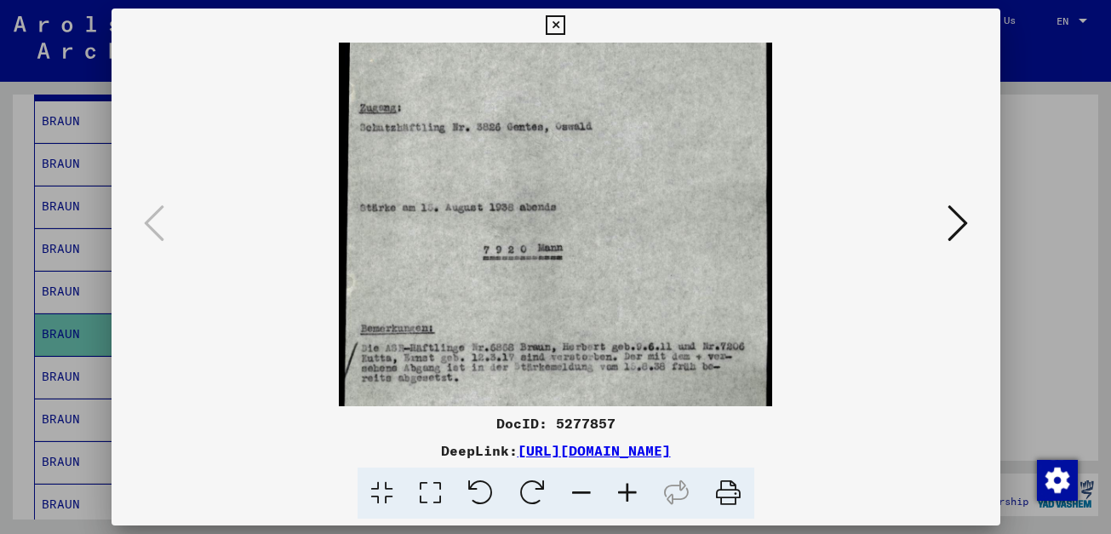
scroll to position [229, 0]
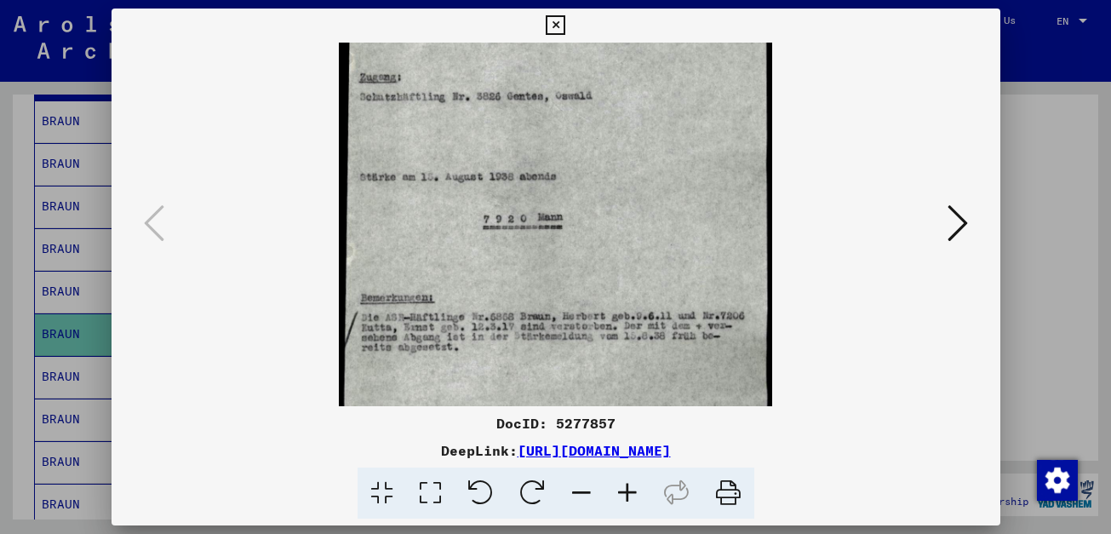
drag, startPoint x: 695, startPoint y: 320, endPoint x: 726, endPoint y: 91, distance: 231.0
click at [726, 91] on img at bounding box center [555, 166] width 432 height 704
click at [818, 250] on div at bounding box center [555, 224] width 773 height 363
click at [557, 26] on icon at bounding box center [556, 25] width 20 height 20
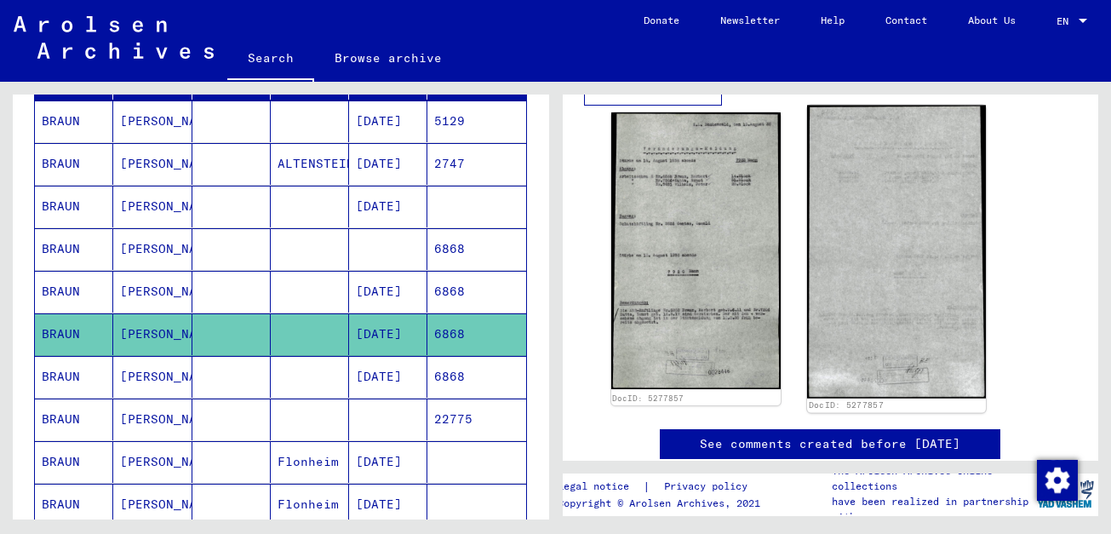
click at [883, 272] on img at bounding box center [896, 252] width 179 height 293
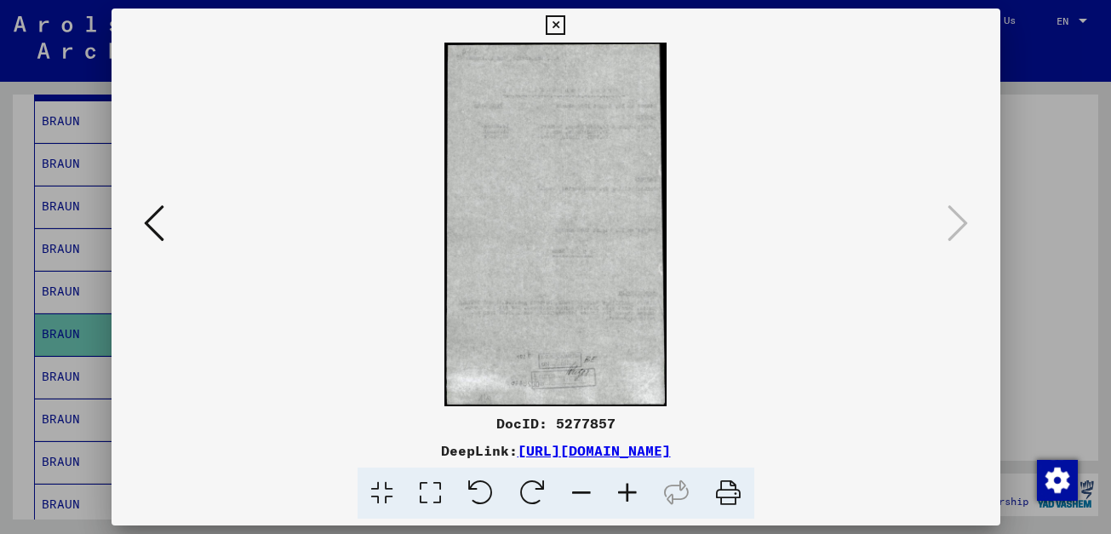
click at [542, 21] on button at bounding box center [555, 26] width 30 height 34
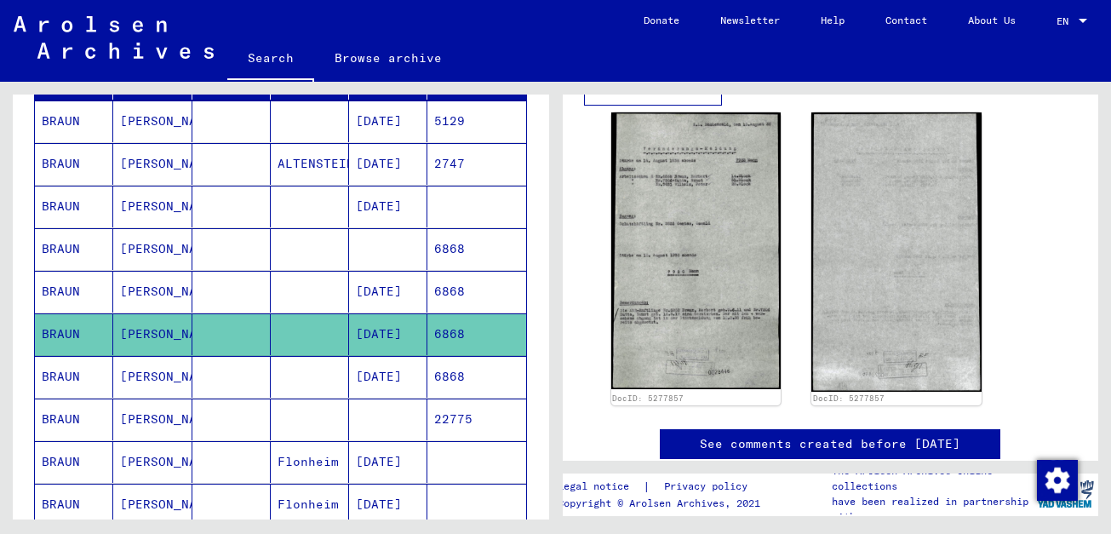
click at [449, 422] on mat-cell "22775" at bounding box center [476, 419] width 98 height 42
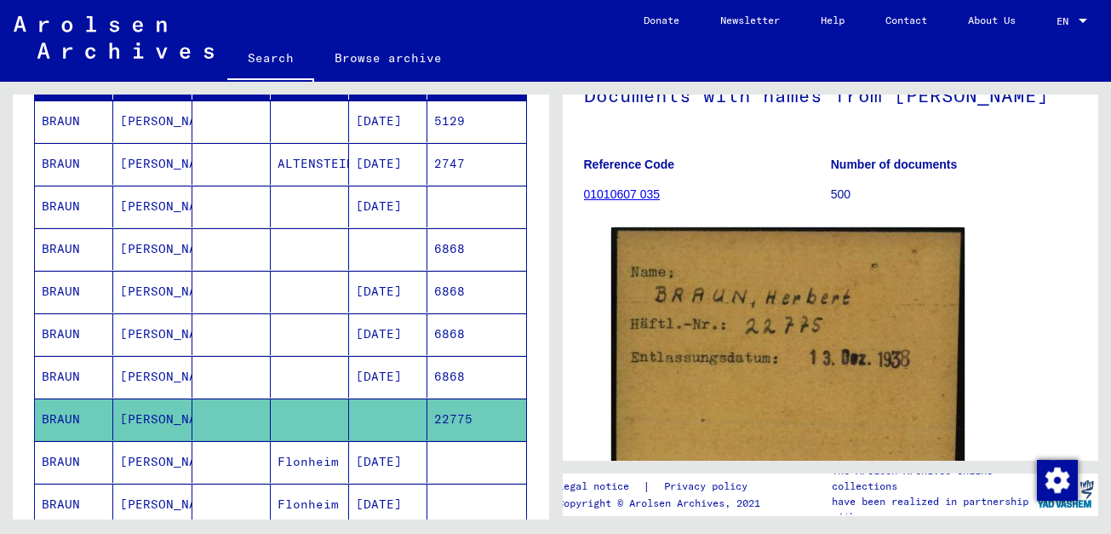
scroll to position [159, 0]
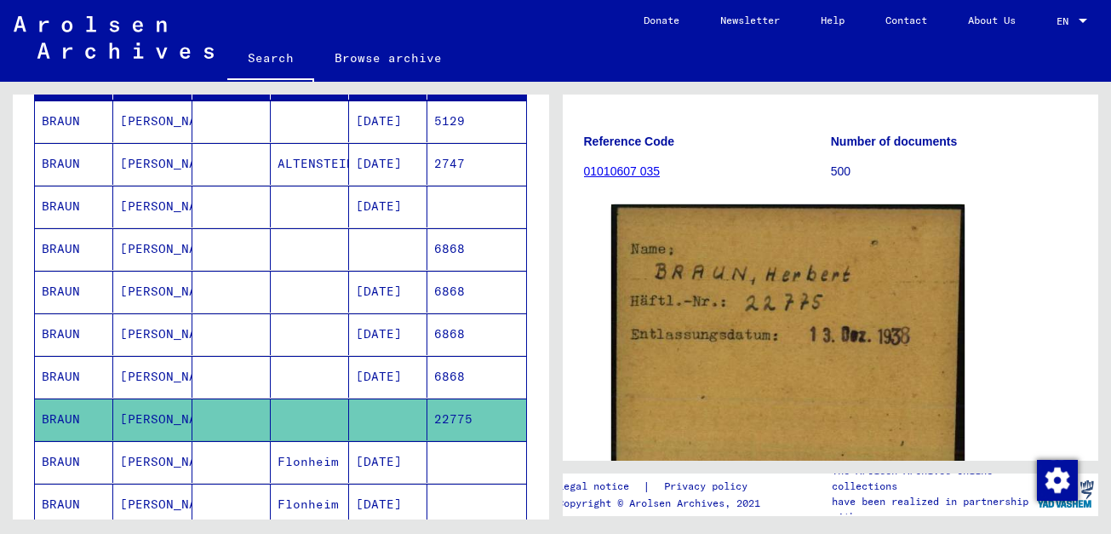
click at [373, 375] on mat-cell "[DATE]" at bounding box center [388, 377] width 78 height 42
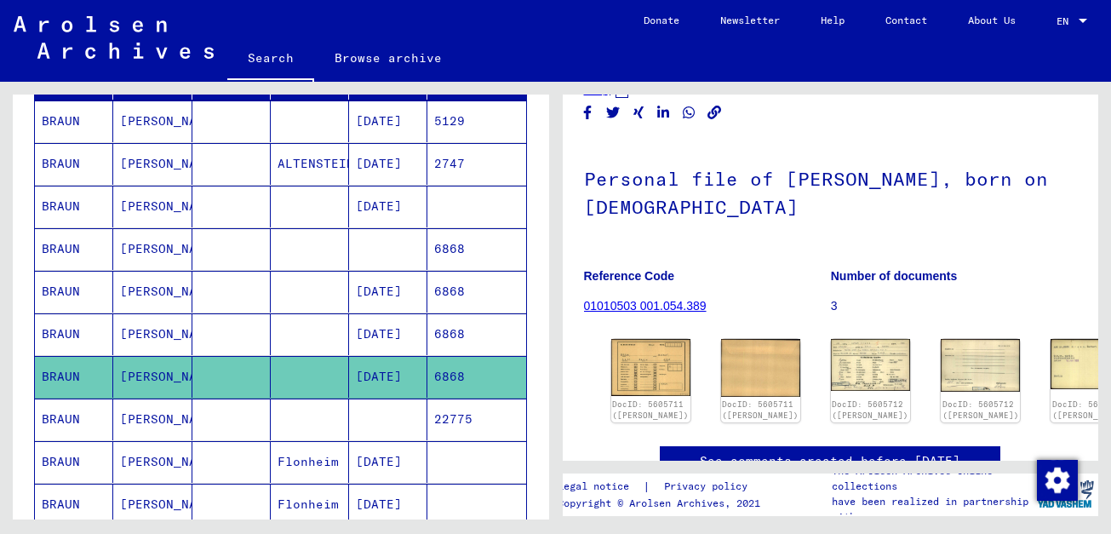
scroll to position [33, 0]
